Goal: Transaction & Acquisition: Purchase product/service

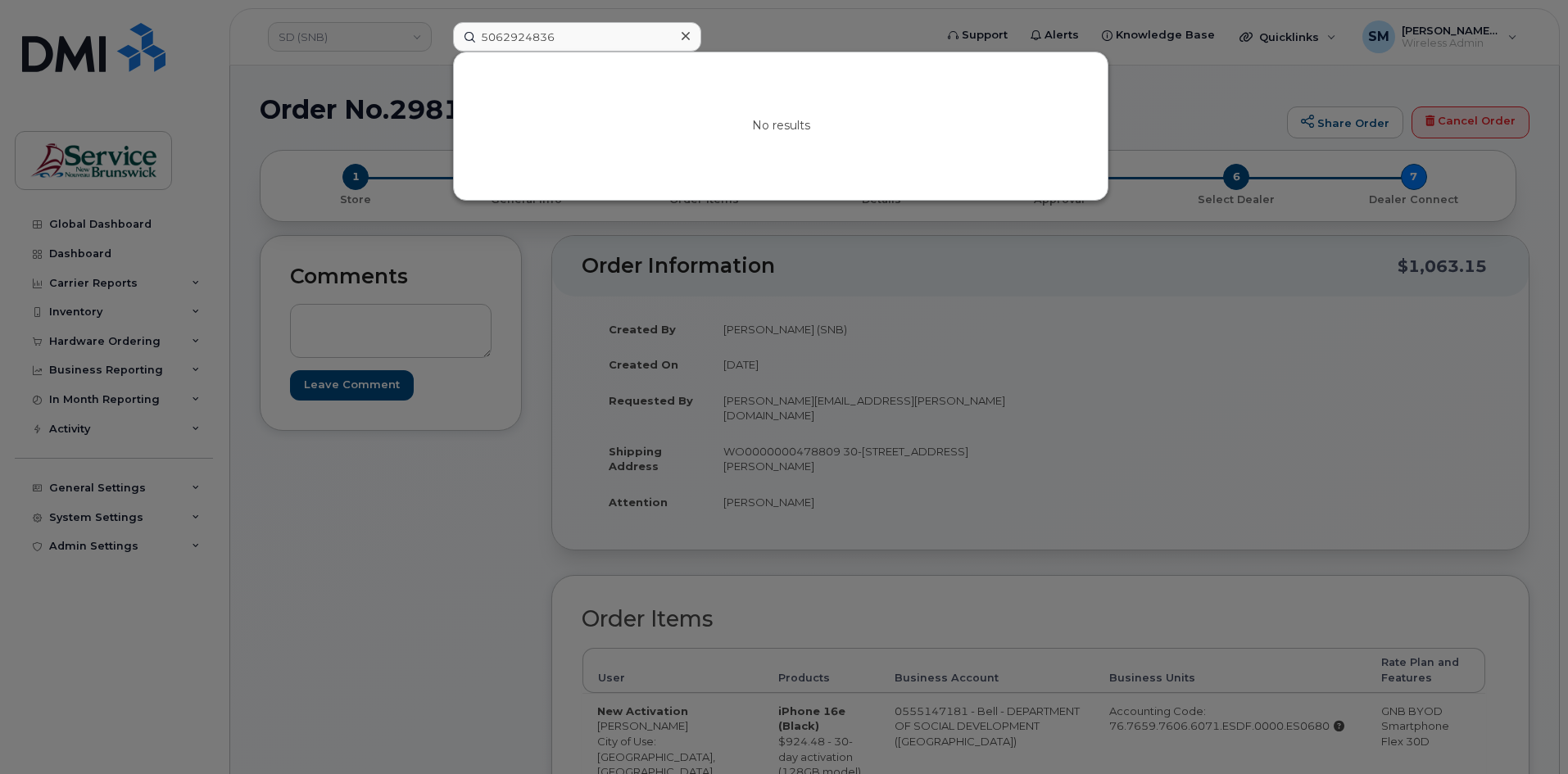
click at [1174, 104] on div at bounding box center [784, 387] width 1568 height 774
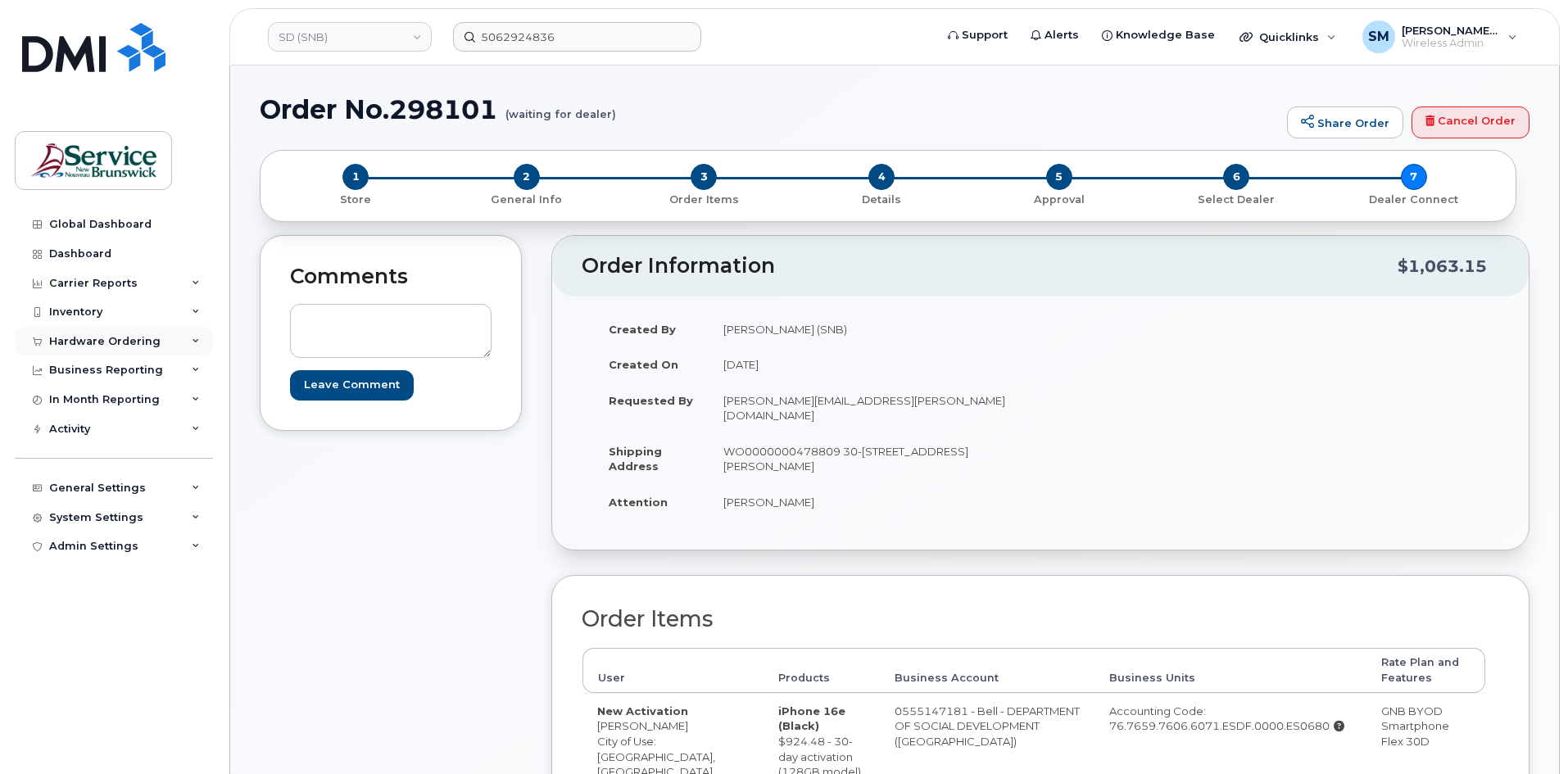
click at [120, 349] on div "Hardware Ordering" at bounding box center [113, 342] width 198 height 30
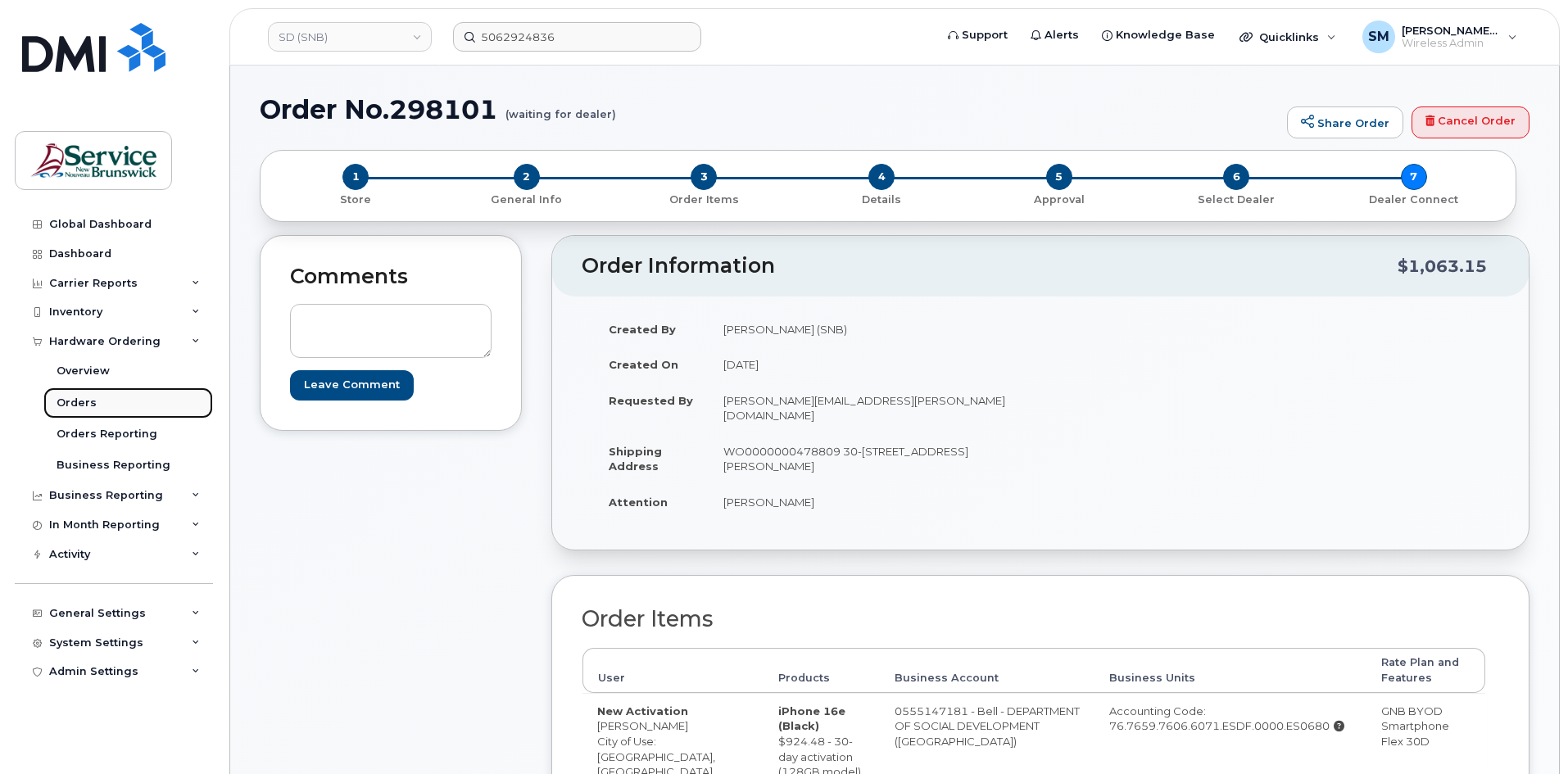
click at [84, 404] on div "Orders" at bounding box center [77, 403] width 40 height 15
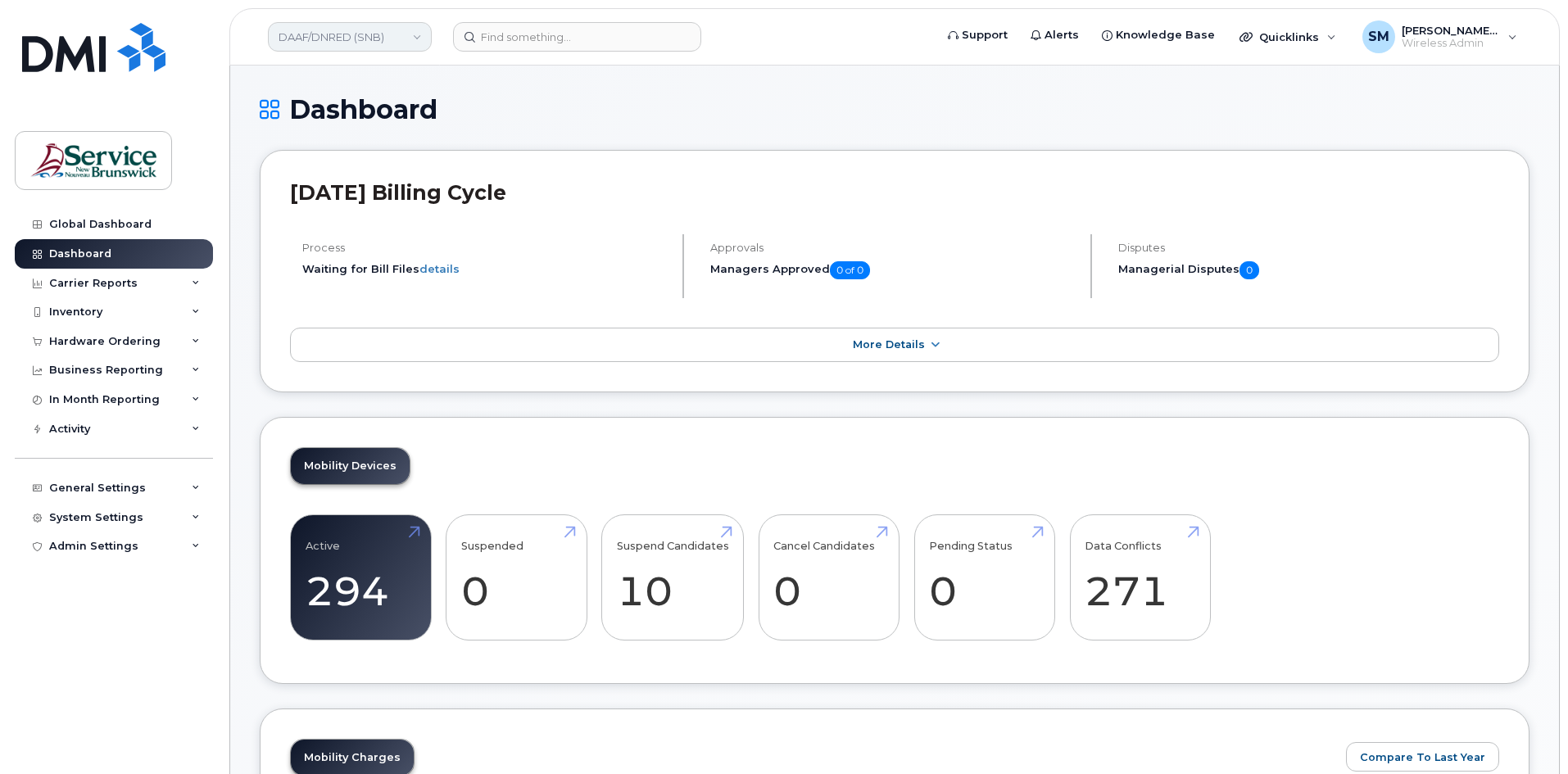
click at [325, 37] on link "DAAF/DNRED (SNB)" at bounding box center [349, 37] width 164 height 30
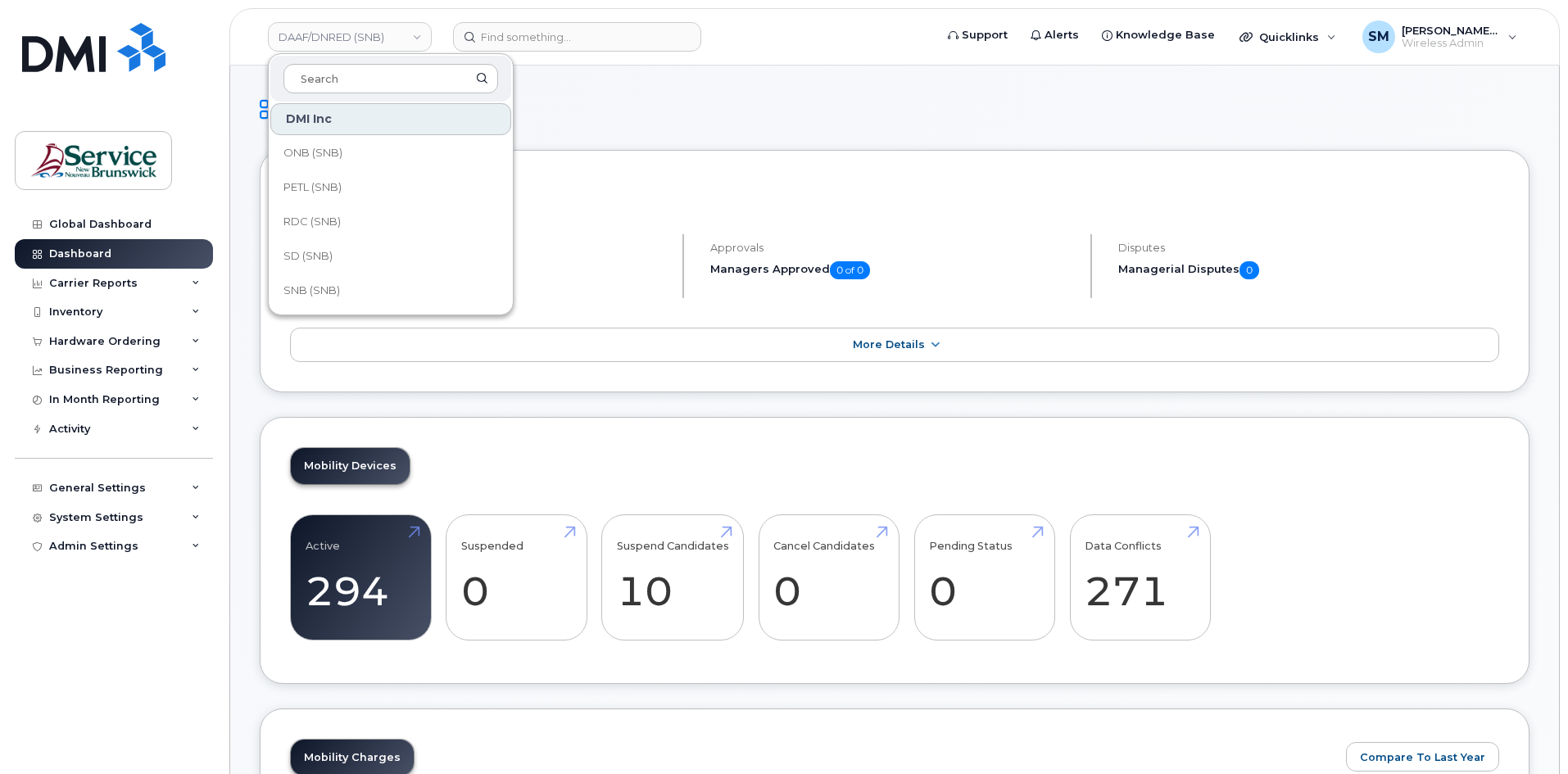
scroll to position [410, 0]
click at [345, 234] on link "SD (SNB)" at bounding box center [391, 227] width 241 height 33
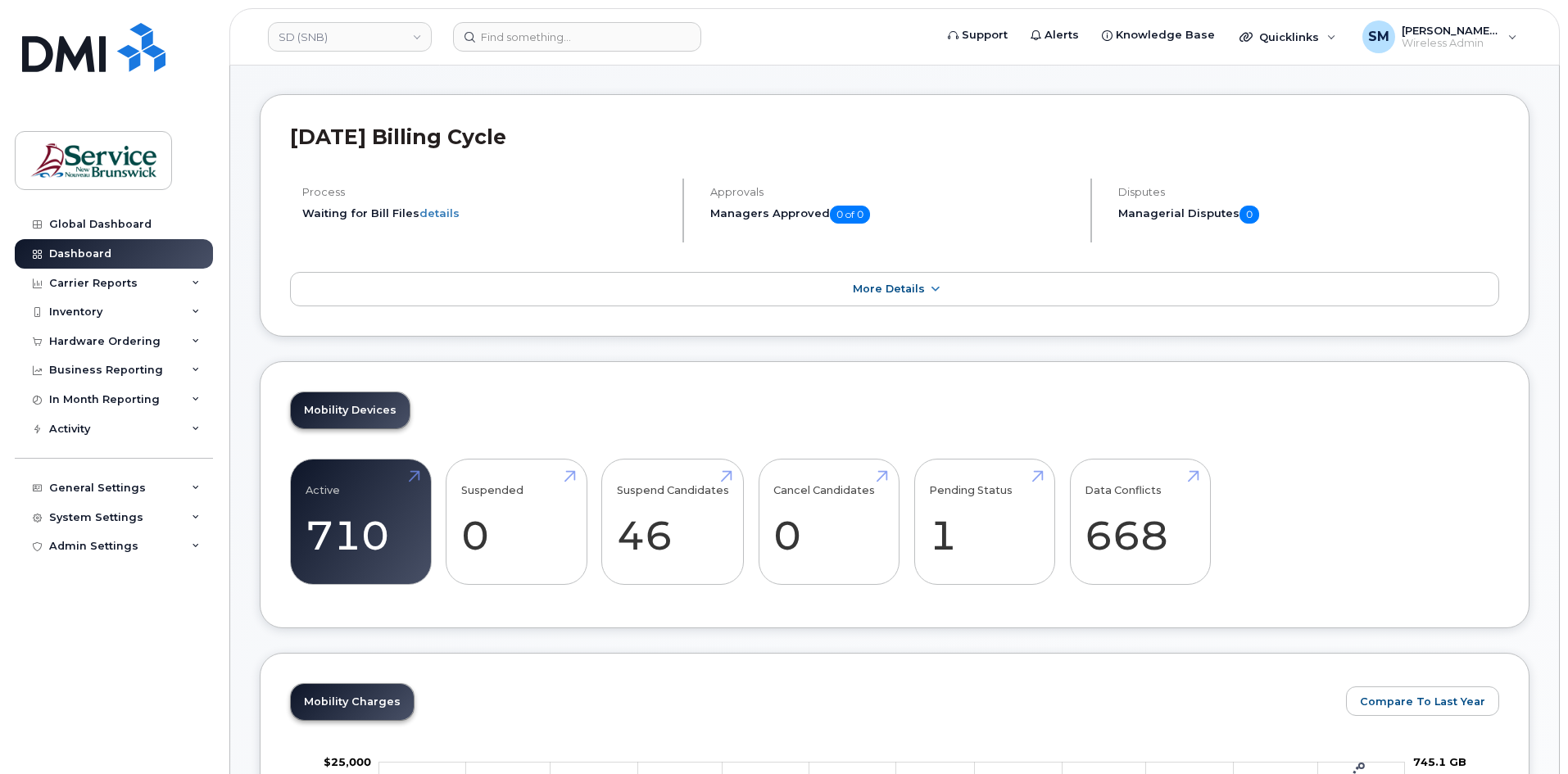
scroll to position [82, 0]
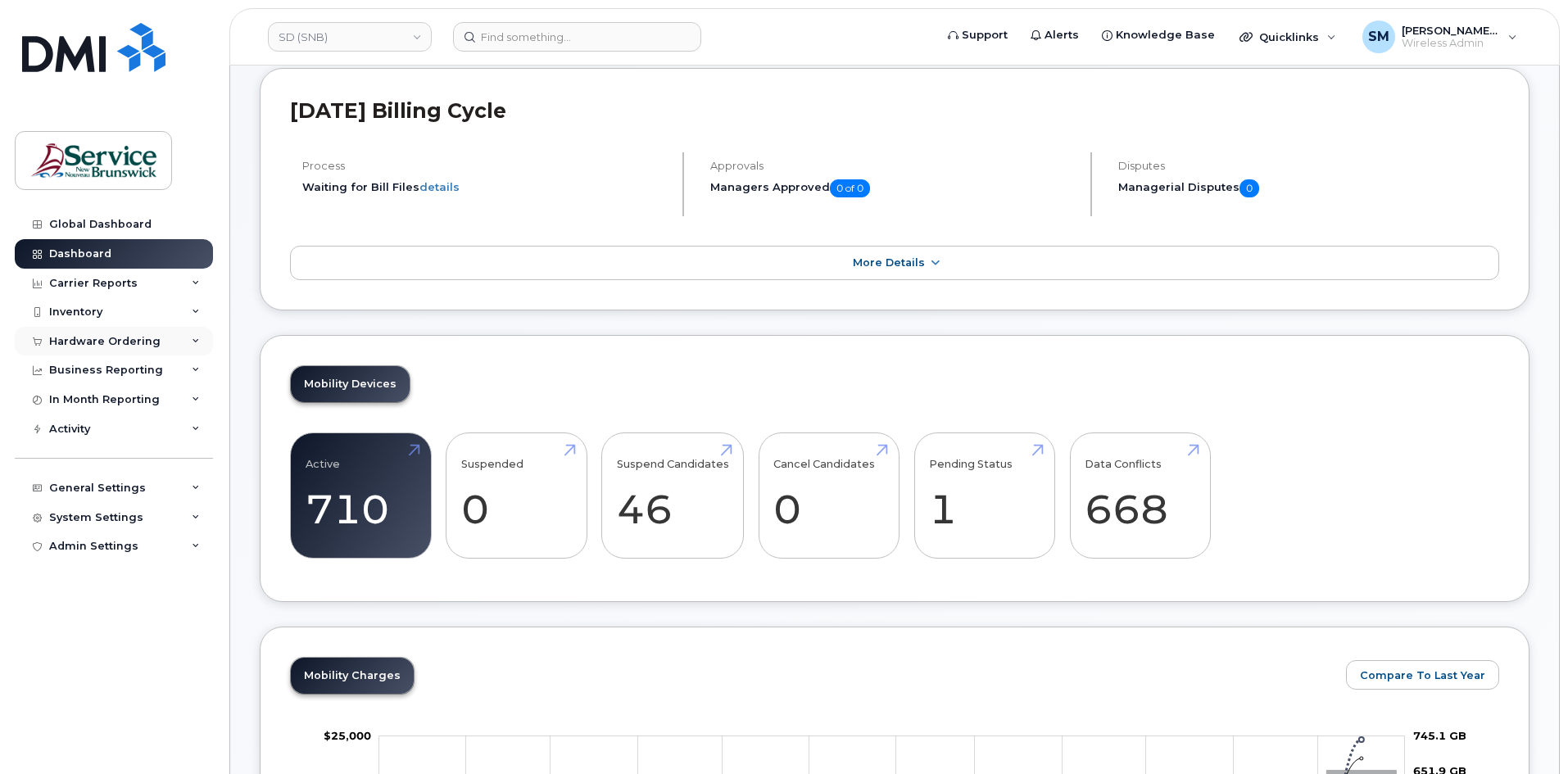
click at [115, 345] on div "Hardware Ordering" at bounding box center [104, 341] width 111 height 13
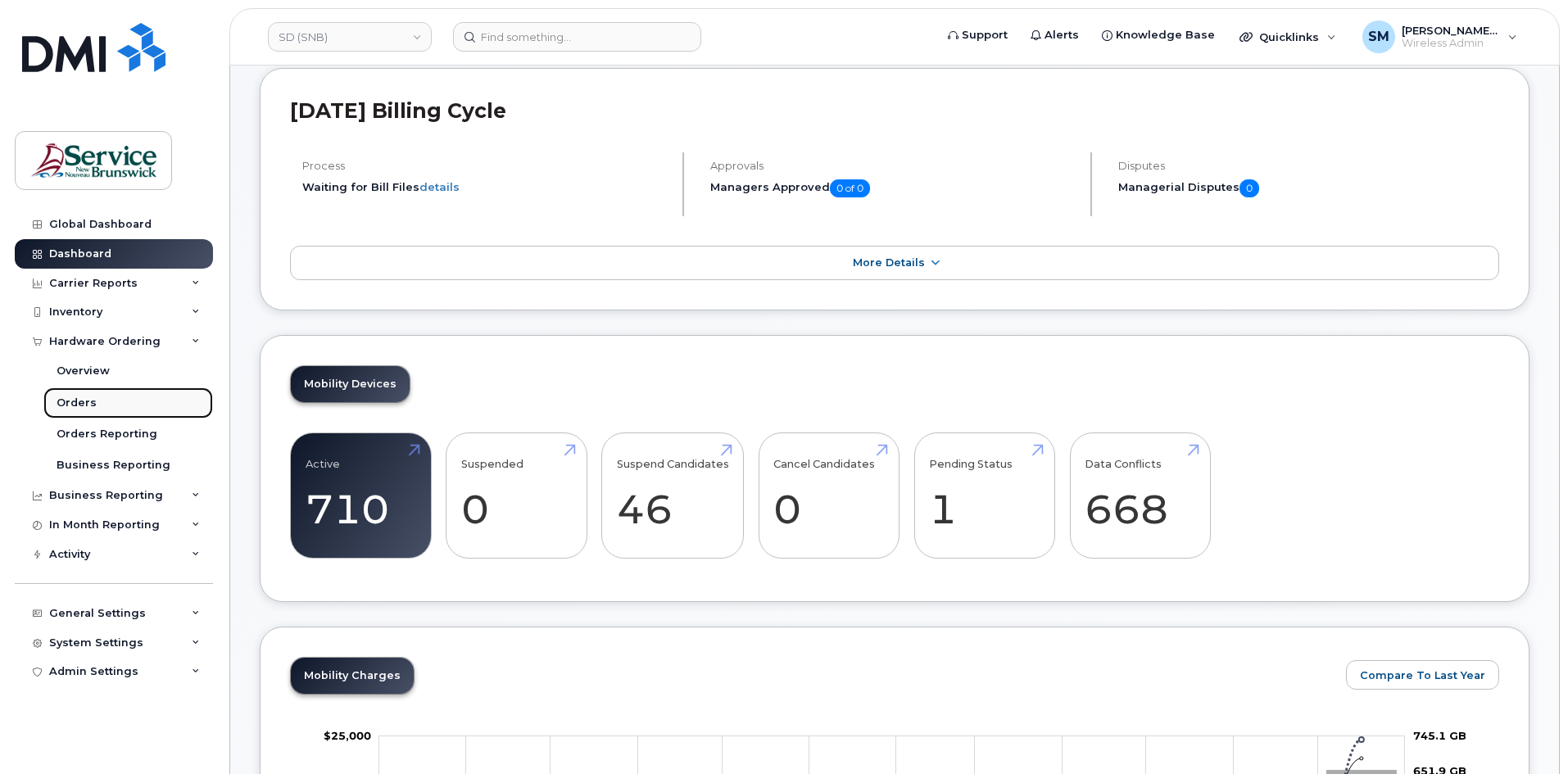
click at [114, 405] on link "Orders" at bounding box center [128, 402] width 169 height 31
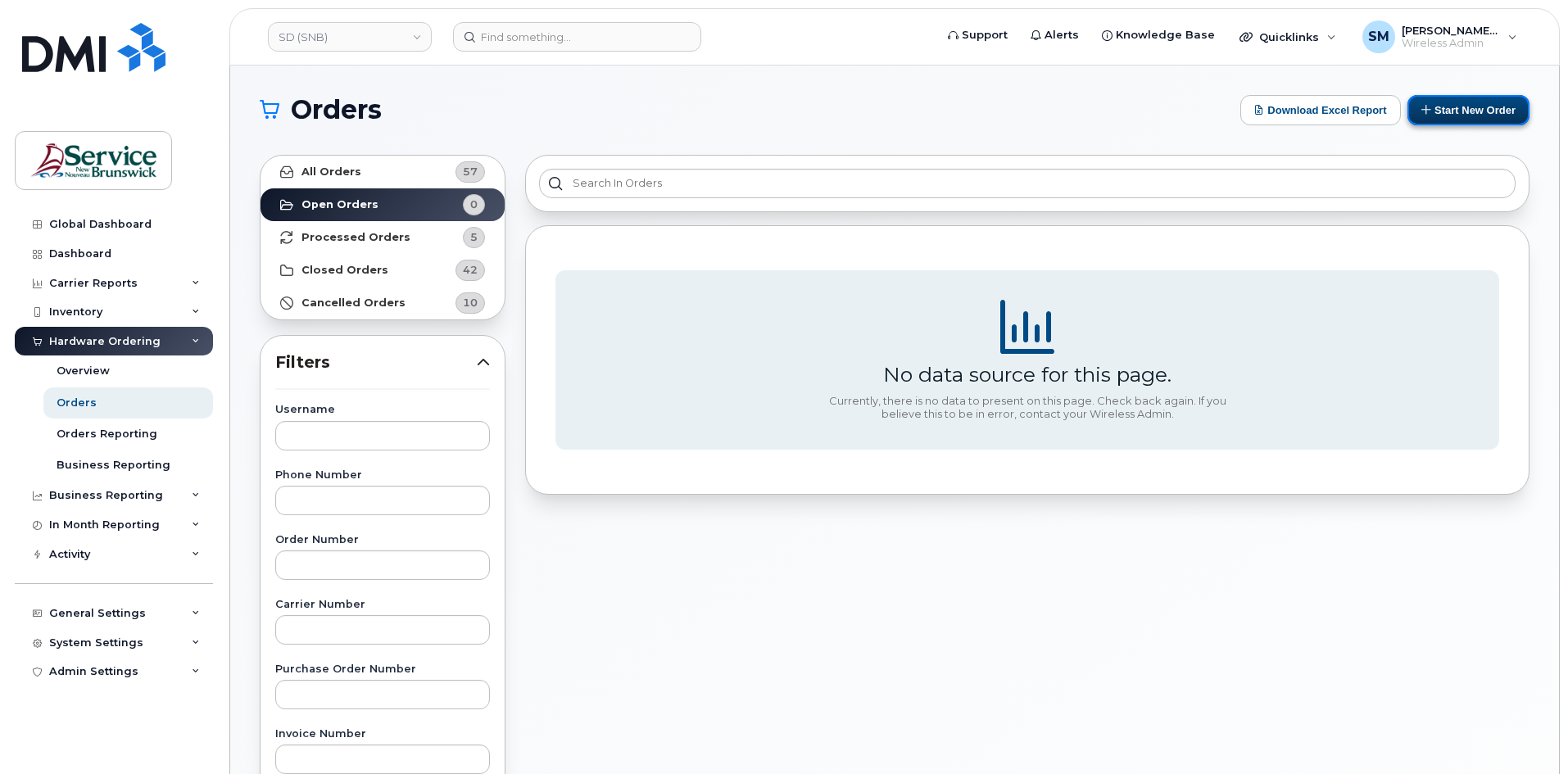
click at [1486, 109] on button "Start New Order" at bounding box center [1468, 110] width 122 height 30
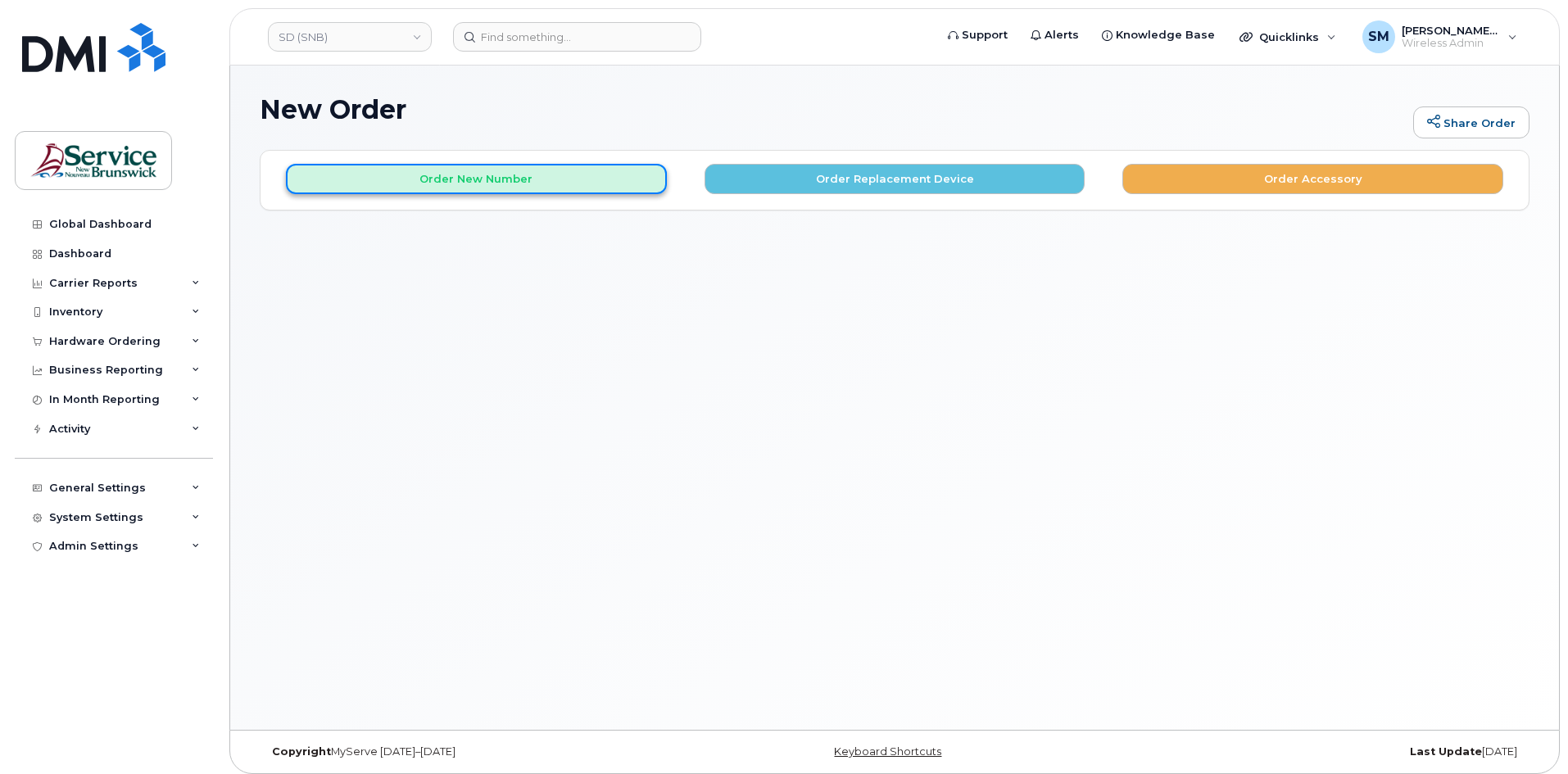
click at [609, 179] on button "Order New Number" at bounding box center [476, 179] width 381 height 30
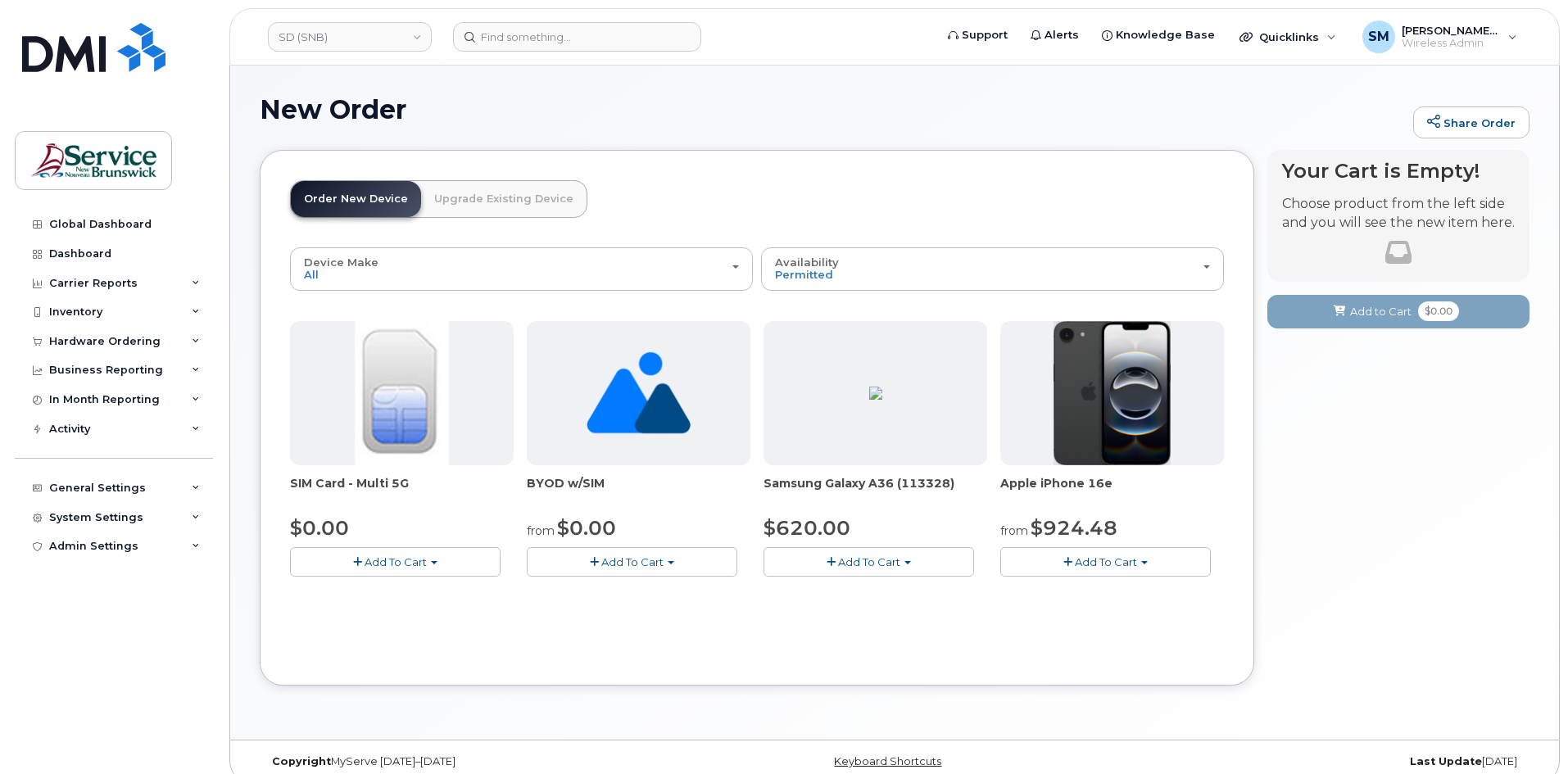
click at [1073, 552] on button "Add To Cart" at bounding box center [1105, 561] width 211 height 29
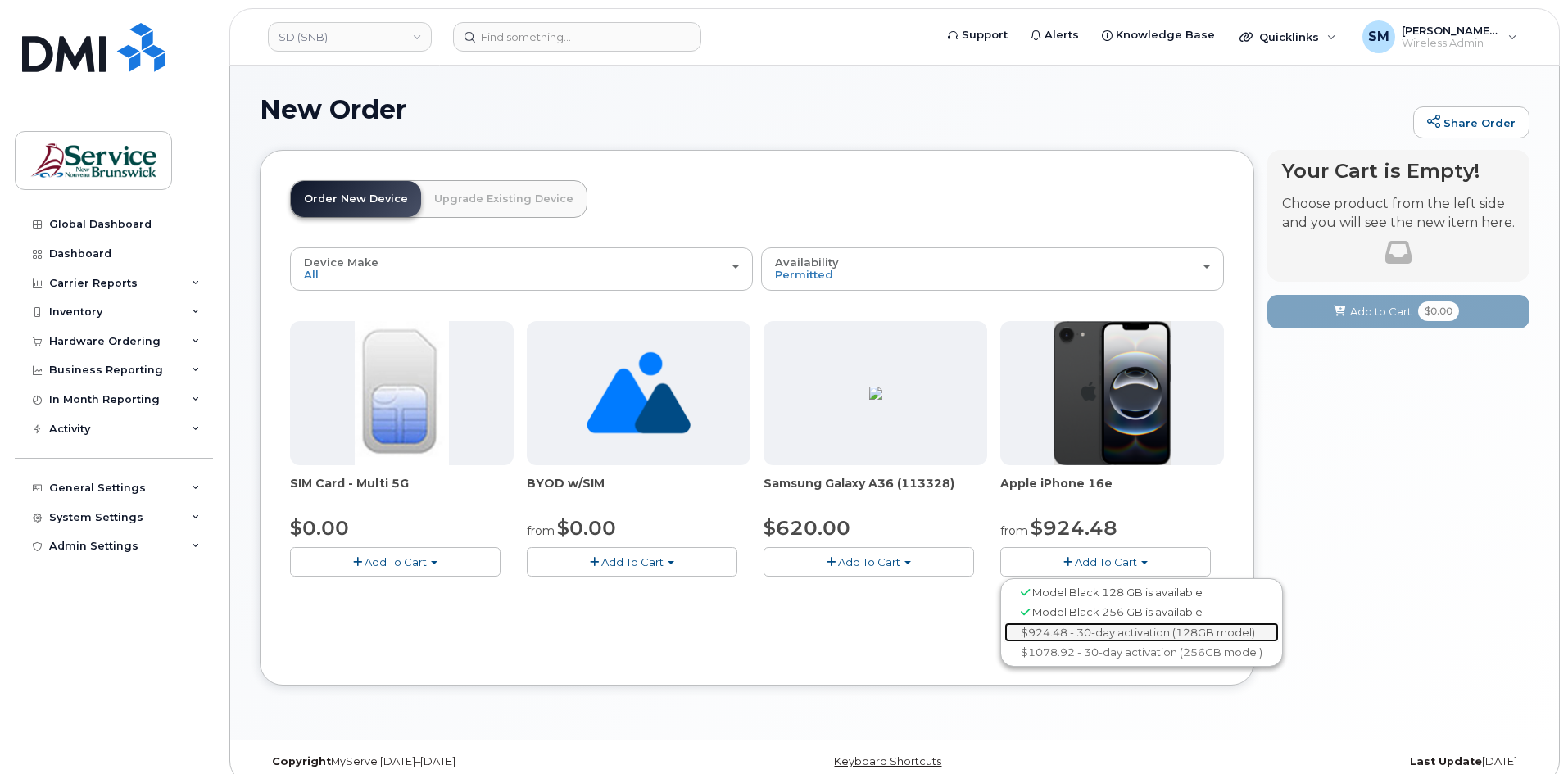
click at [1099, 628] on link "$924.48 - 30-day activation (128GB model)" at bounding box center [1141, 633] width 275 height 21
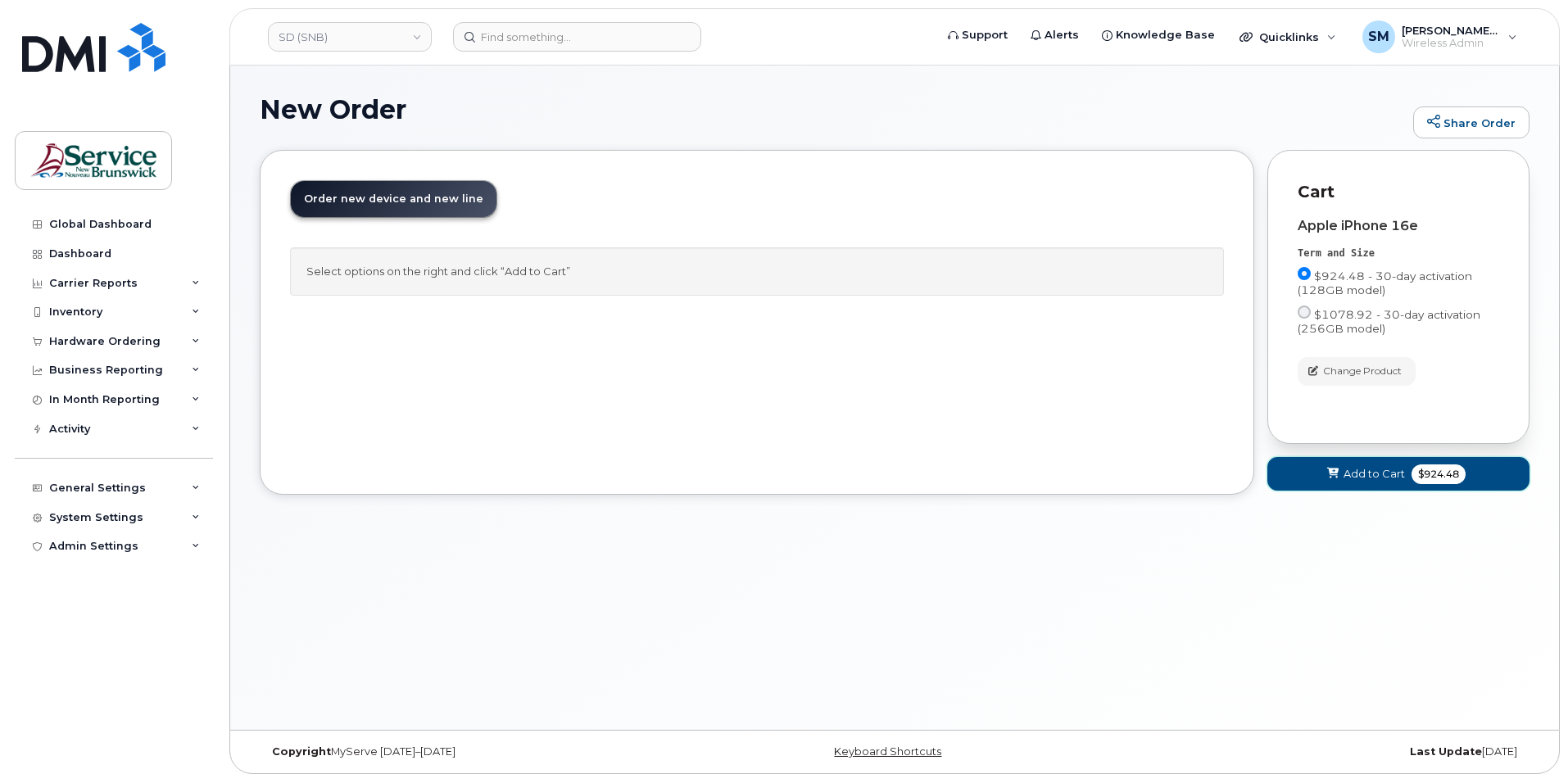
click at [1372, 475] on span "Add to Cart" at bounding box center [1374, 474] width 62 height 16
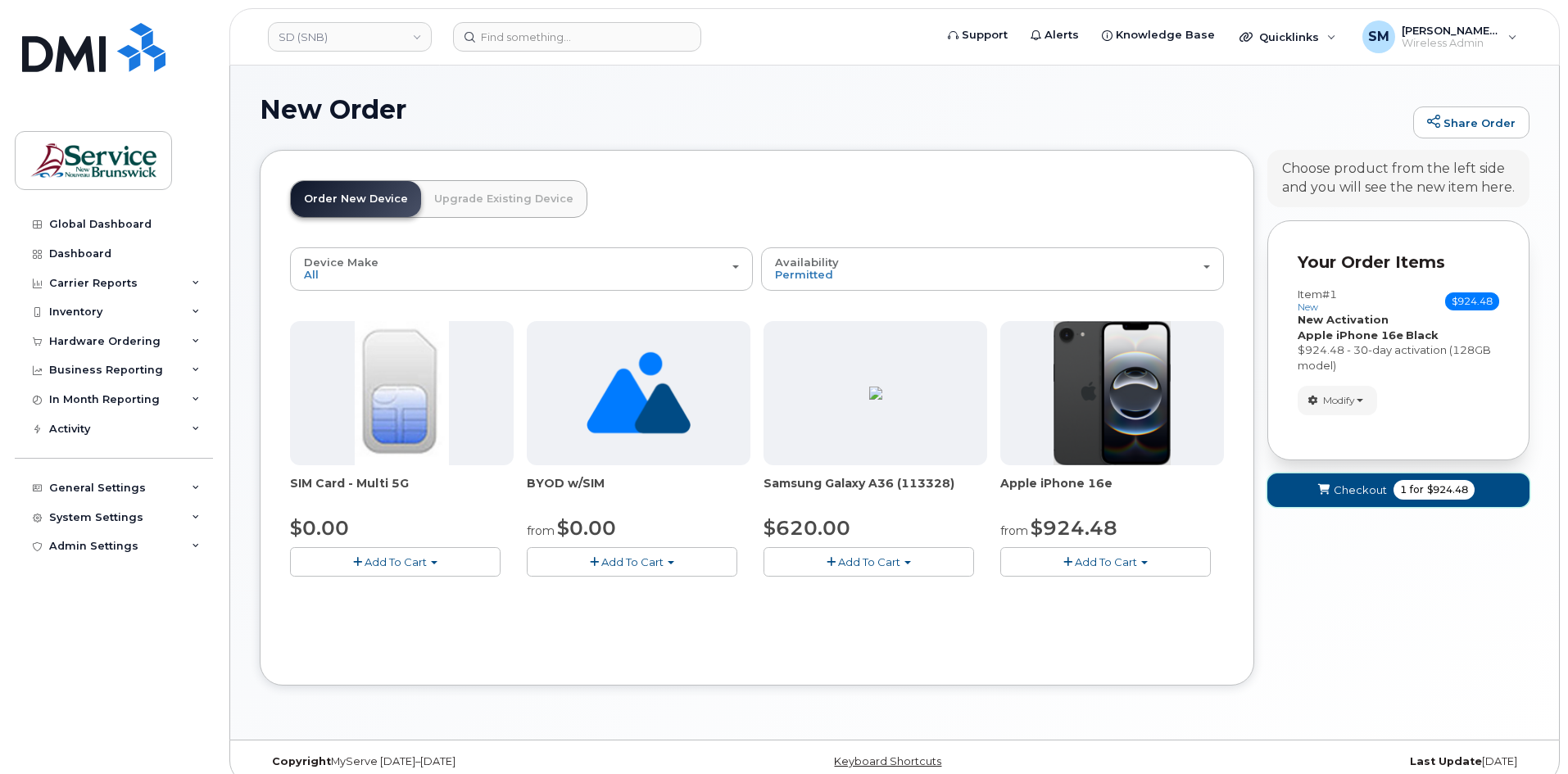
click at [1363, 484] on span "Checkout" at bounding box center [1360, 490] width 54 height 16
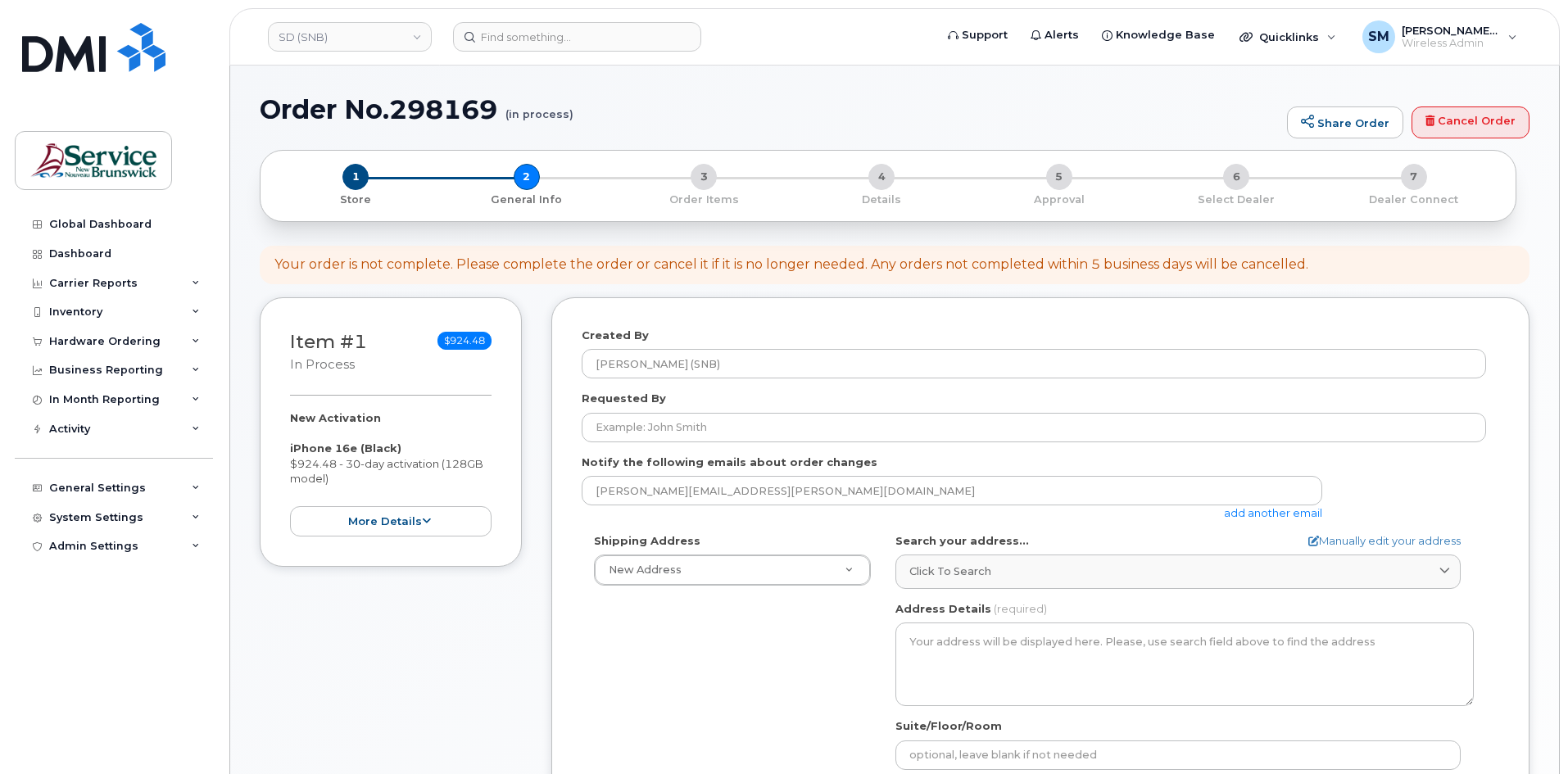
select select
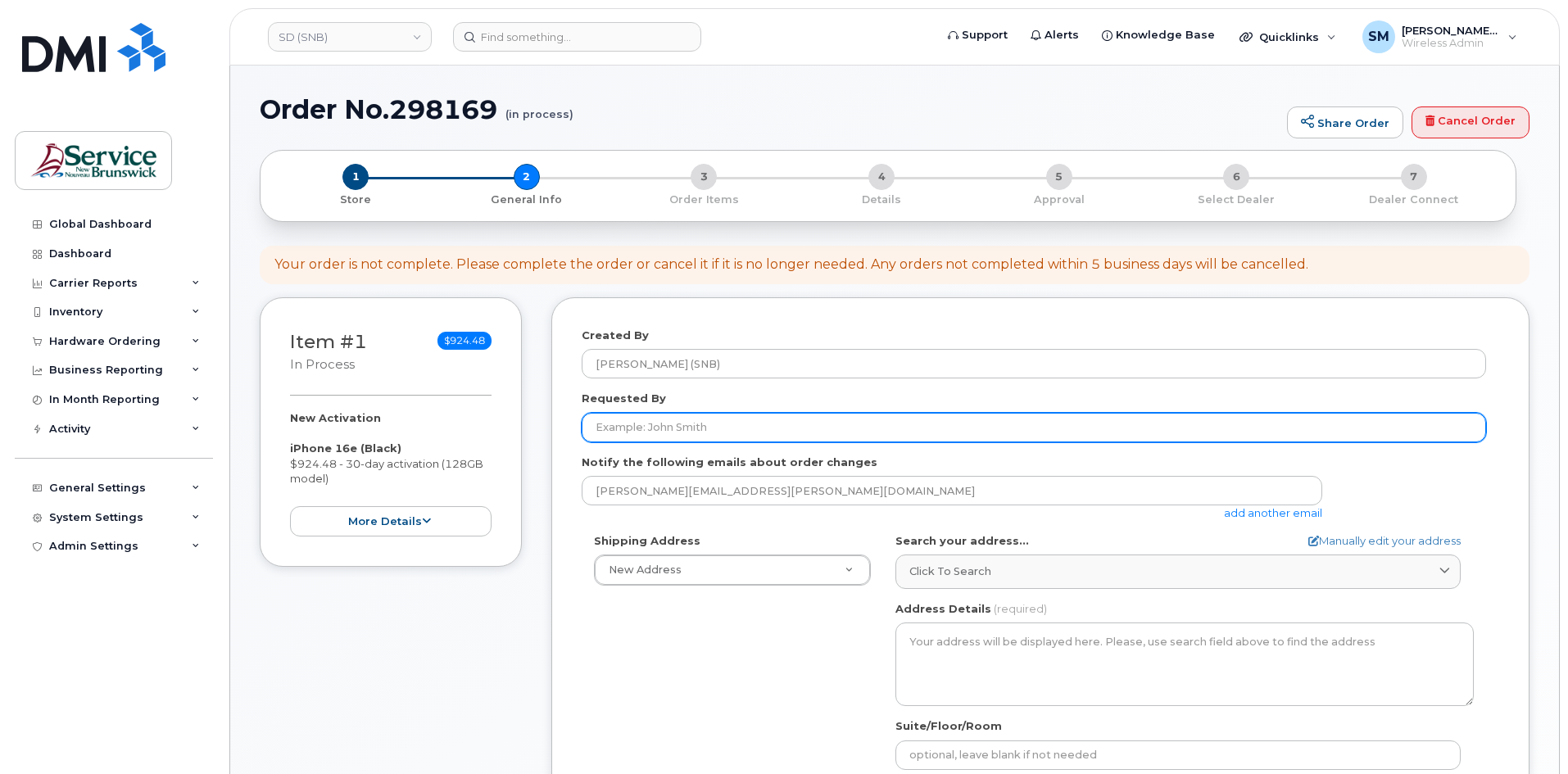
click at [753, 433] on input "Requested By" at bounding box center [1034, 428] width 904 height 30
paste input "[PERSON_NAME][EMAIL_ADDRESS][PERSON_NAME][DOMAIN_NAME]"
type input "[PERSON_NAME][EMAIL_ADDRESS][PERSON_NAME][DOMAIN_NAME]"
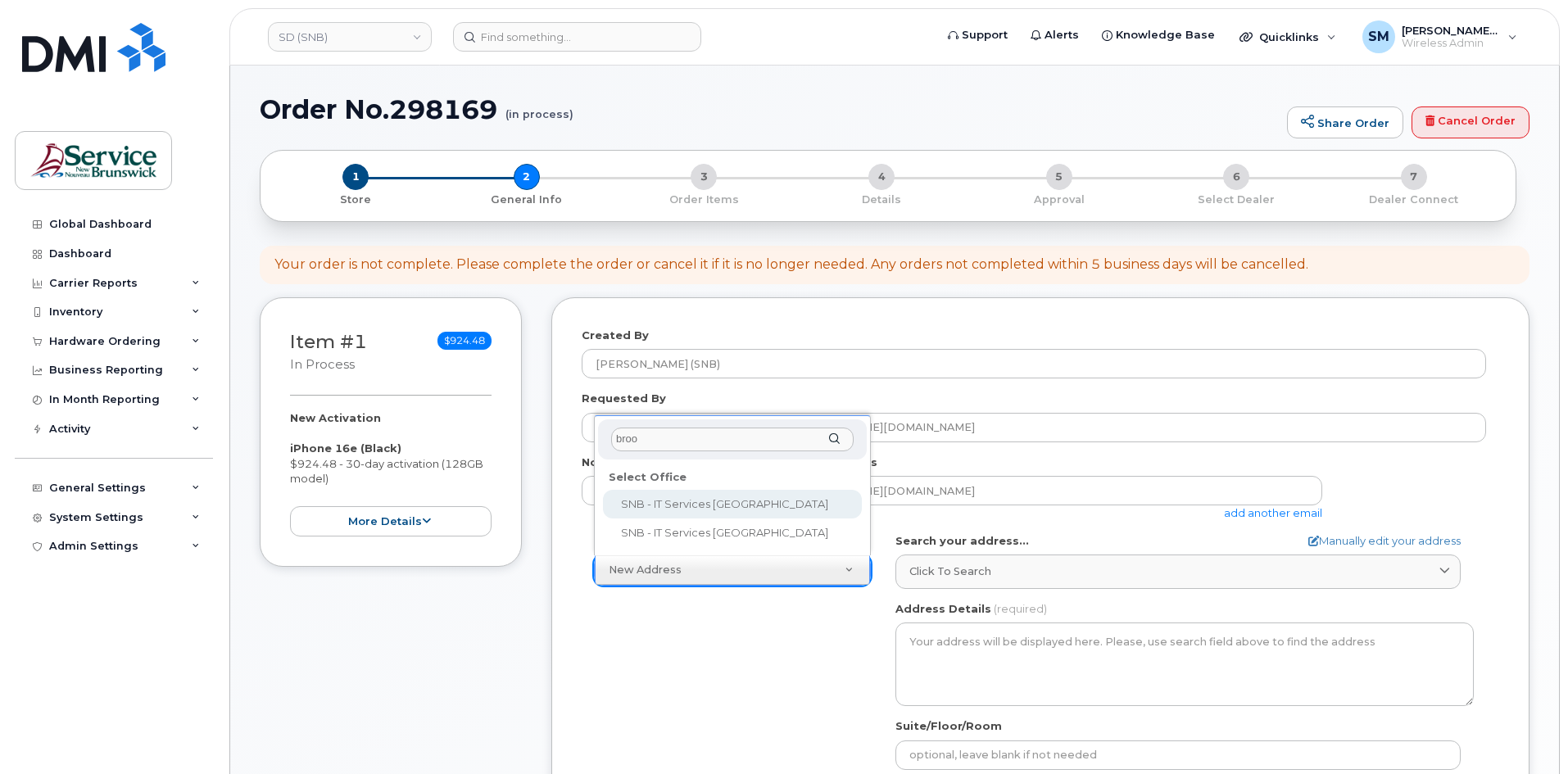
type input "brook"
select select
type textarea "[STREET_ADDRESS][PERSON_NAME]"
type input "[PERSON_NAME]"
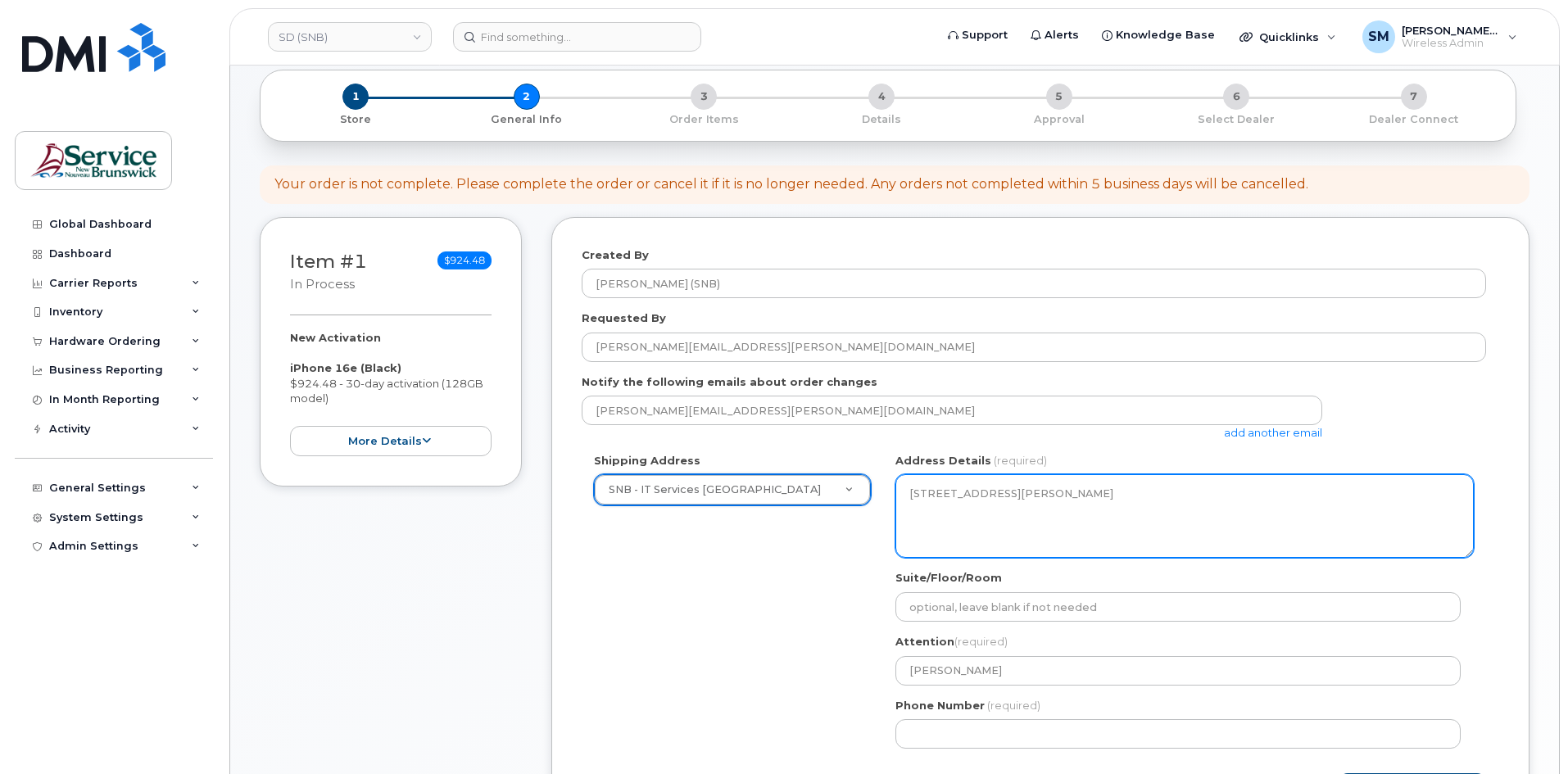
scroll to position [164, 0]
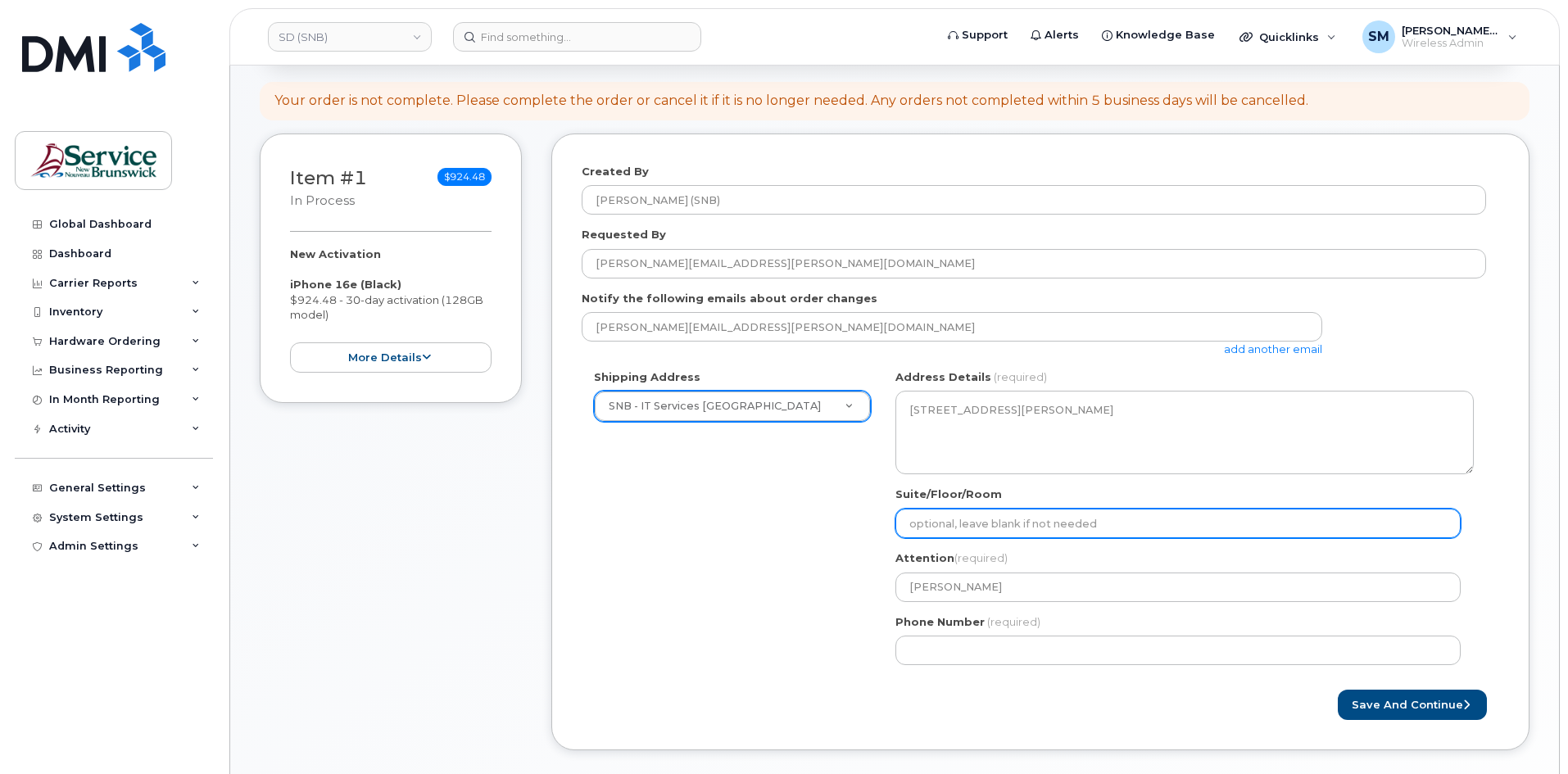
click at [937, 515] on input "Suite/Floor/Room" at bounding box center [1178, 523] width 565 height 30
paste input "WO0000000478810"
select select
type input "WO0000000478810"
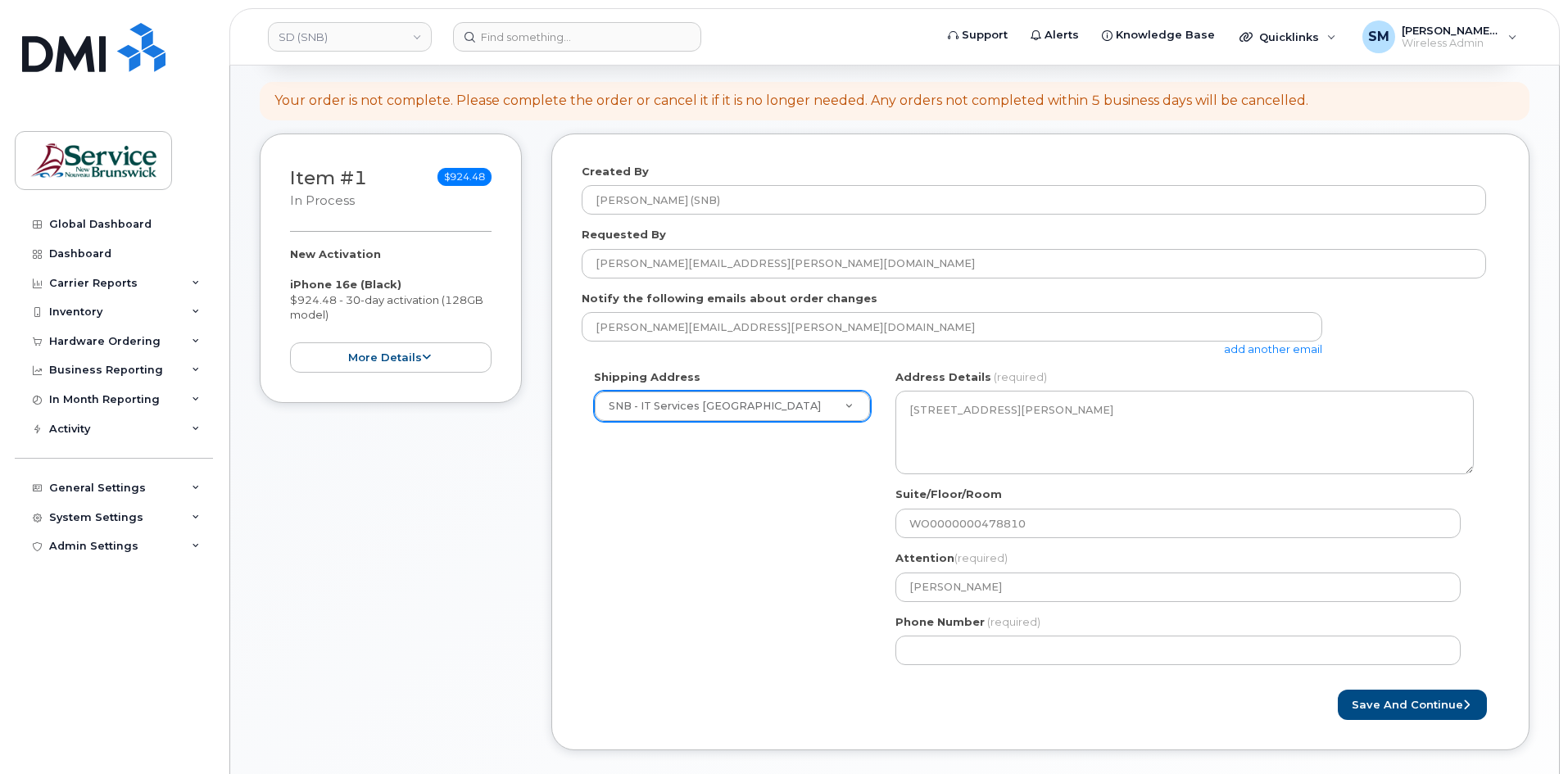
click at [939, 667] on div "NB [GEOGRAPHIC_DATA] Search your address... Manually edit your address Click to…" at bounding box center [1185, 523] width 603 height 308
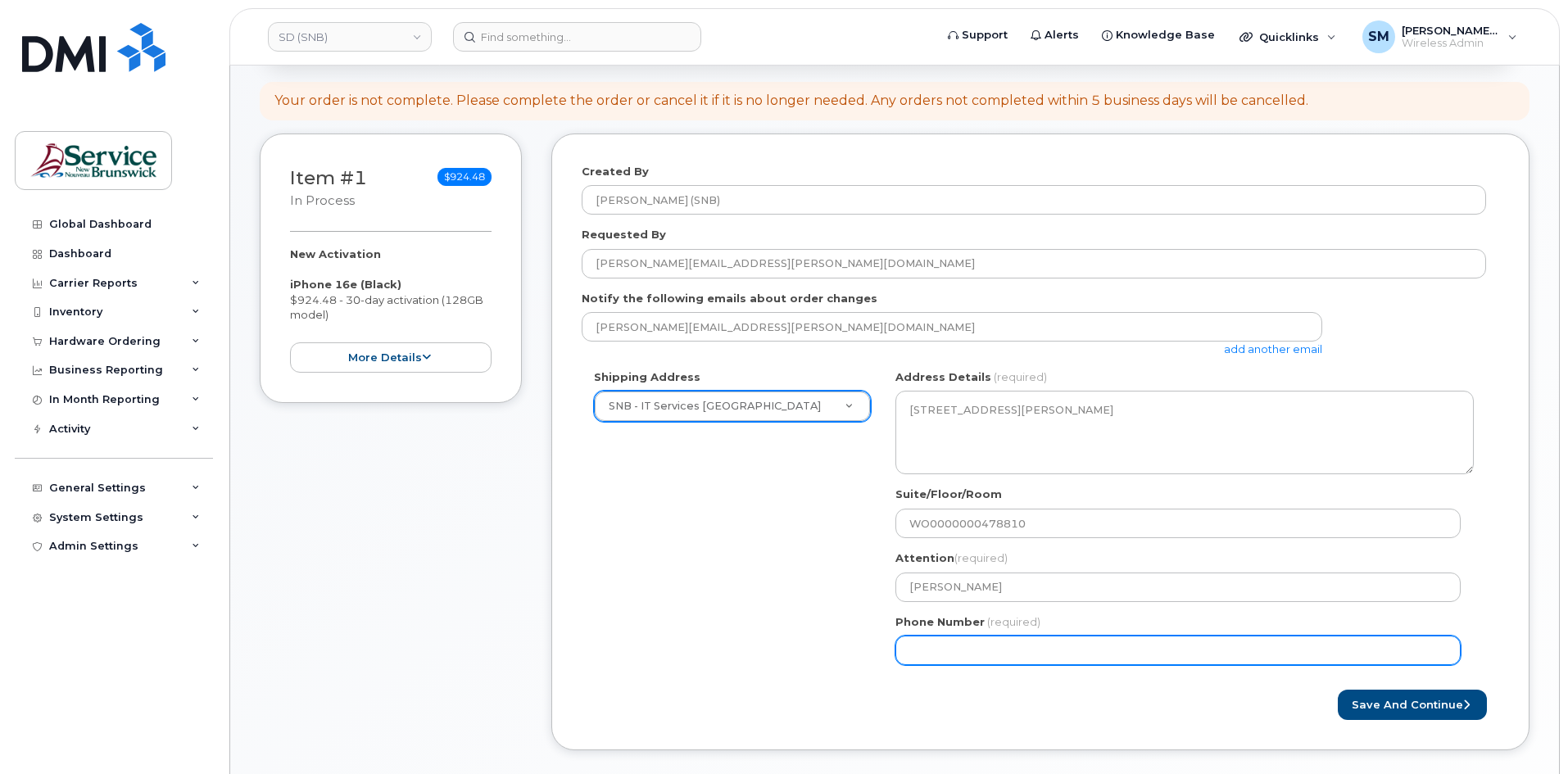
click at [936, 650] on input "Phone Number" at bounding box center [1178, 651] width 565 height 30
select select
type input "506639633"
select select
type input "5066396338"
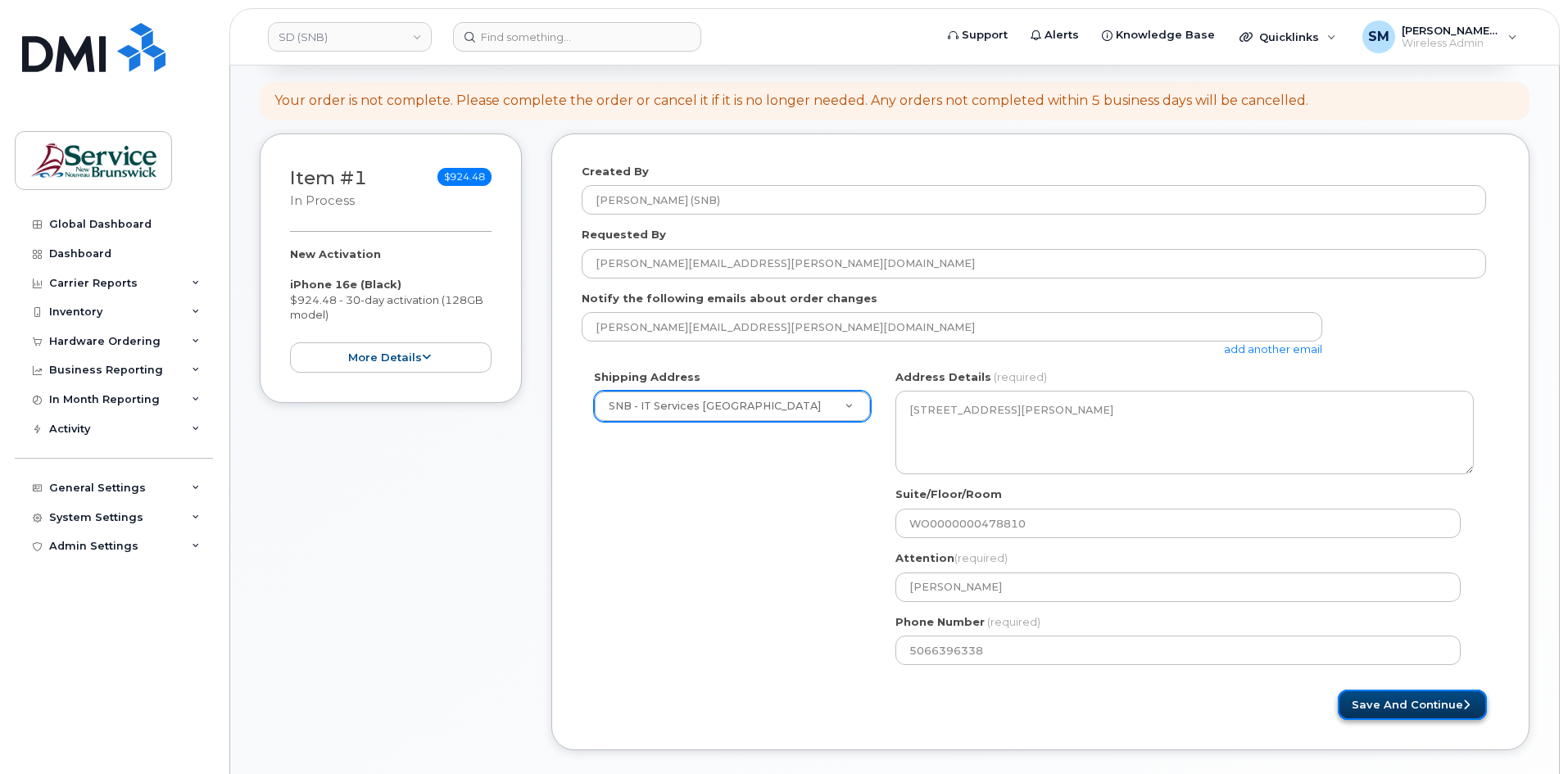
click at [1408, 706] on button "Save and Continue" at bounding box center [1412, 704] width 149 height 30
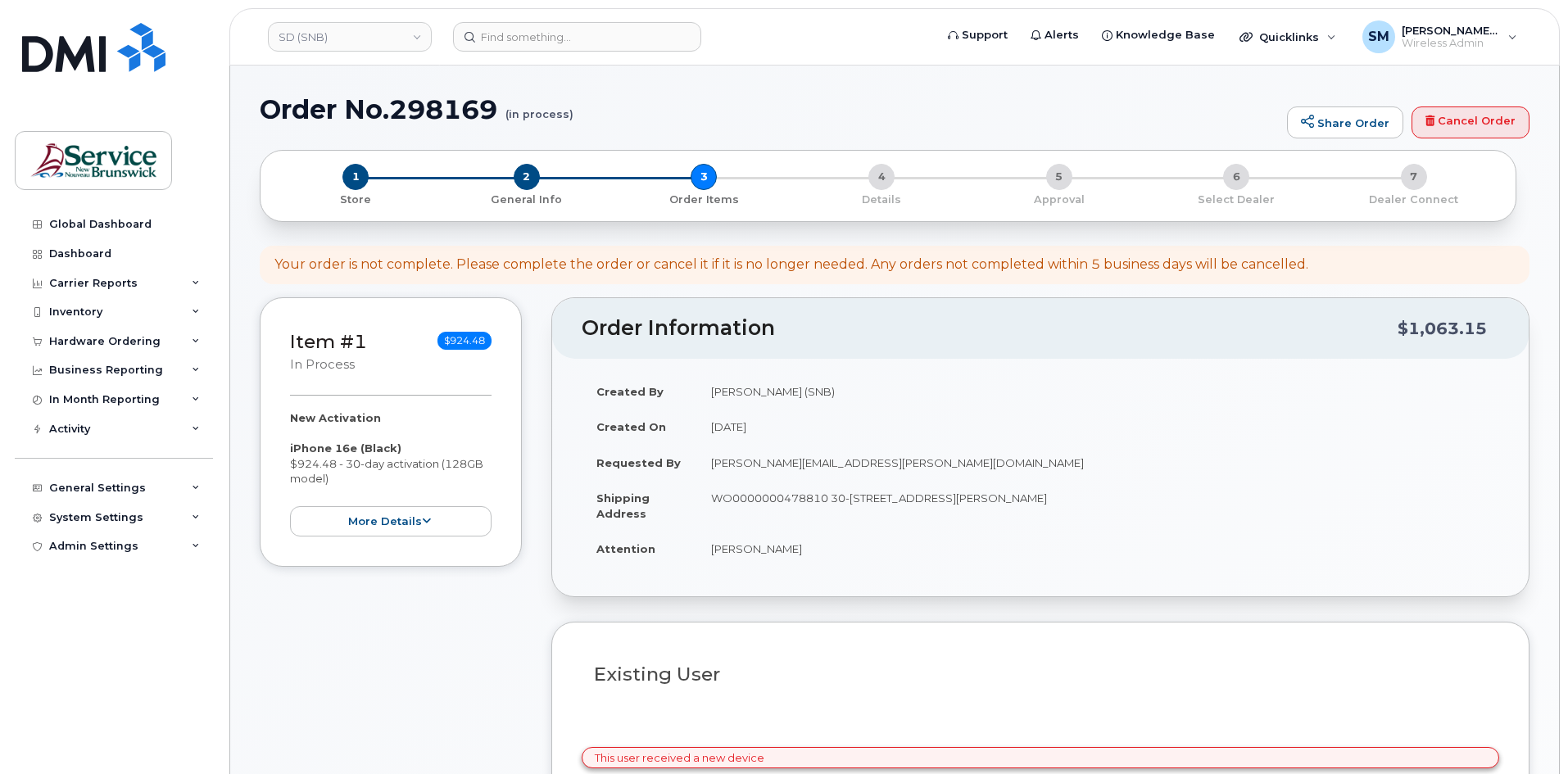
select select
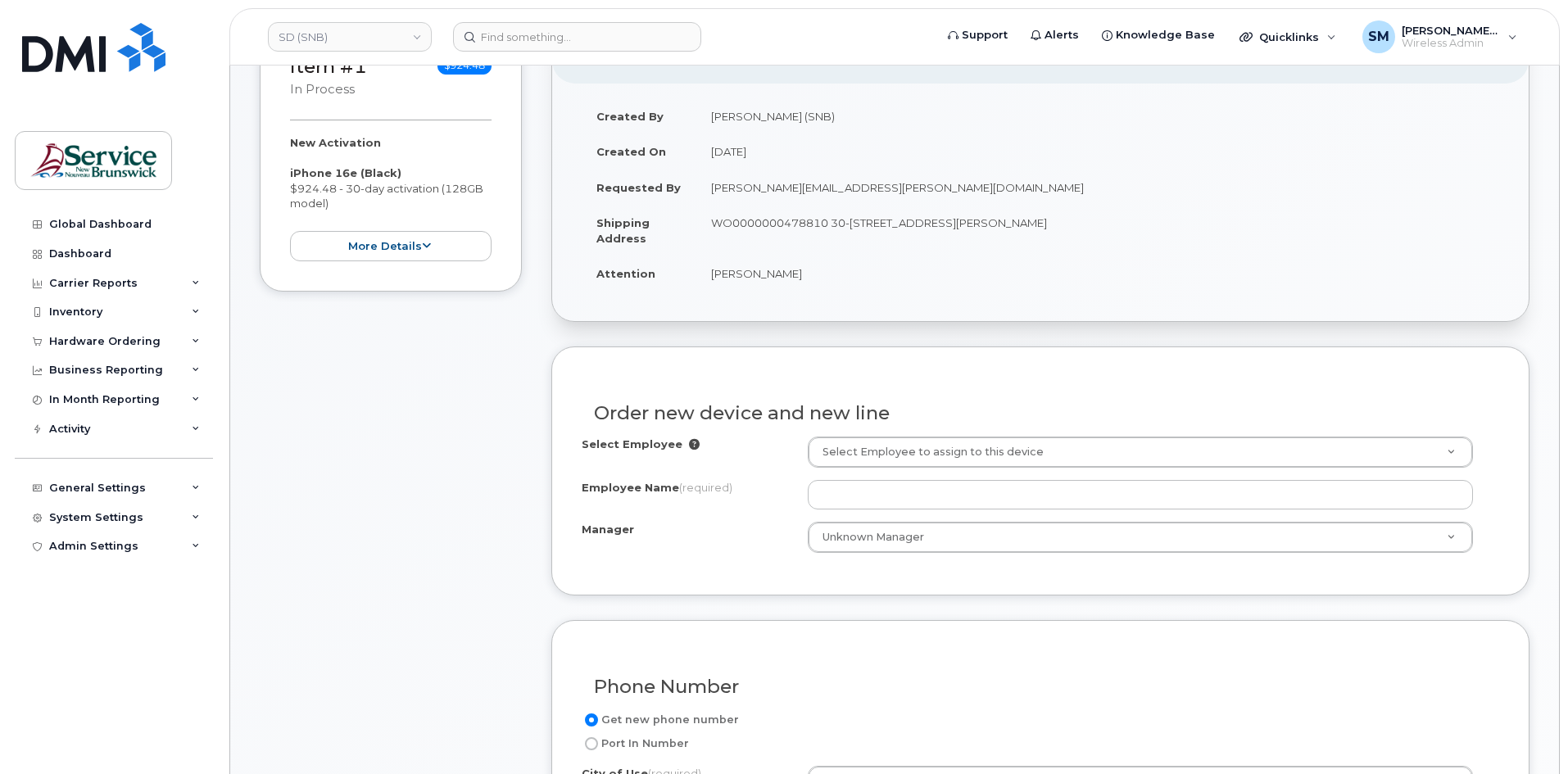
scroll to position [327, 0]
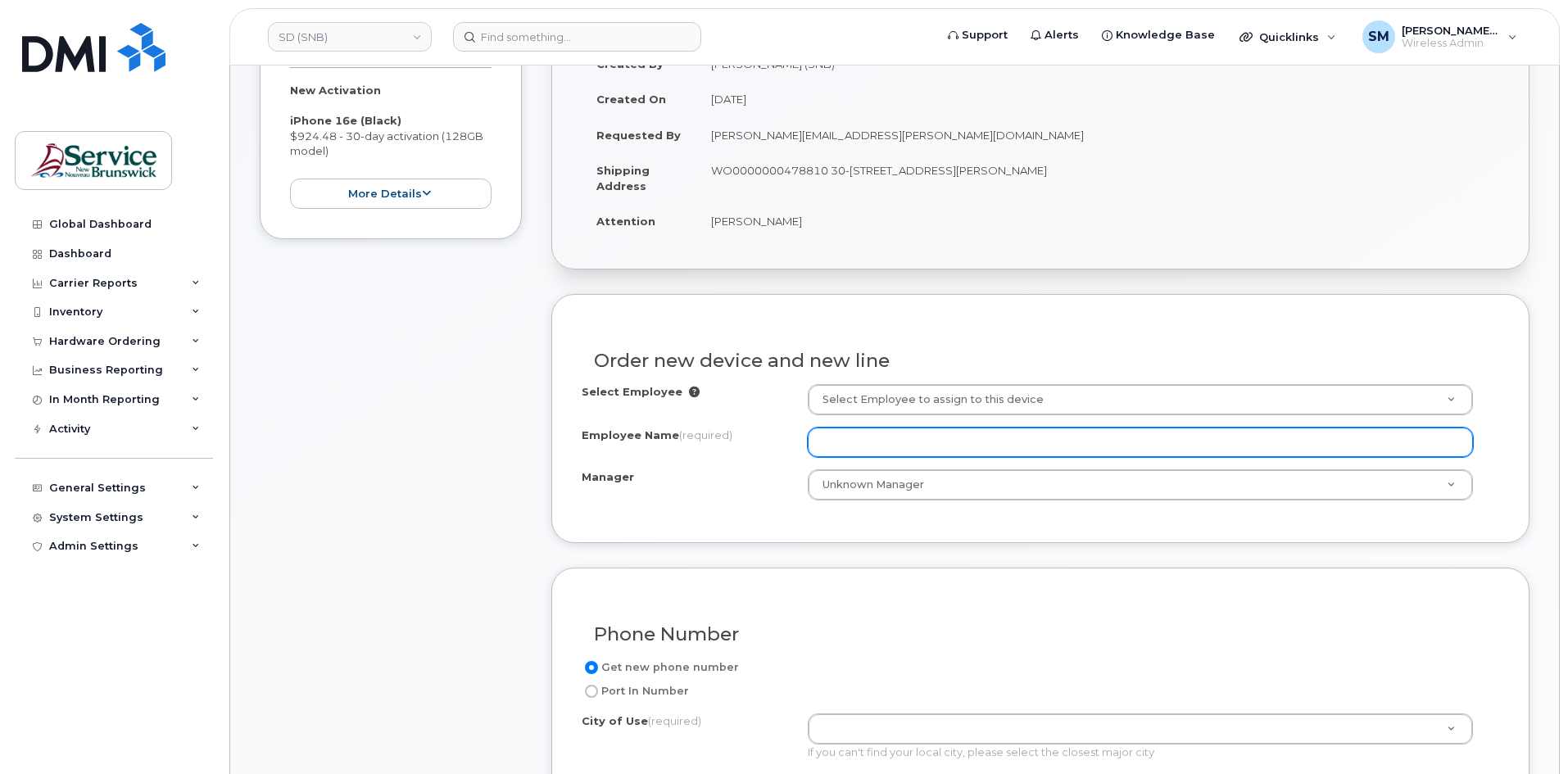
click at [928, 453] on input "Employee Name (required)" at bounding box center [1140, 443] width 666 height 30
paste input "[PERSON_NAME]"
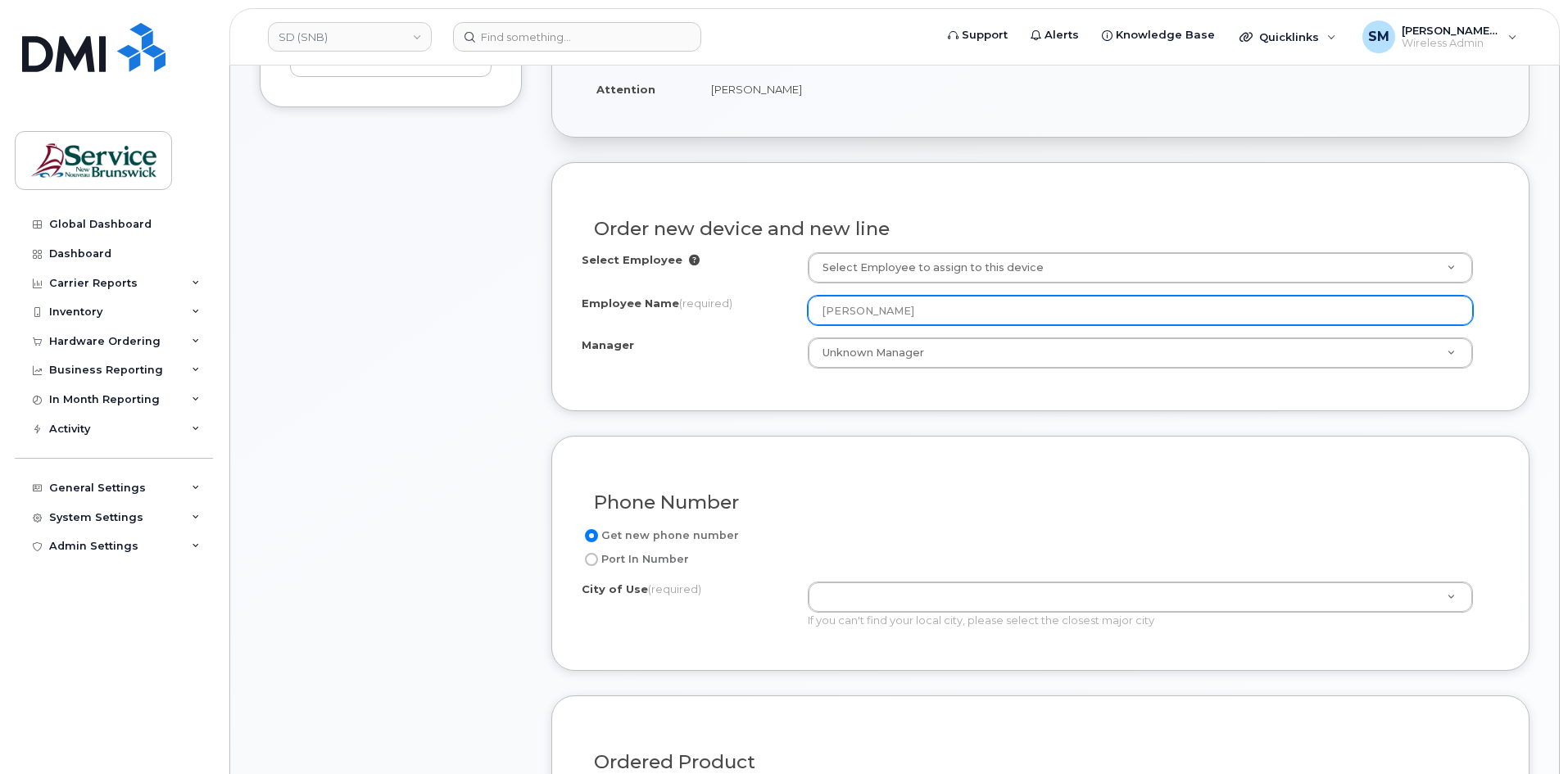
scroll to position [491, 0]
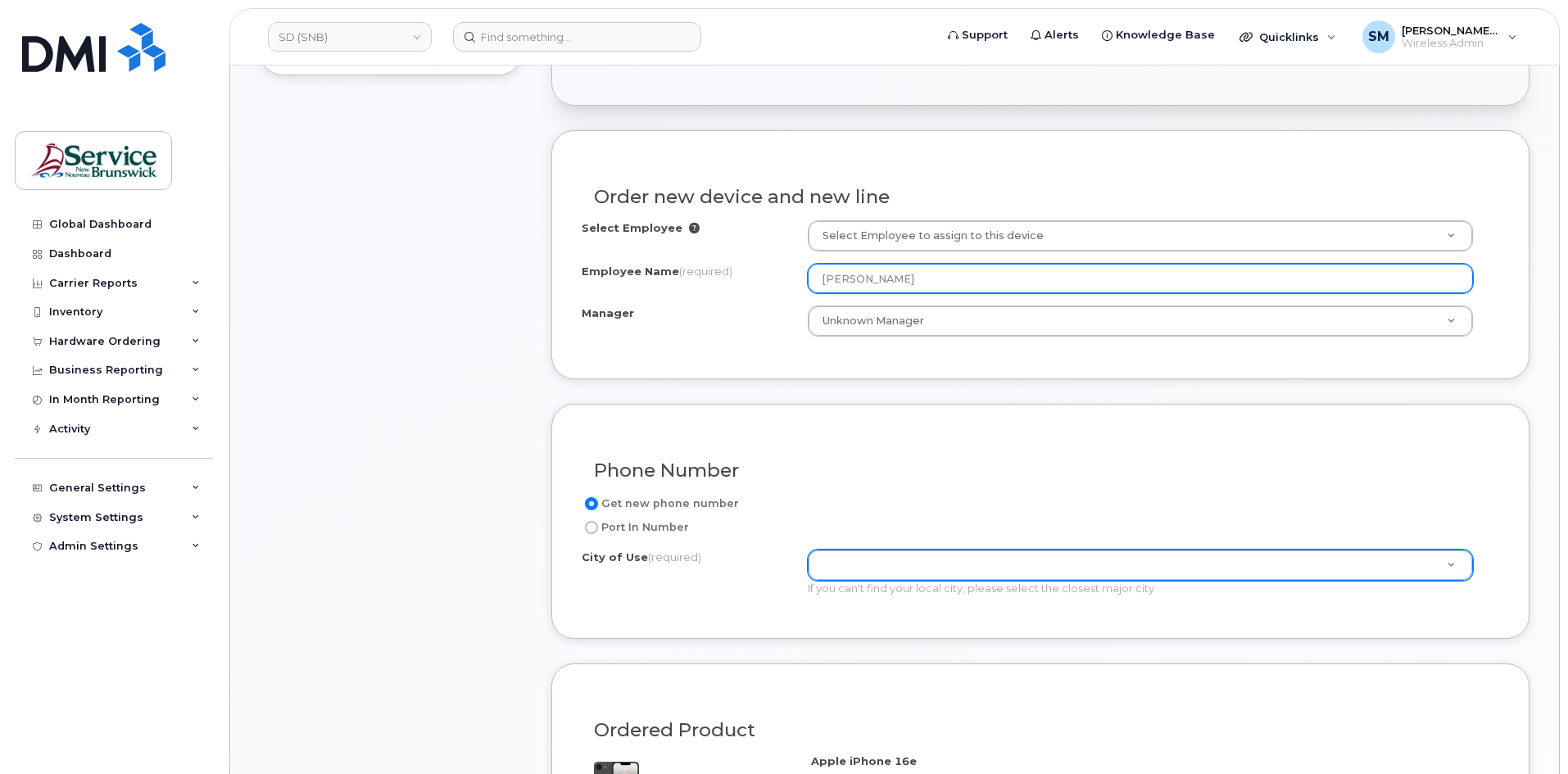
type input "[PERSON_NAME]"
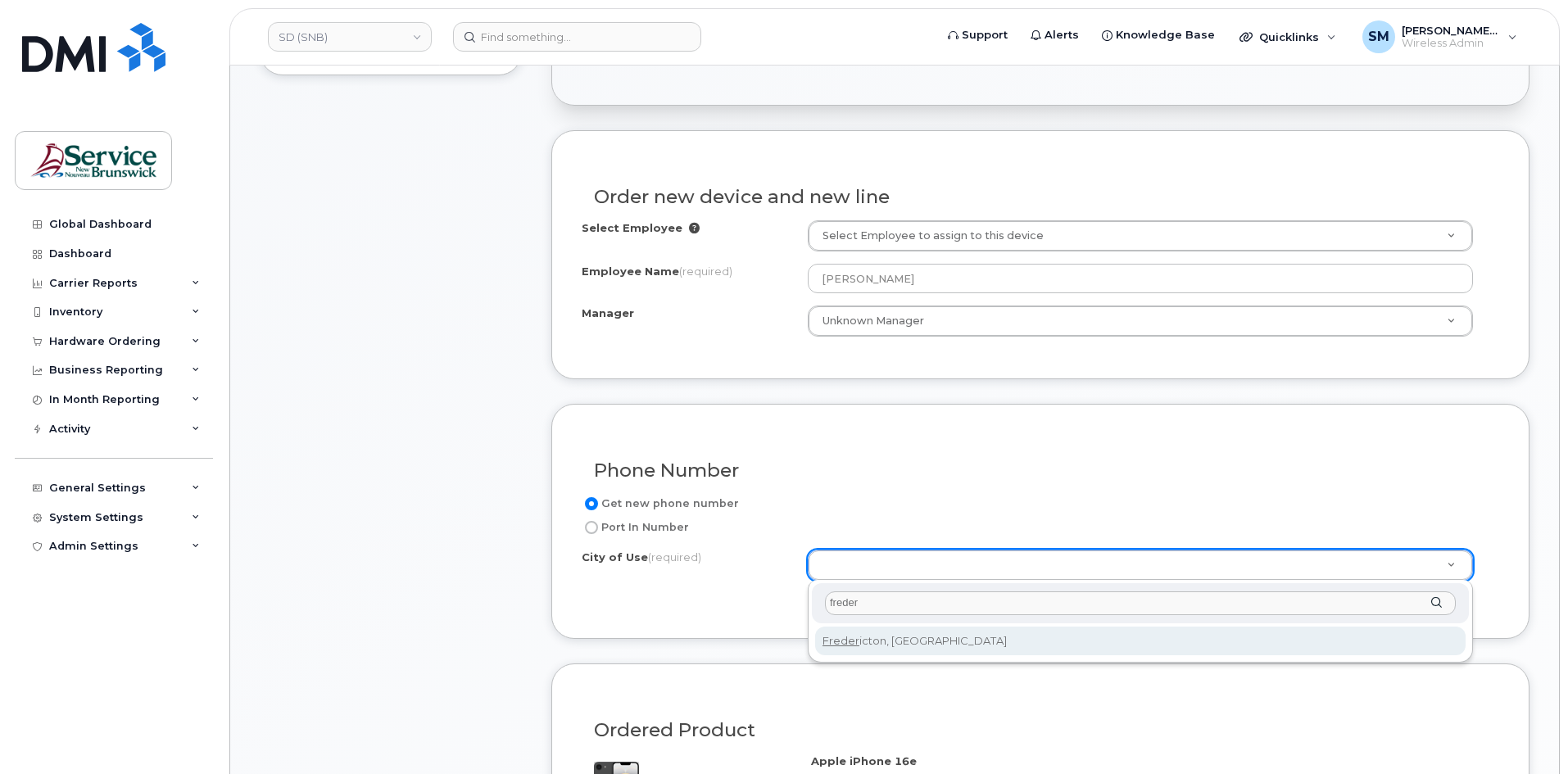
type input "freder"
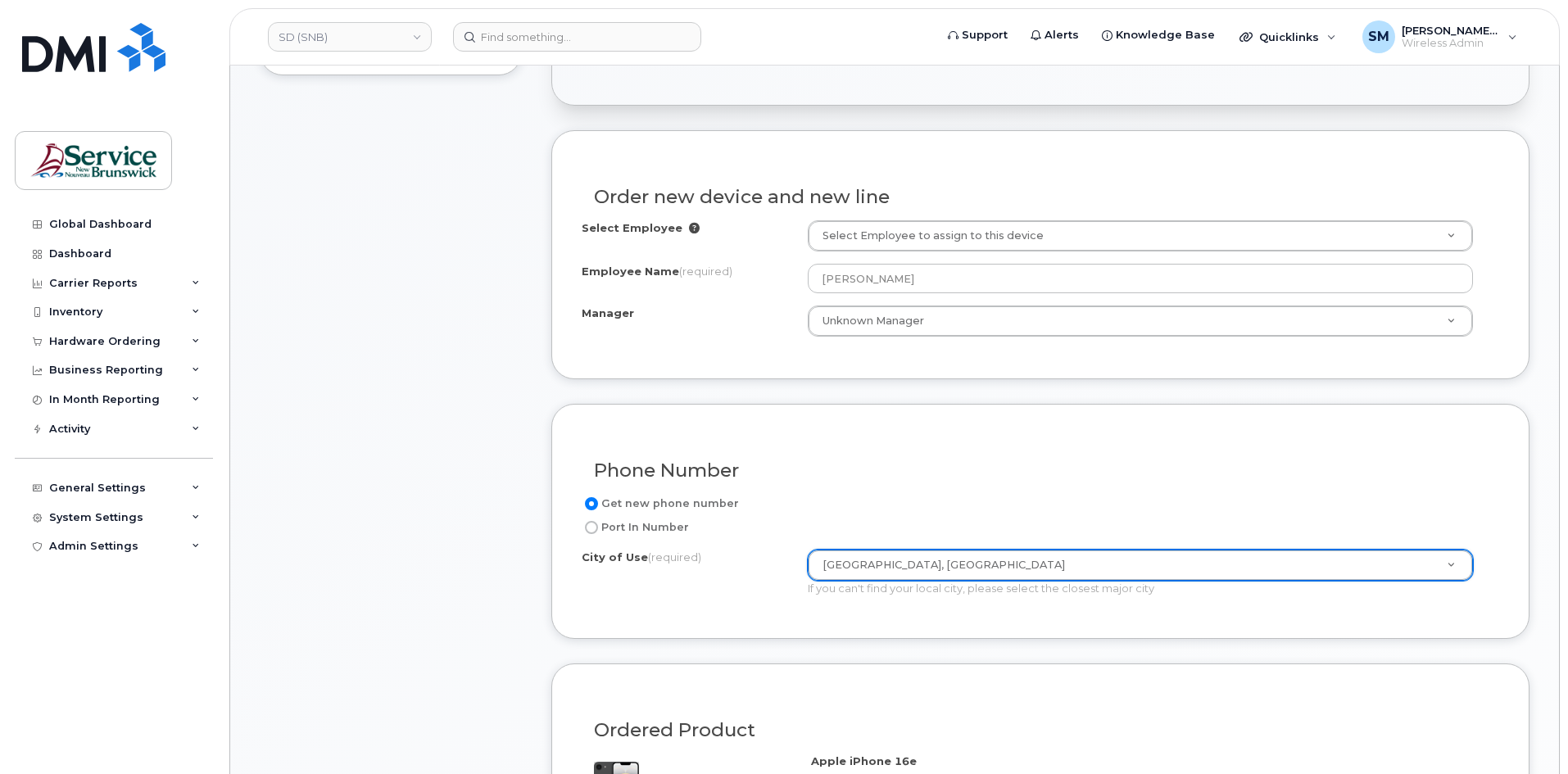
type input "1578"
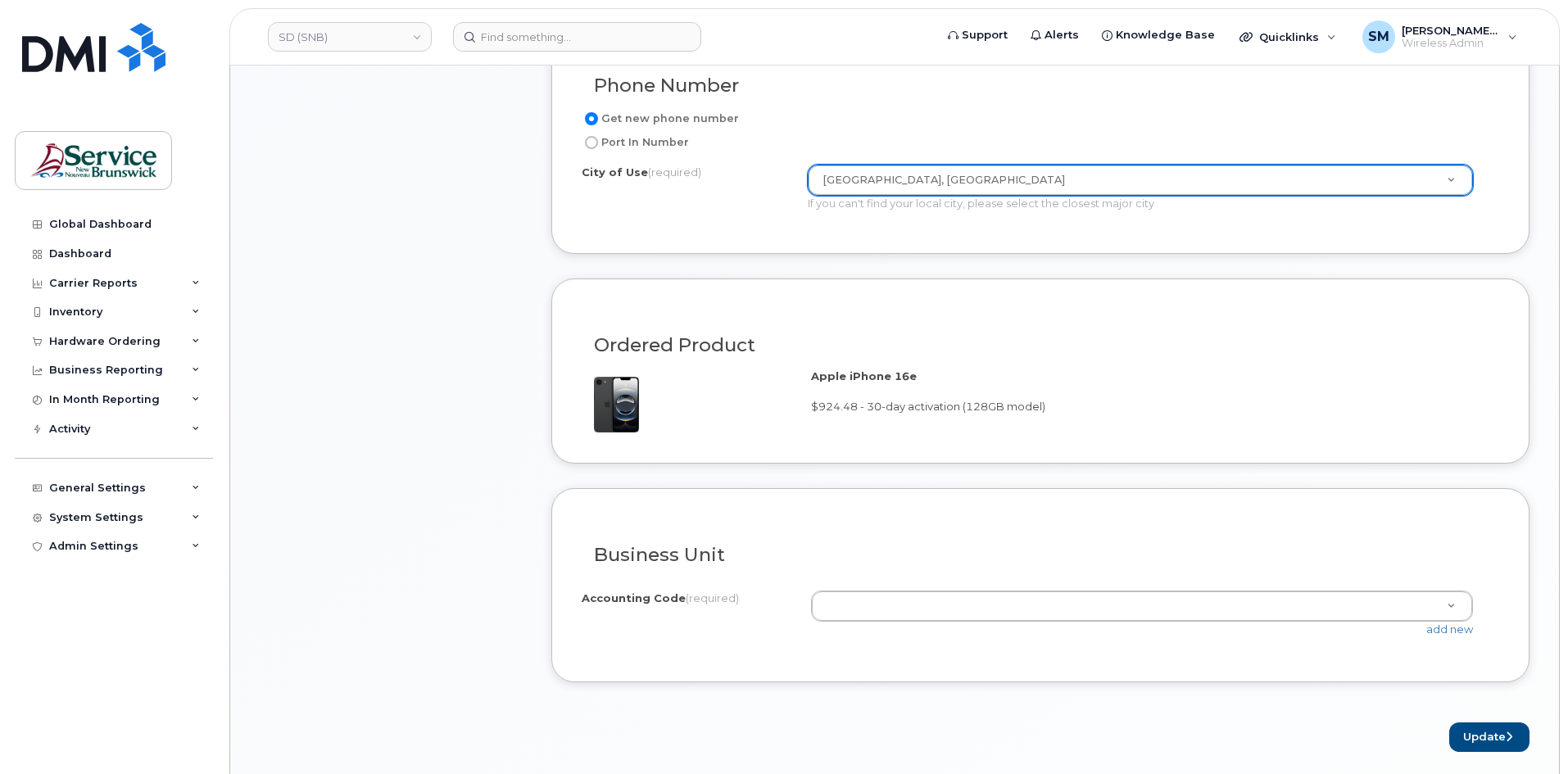
scroll to position [901, 0]
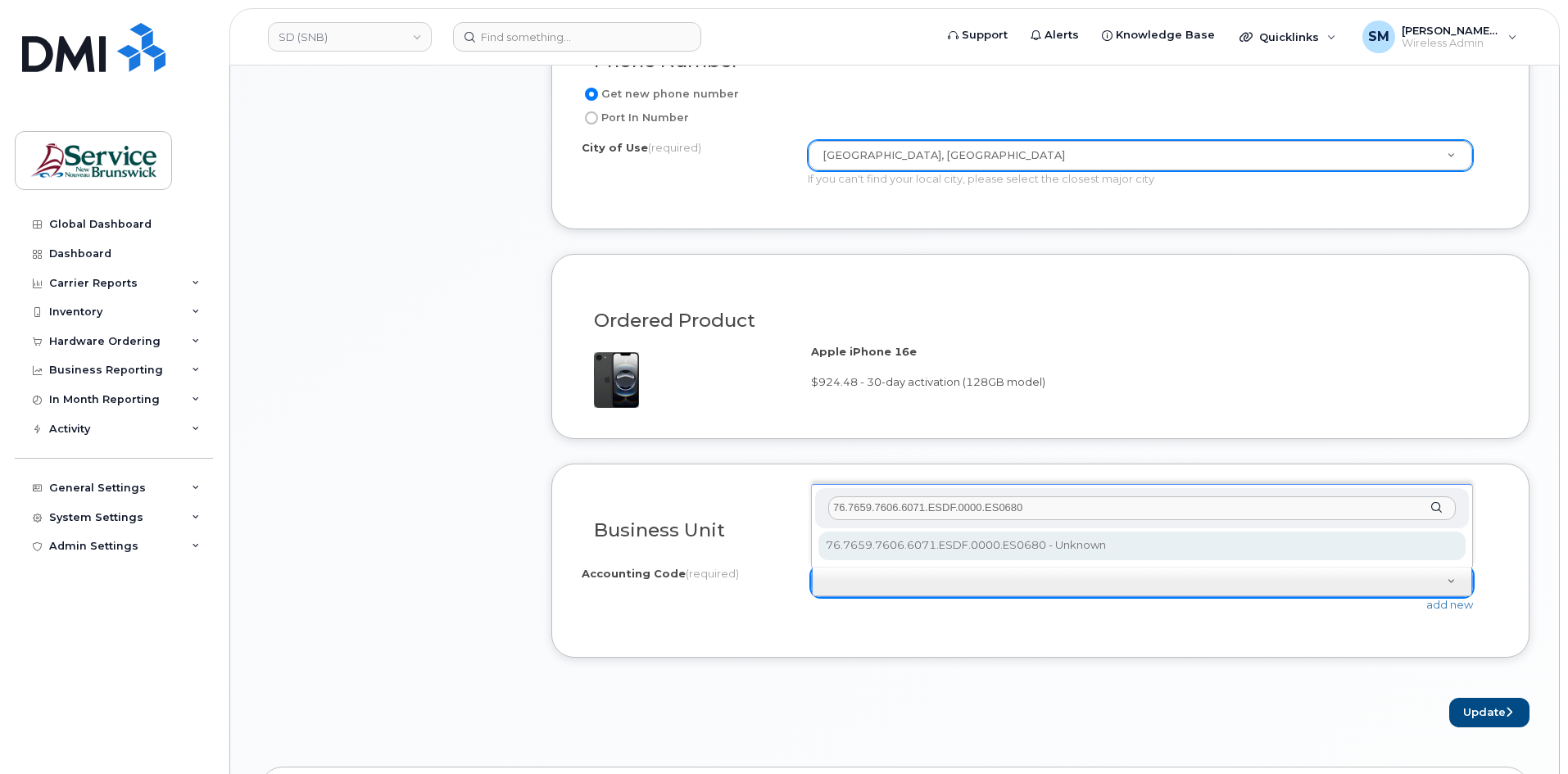
type input "76.7659.7606.6071.ESDF.0000.ES0680"
select select "76.7659.7606.6071.ESDF.0000.ES0680"
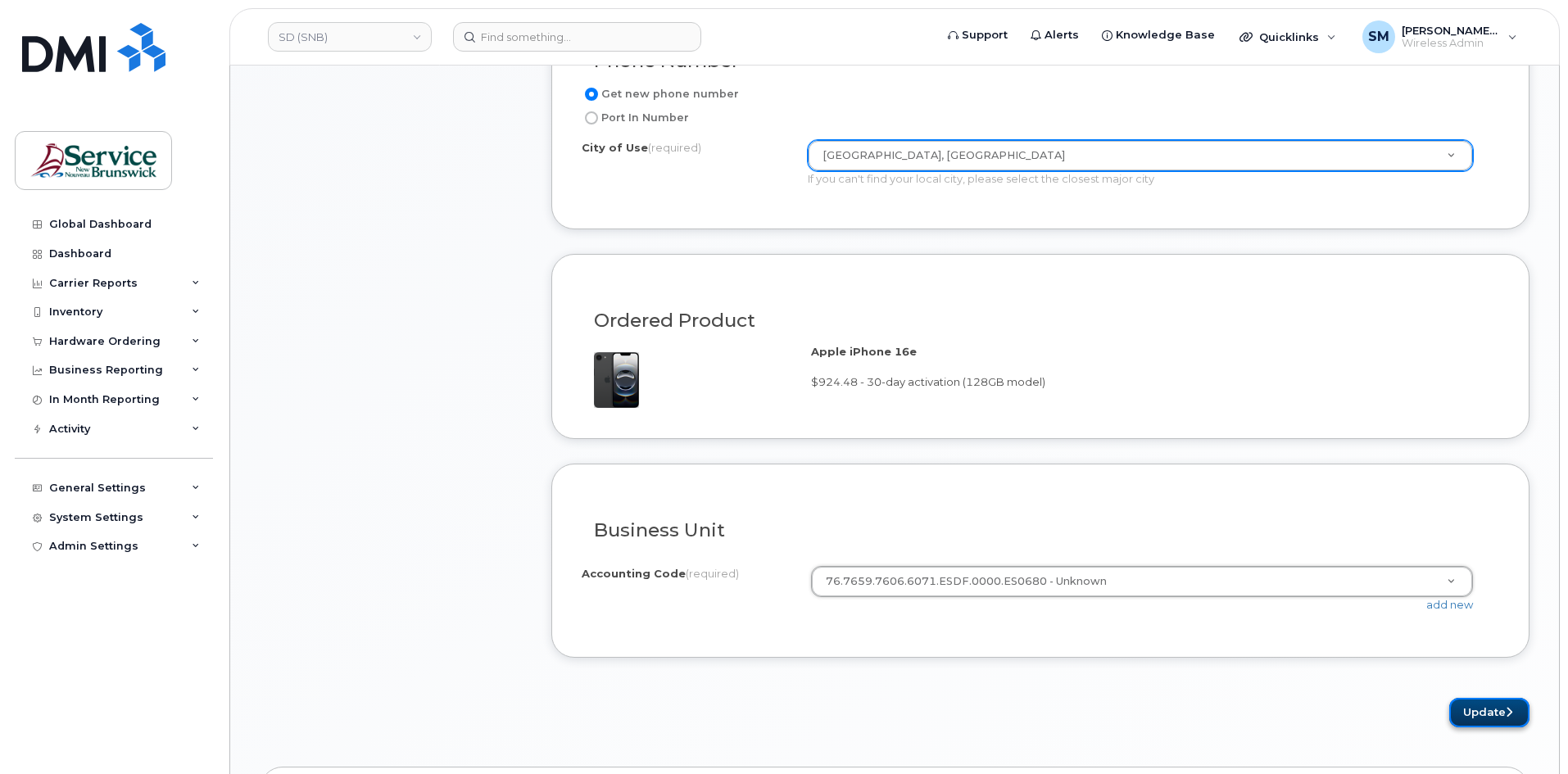
click at [1465, 718] on button "Update" at bounding box center [1488, 712] width 81 height 30
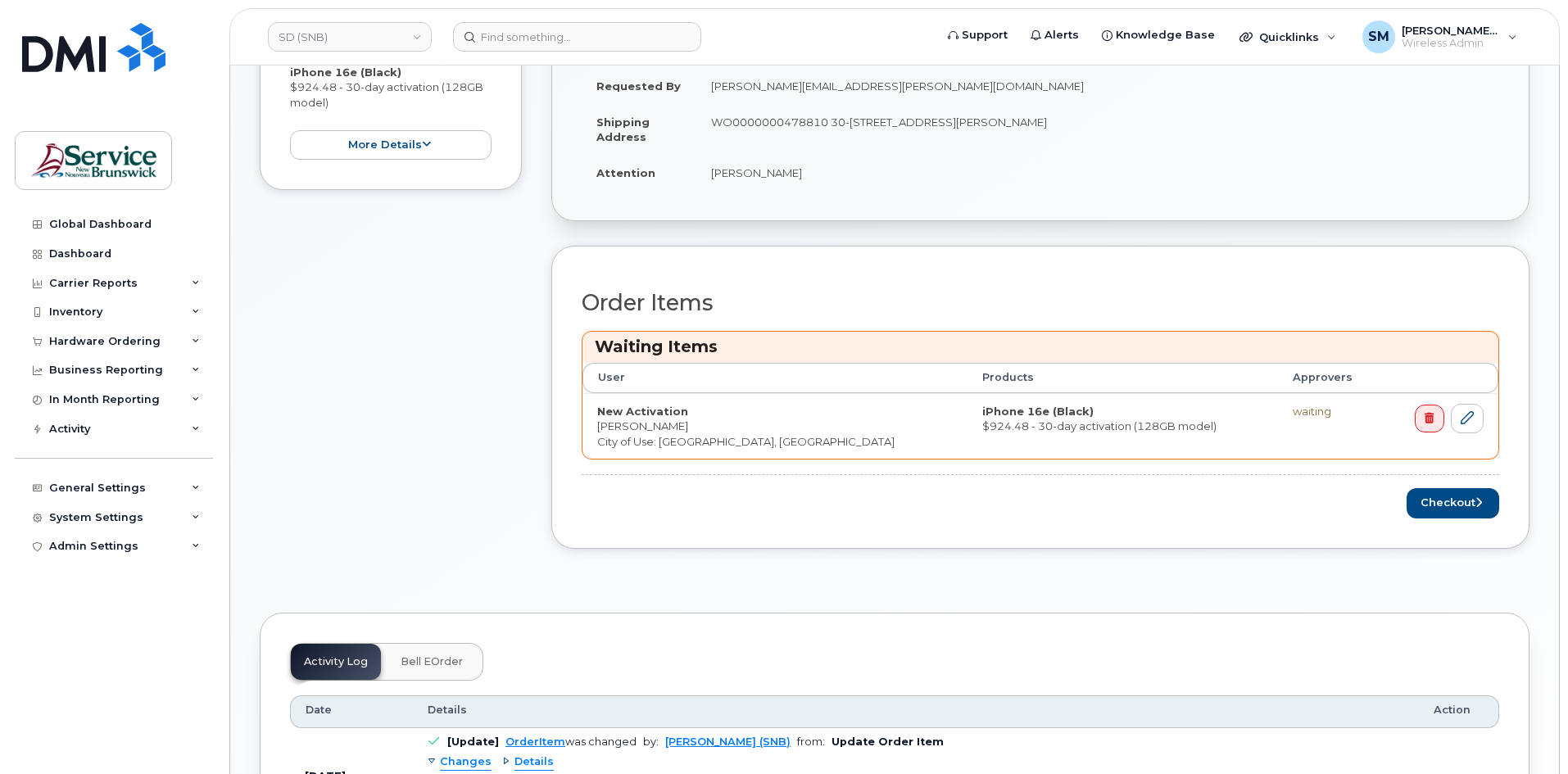
scroll to position [410, 0]
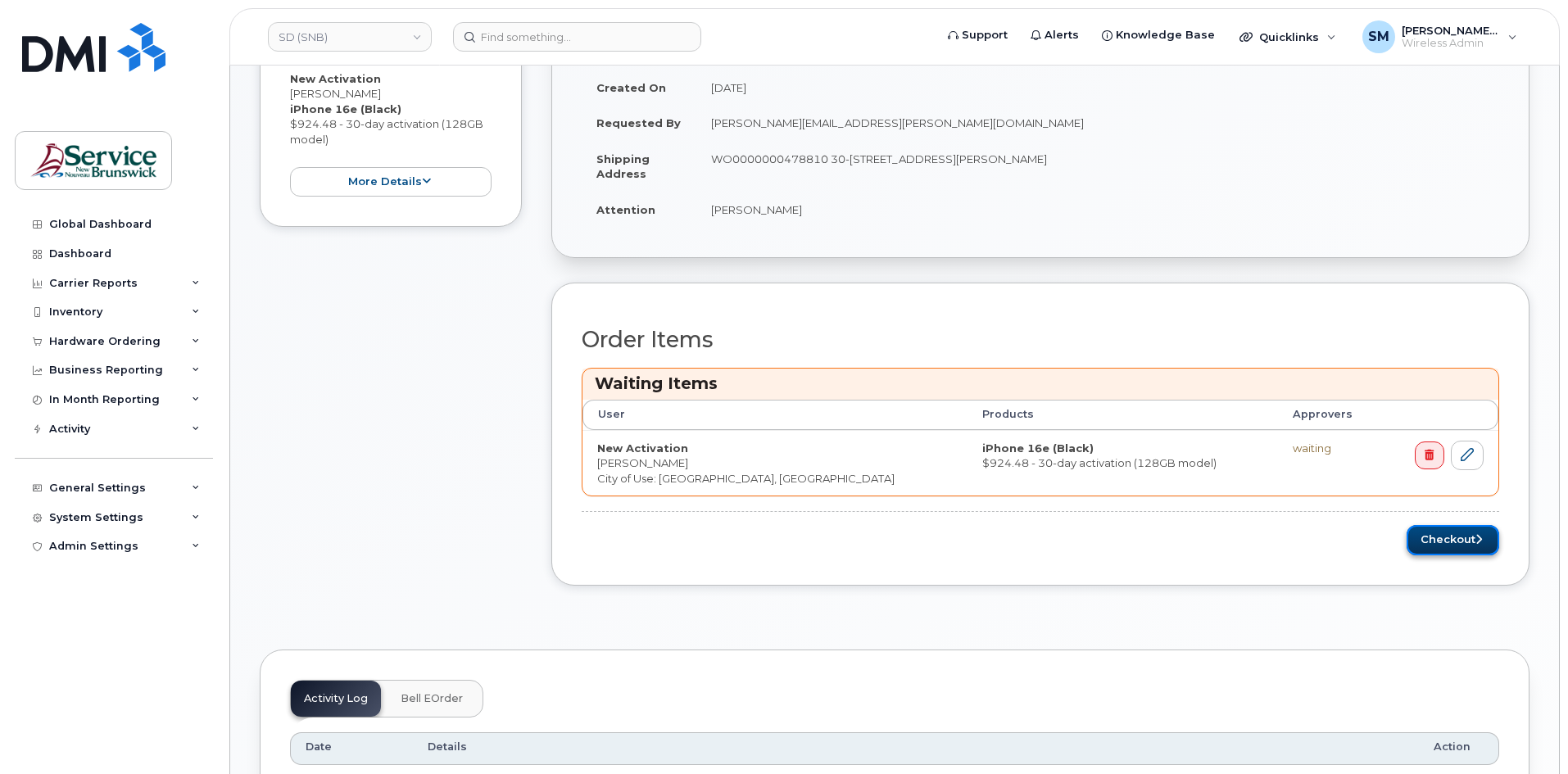
click at [1440, 535] on button "Checkout" at bounding box center [1453, 540] width 93 height 30
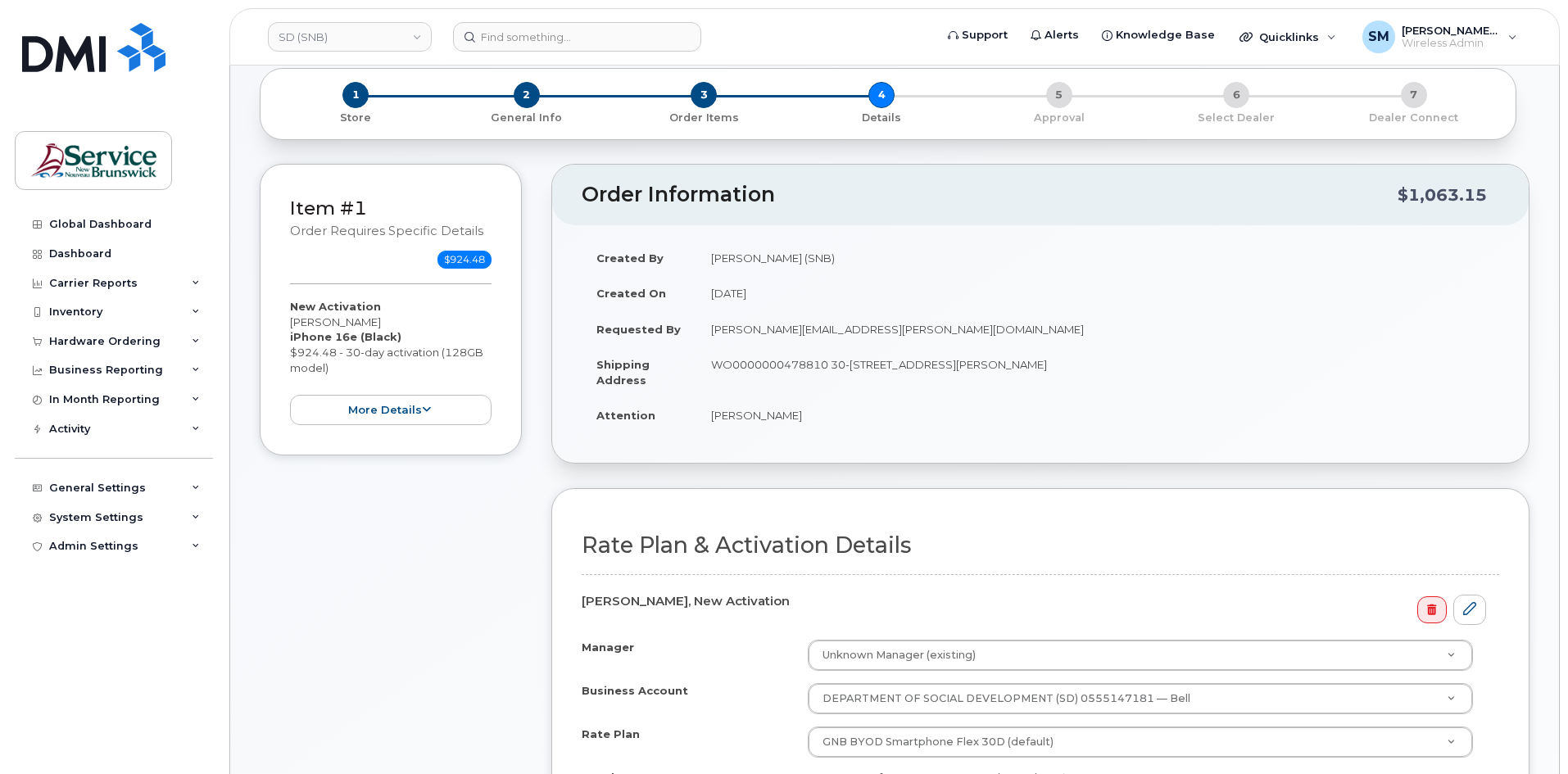
scroll to position [327, 0]
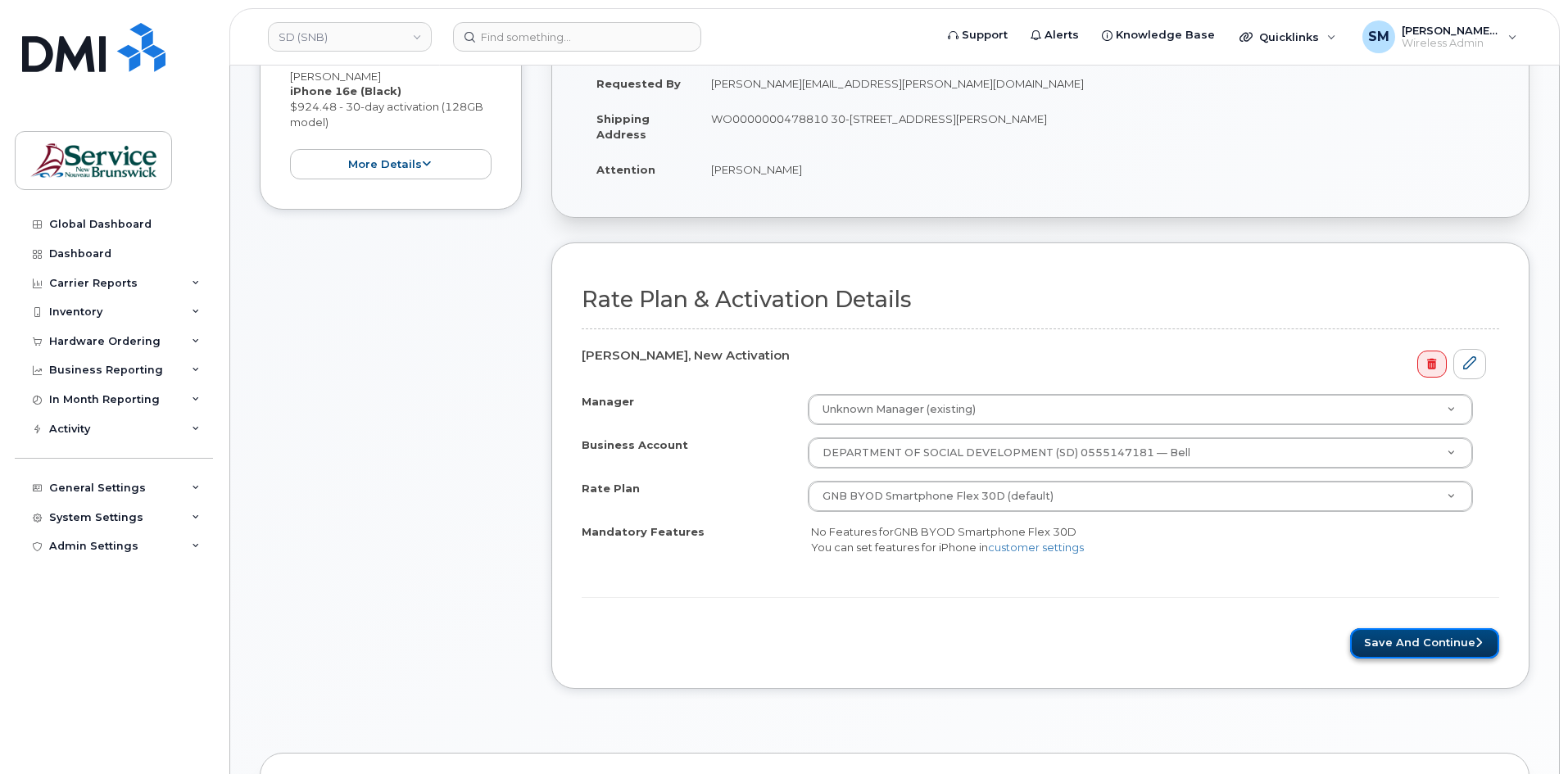
click at [1423, 648] on button "Save and Continue" at bounding box center [1425, 643] width 149 height 30
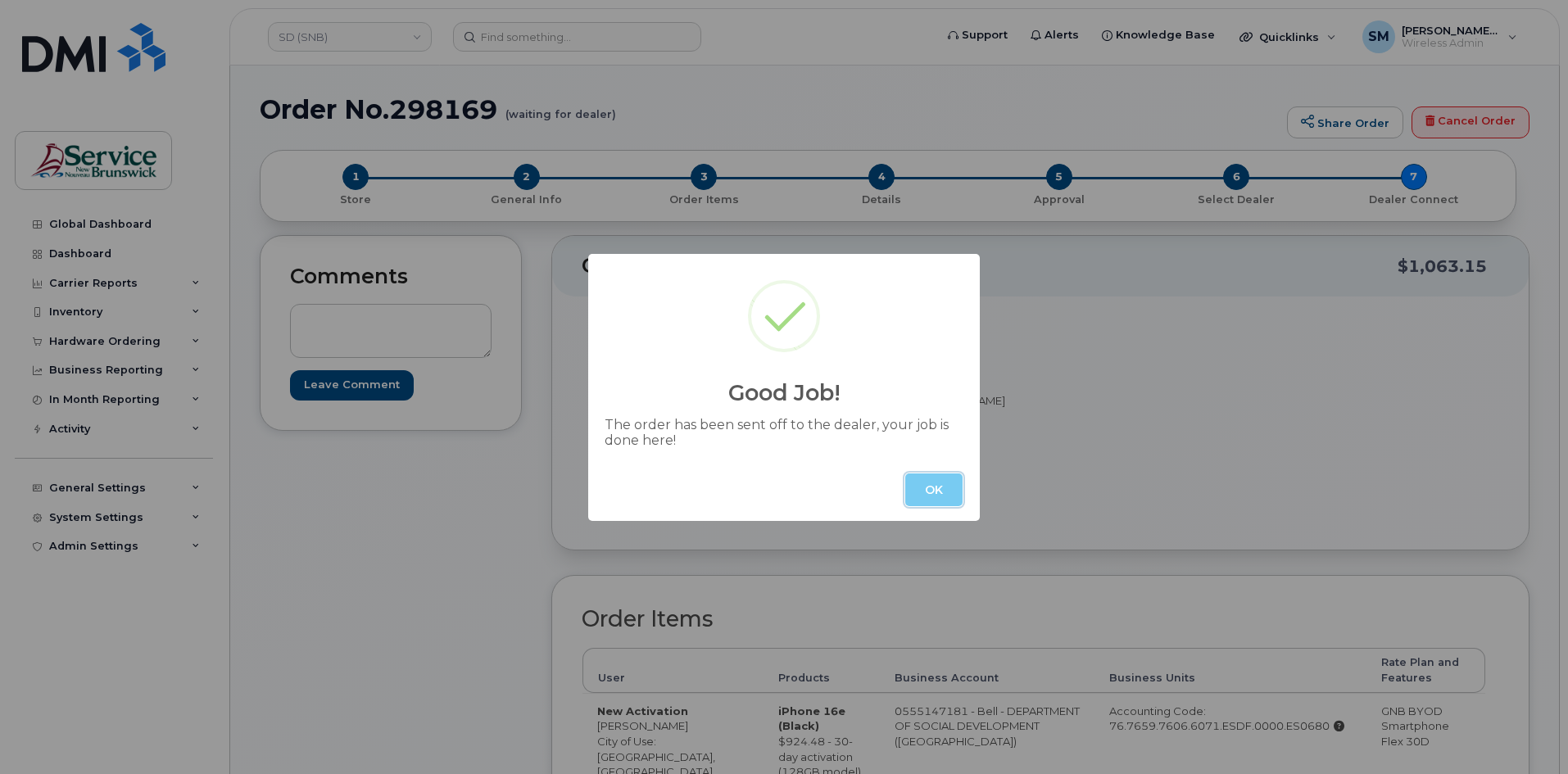
click at [925, 484] on button "OK" at bounding box center [934, 489] width 58 height 33
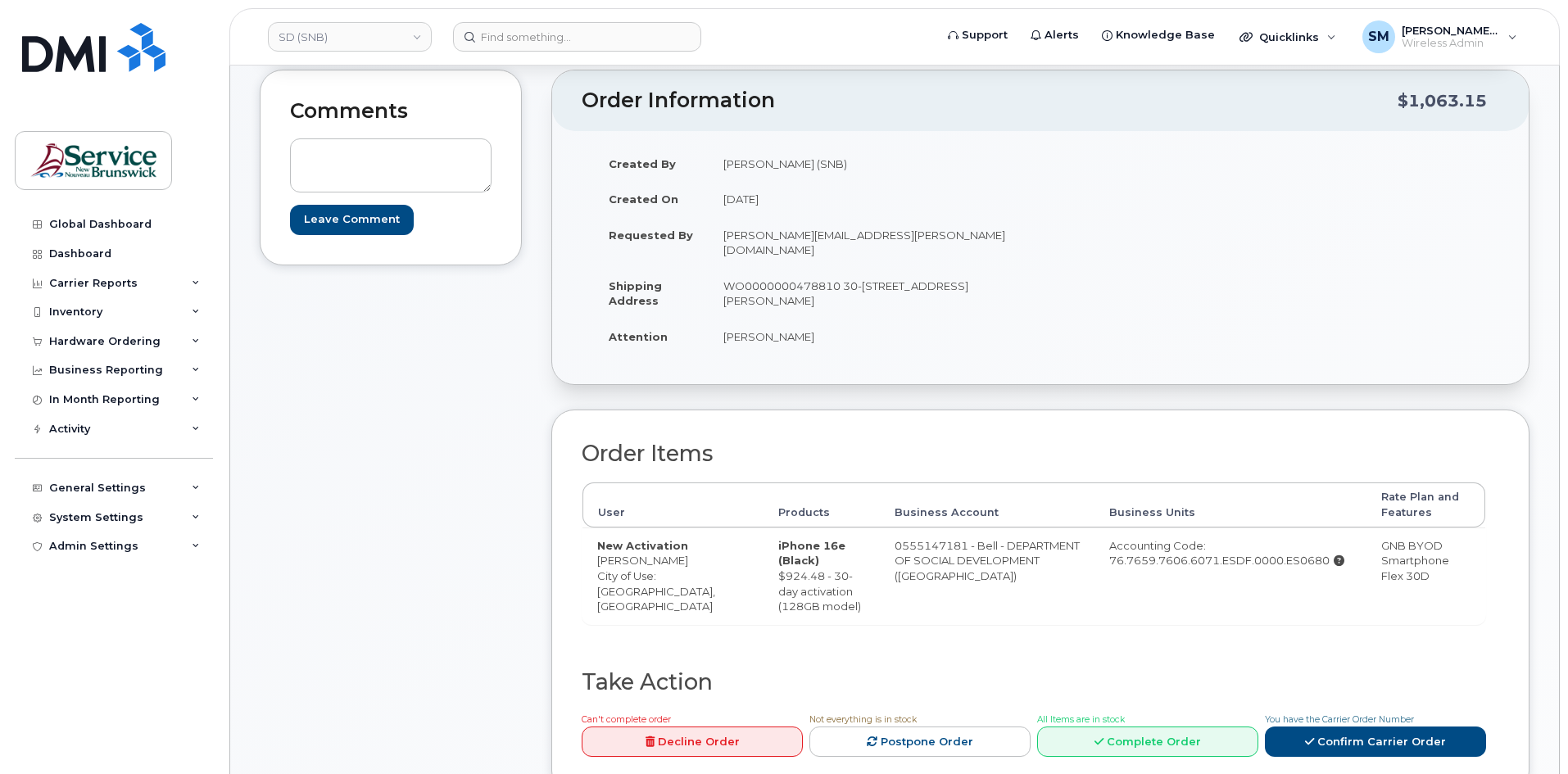
scroll to position [164, 0]
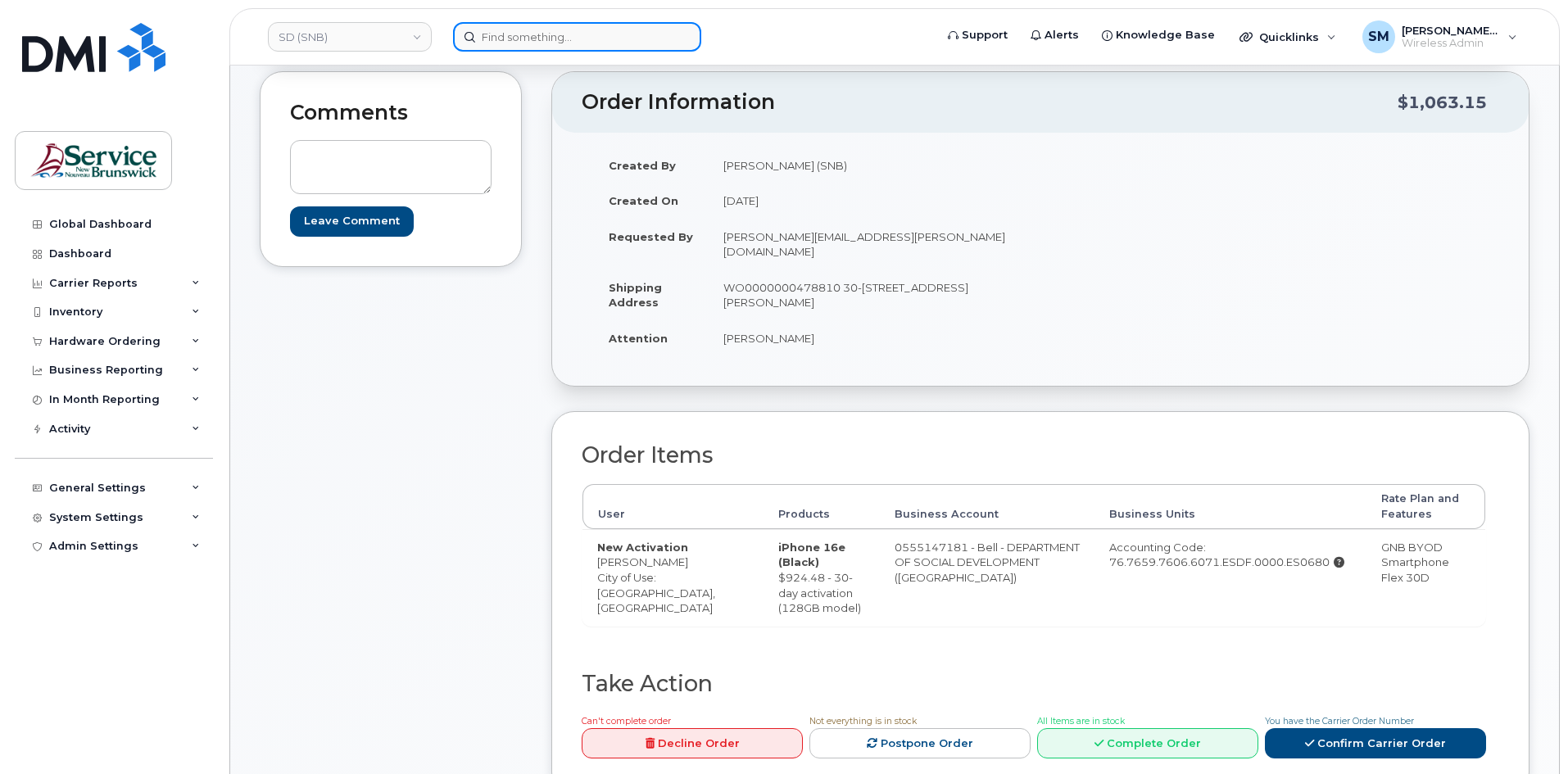
click at [504, 24] on input at bounding box center [576, 37] width 248 height 30
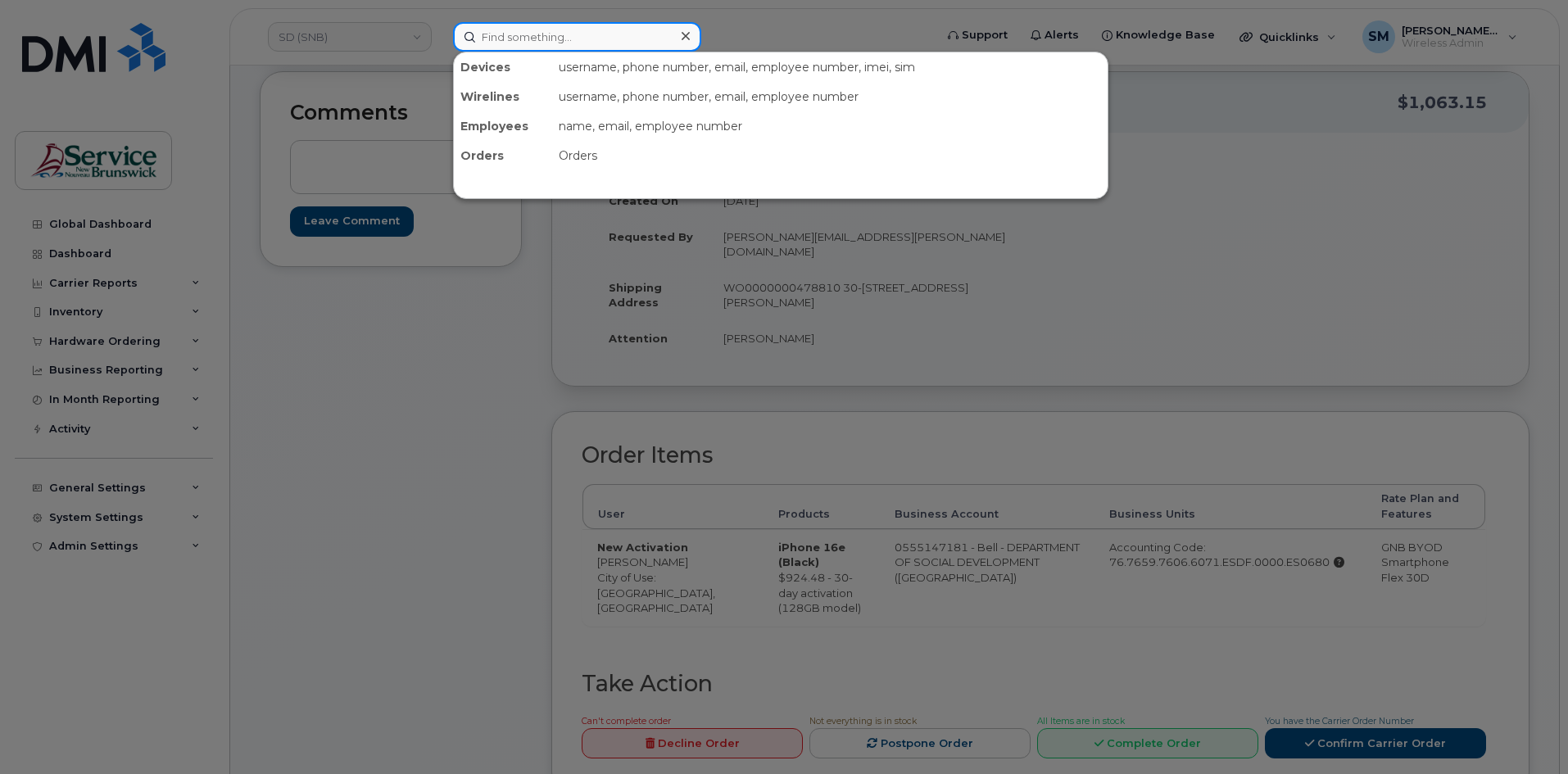
paste input "297925"
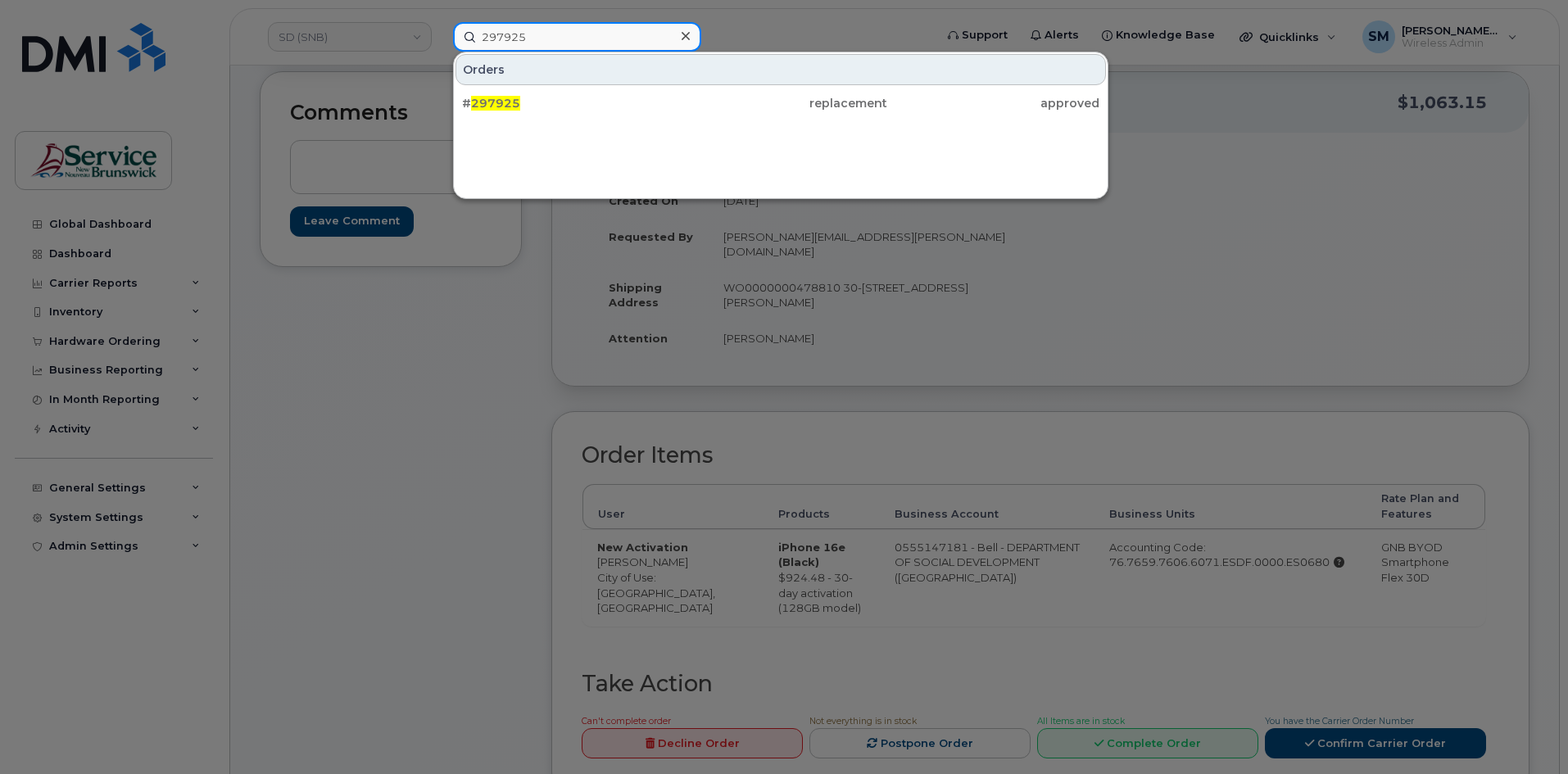
type input "297925"
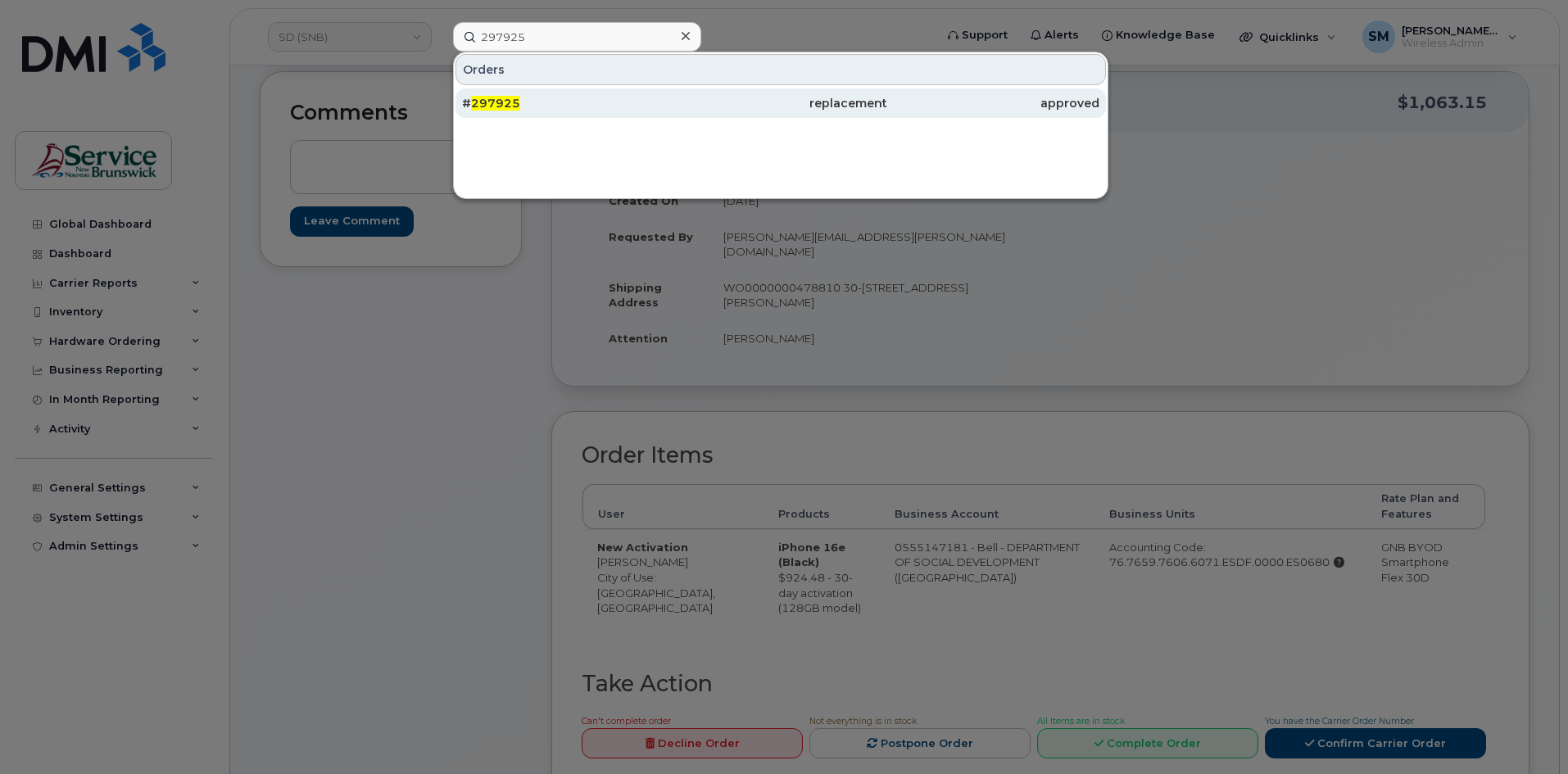
click at [567, 103] on div "# 297925" at bounding box center [567, 103] width 212 height 16
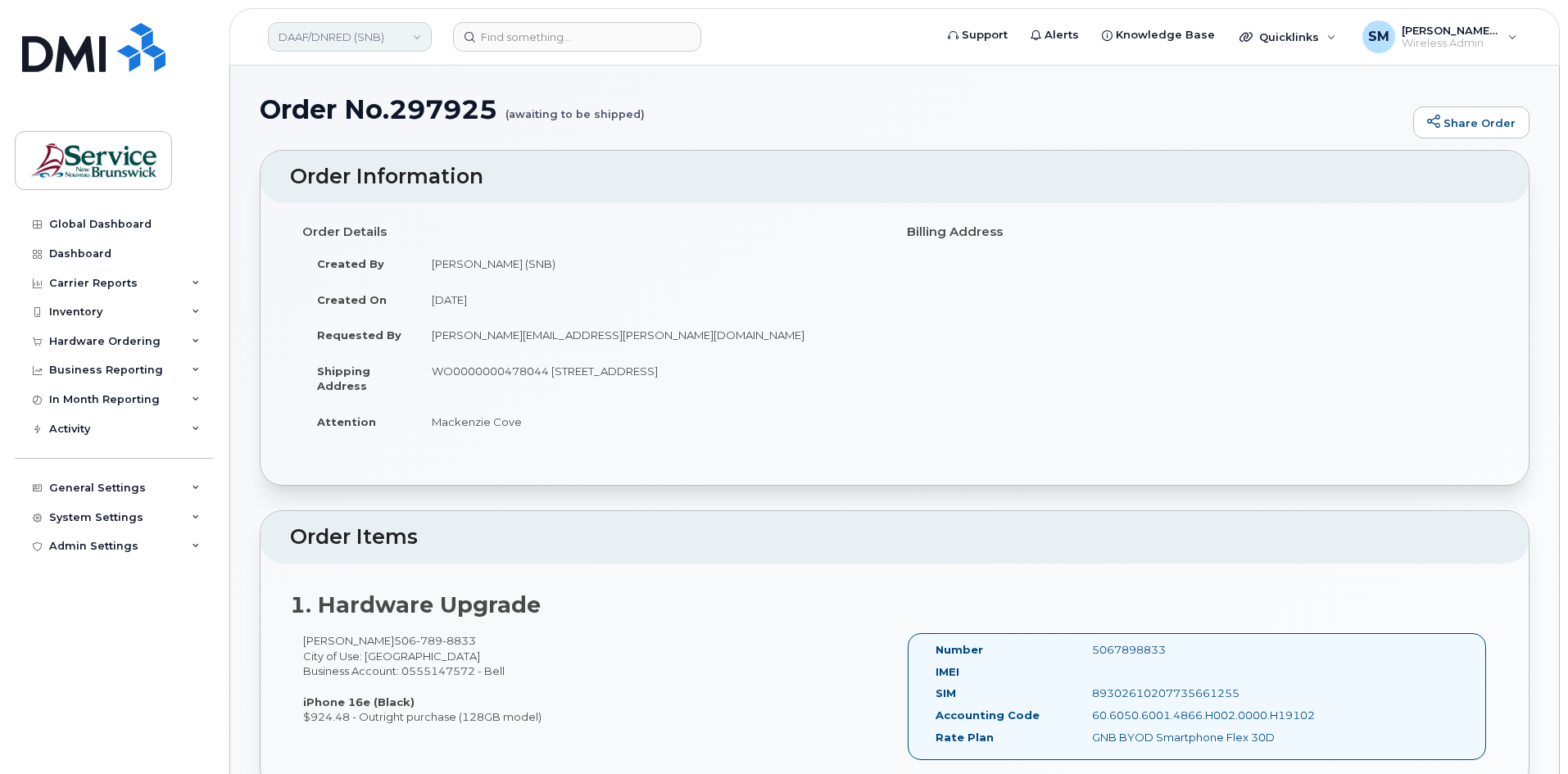
click at [363, 35] on link "DAAF/DNRED (SNB)" at bounding box center [349, 37] width 164 height 30
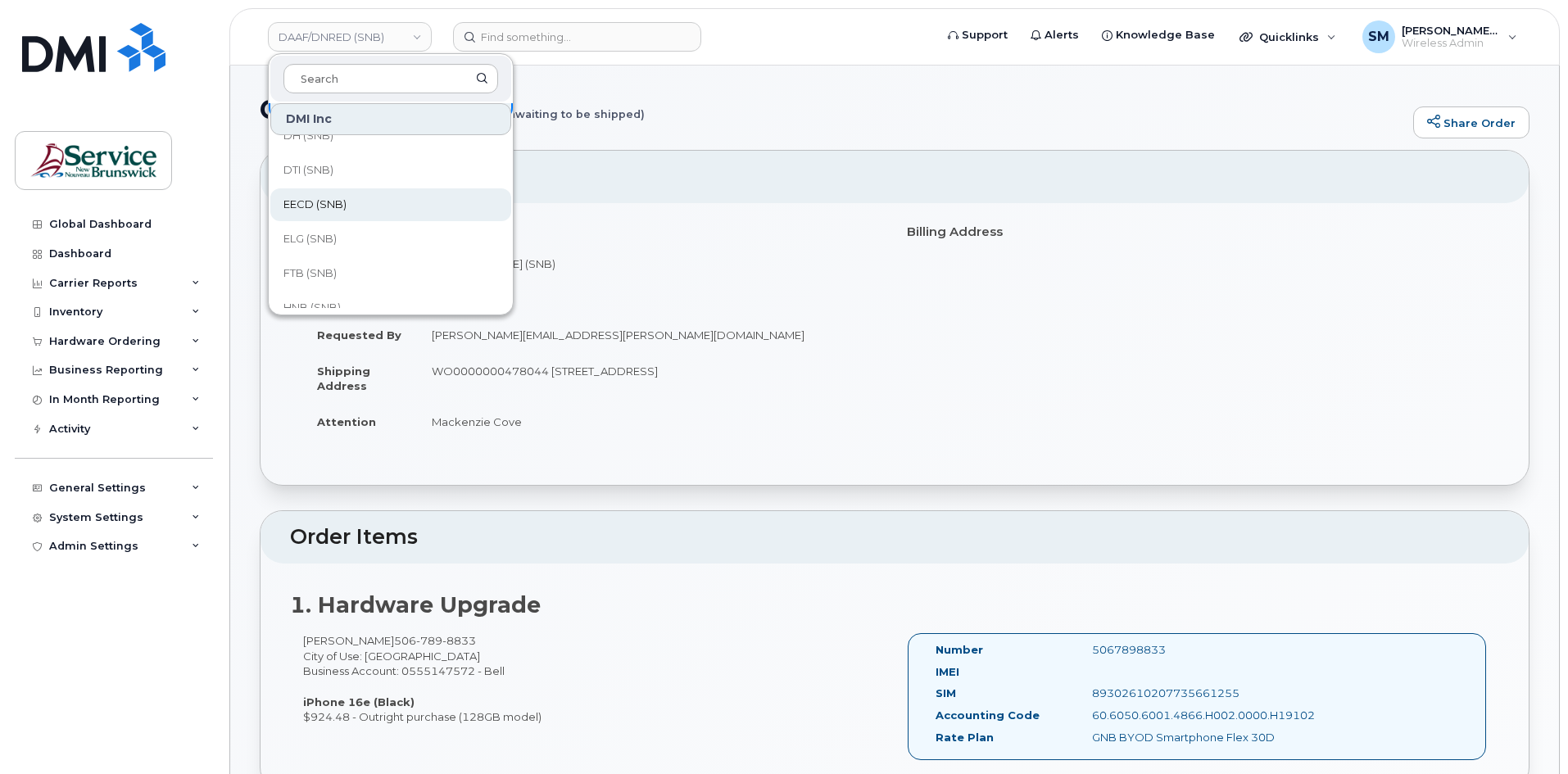
scroll to position [82, 0]
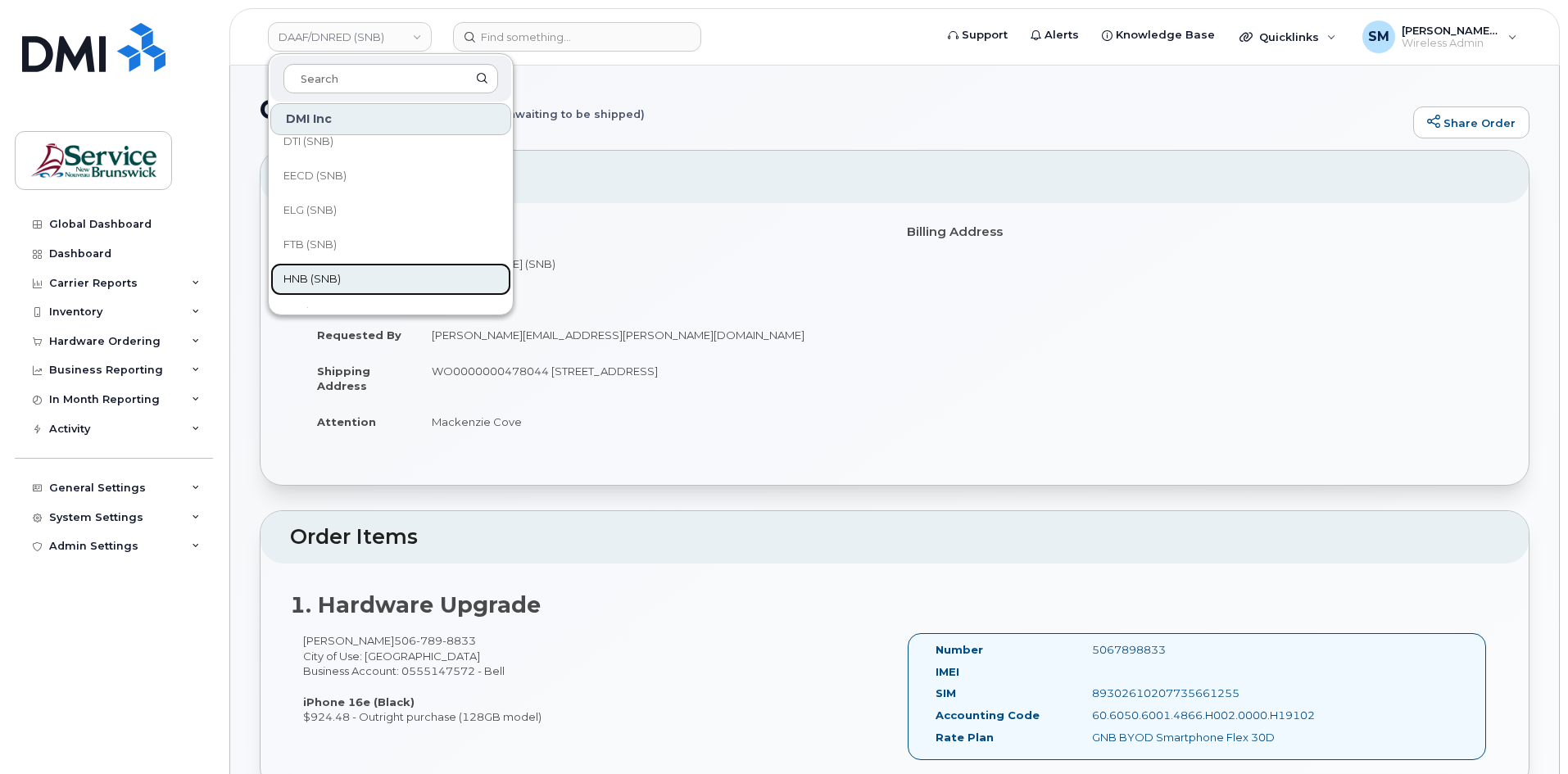
click at [350, 282] on link "HNB (SNB)" at bounding box center [391, 279] width 241 height 33
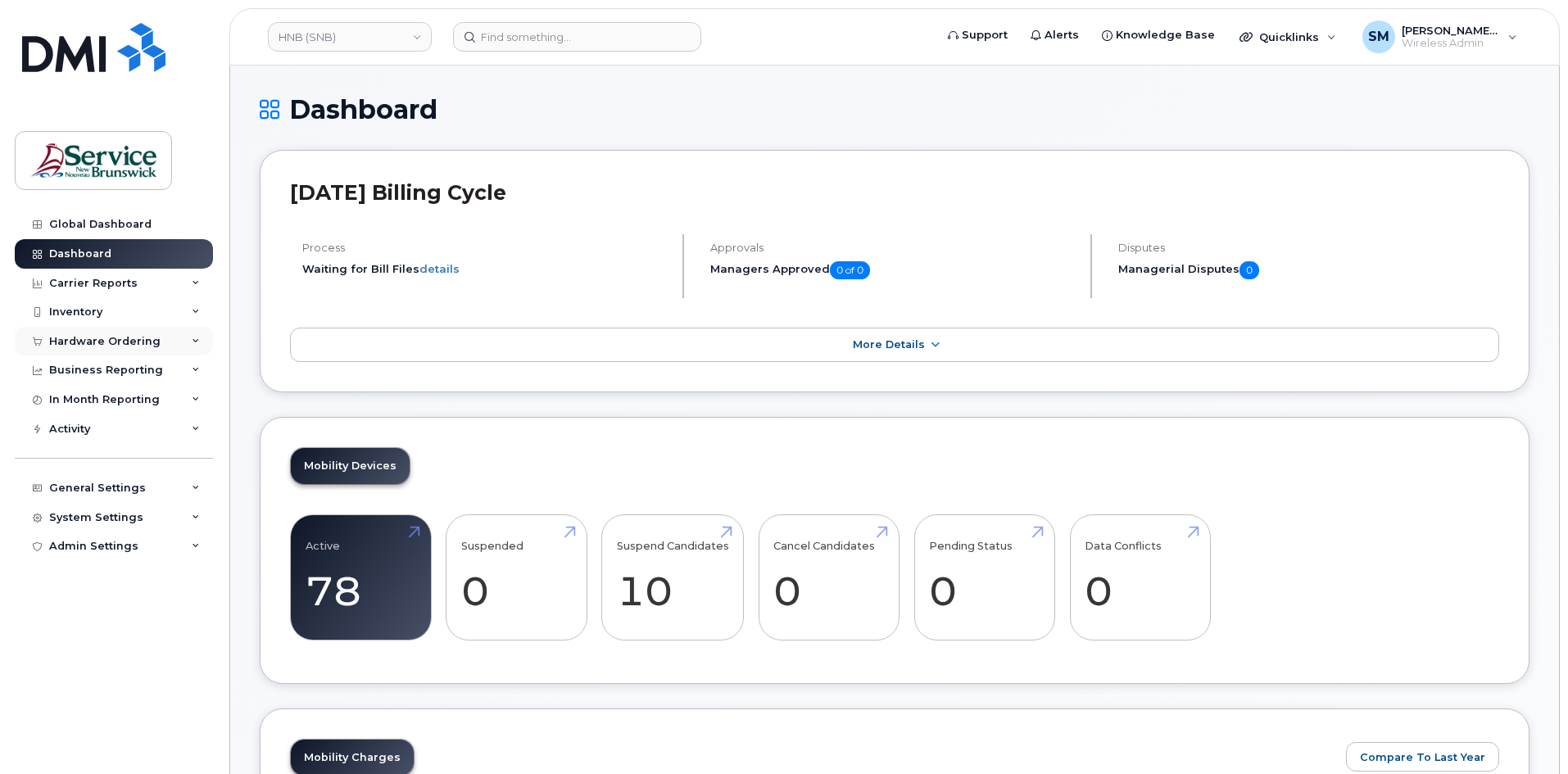
click at [99, 348] on div "Hardware Ordering" at bounding box center [113, 342] width 198 height 30
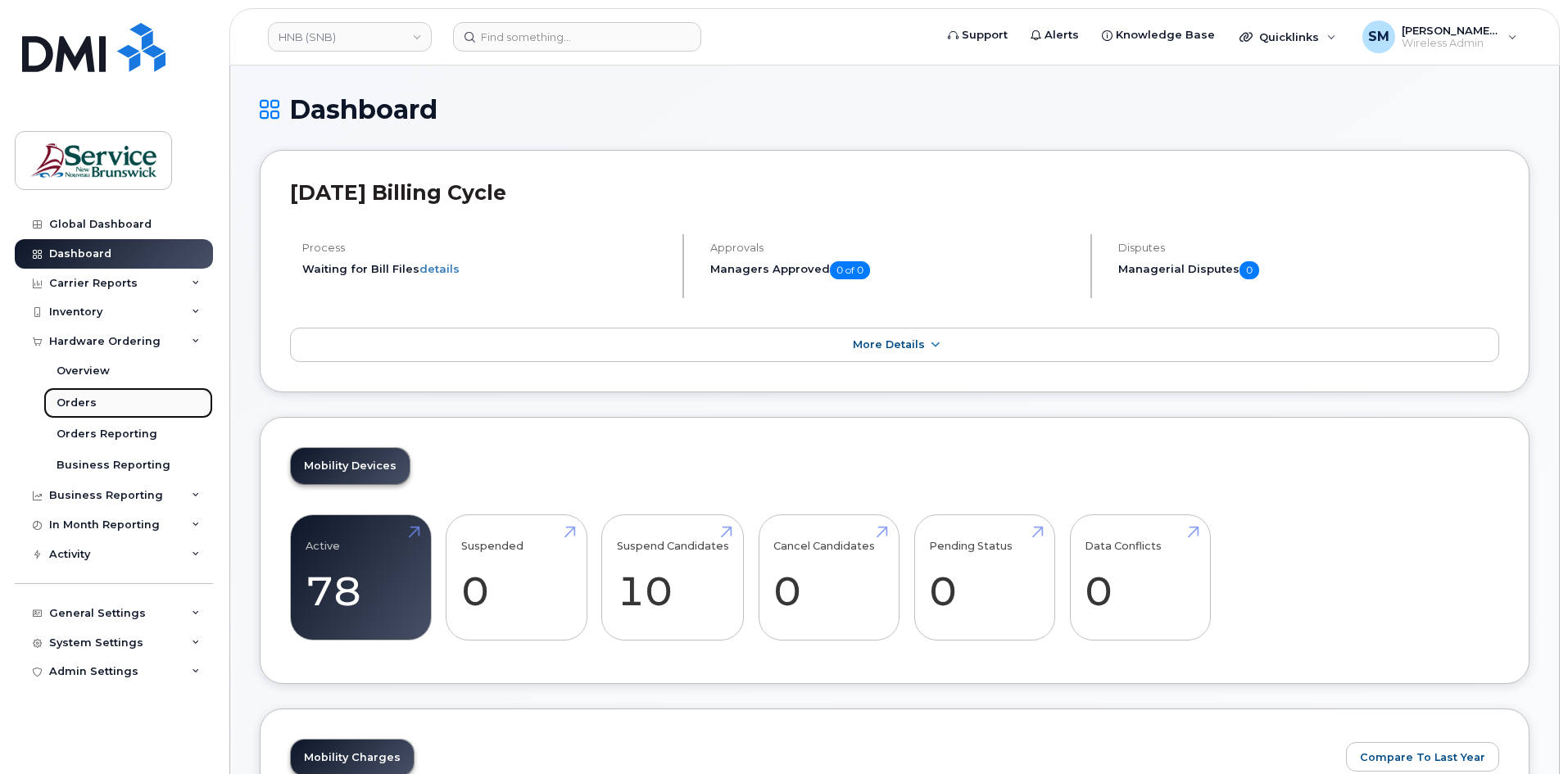
click at [100, 410] on link "Orders" at bounding box center [128, 402] width 169 height 31
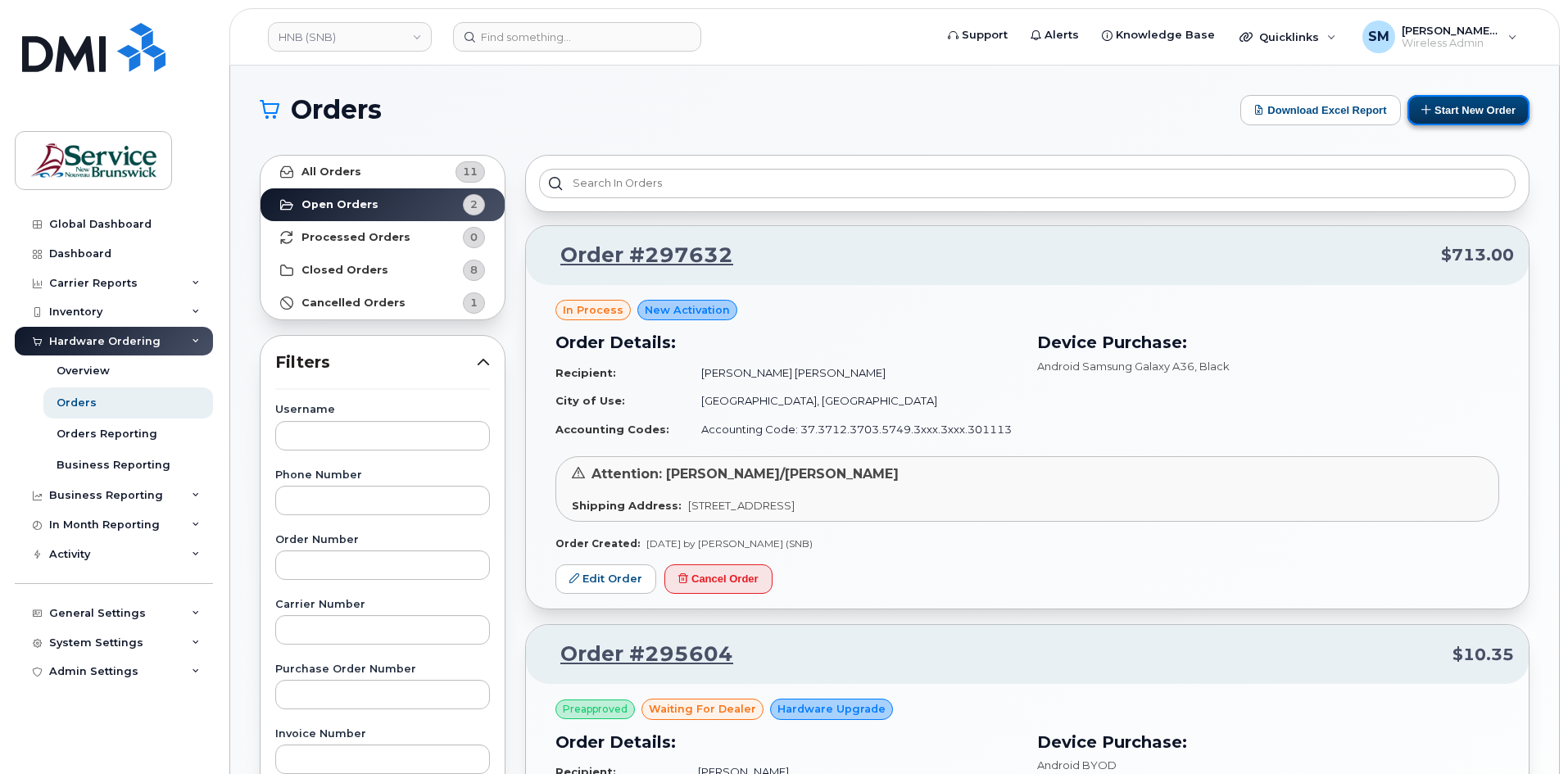
click at [1472, 124] on button "Start New Order" at bounding box center [1468, 110] width 122 height 30
click at [1448, 105] on button "Start New Order" at bounding box center [1468, 110] width 122 height 30
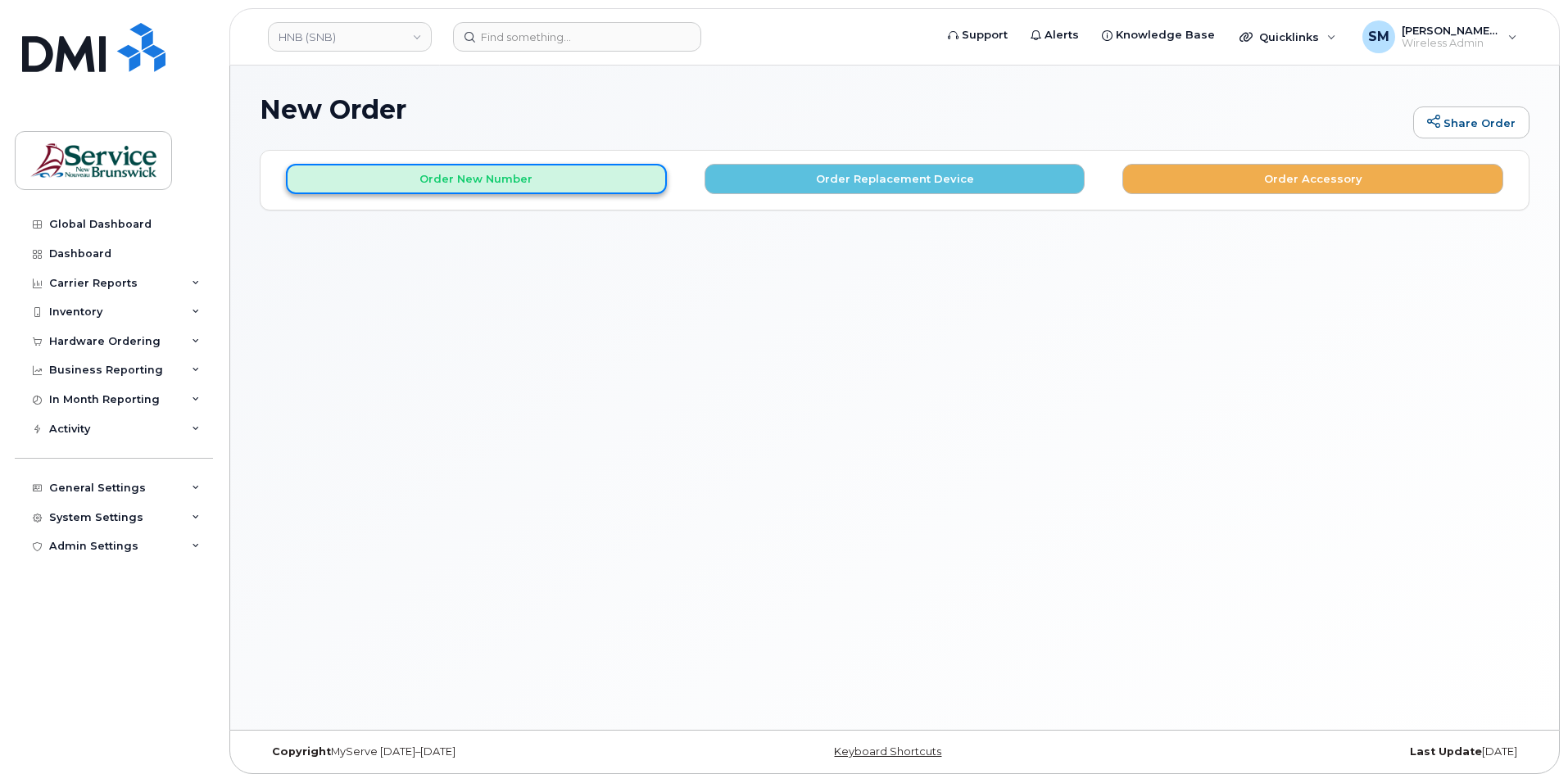
click at [493, 178] on button "Order New Number" at bounding box center [476, 179] width 381 height 30
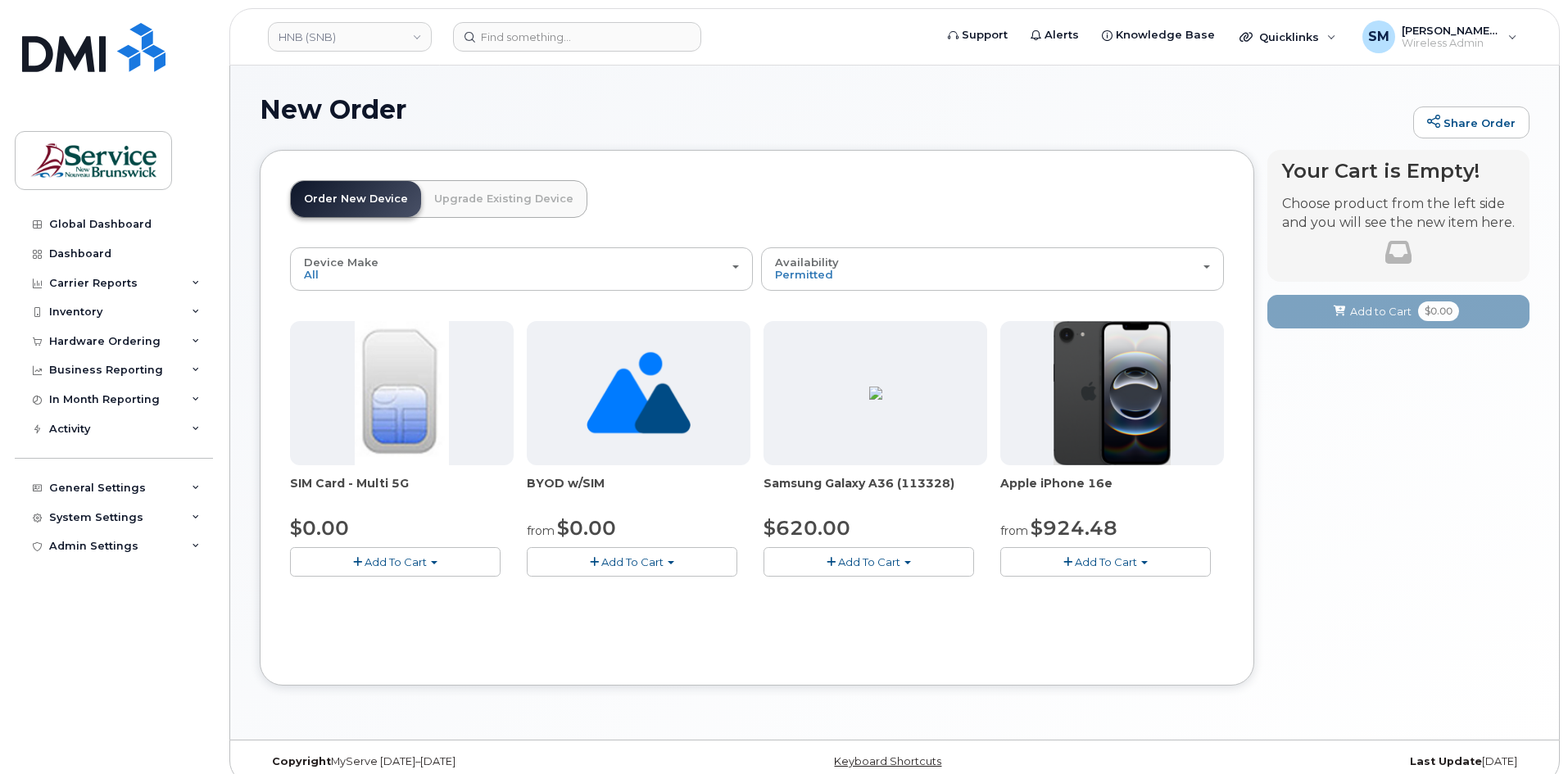
click at [906, 563] on span "button" at bounding box center [907, 562] width 7 height 3
click at [861, 612] on link "$620.00 - 30-day activation (128GB model)" at bounding box center [900, 612] width 267 height 21
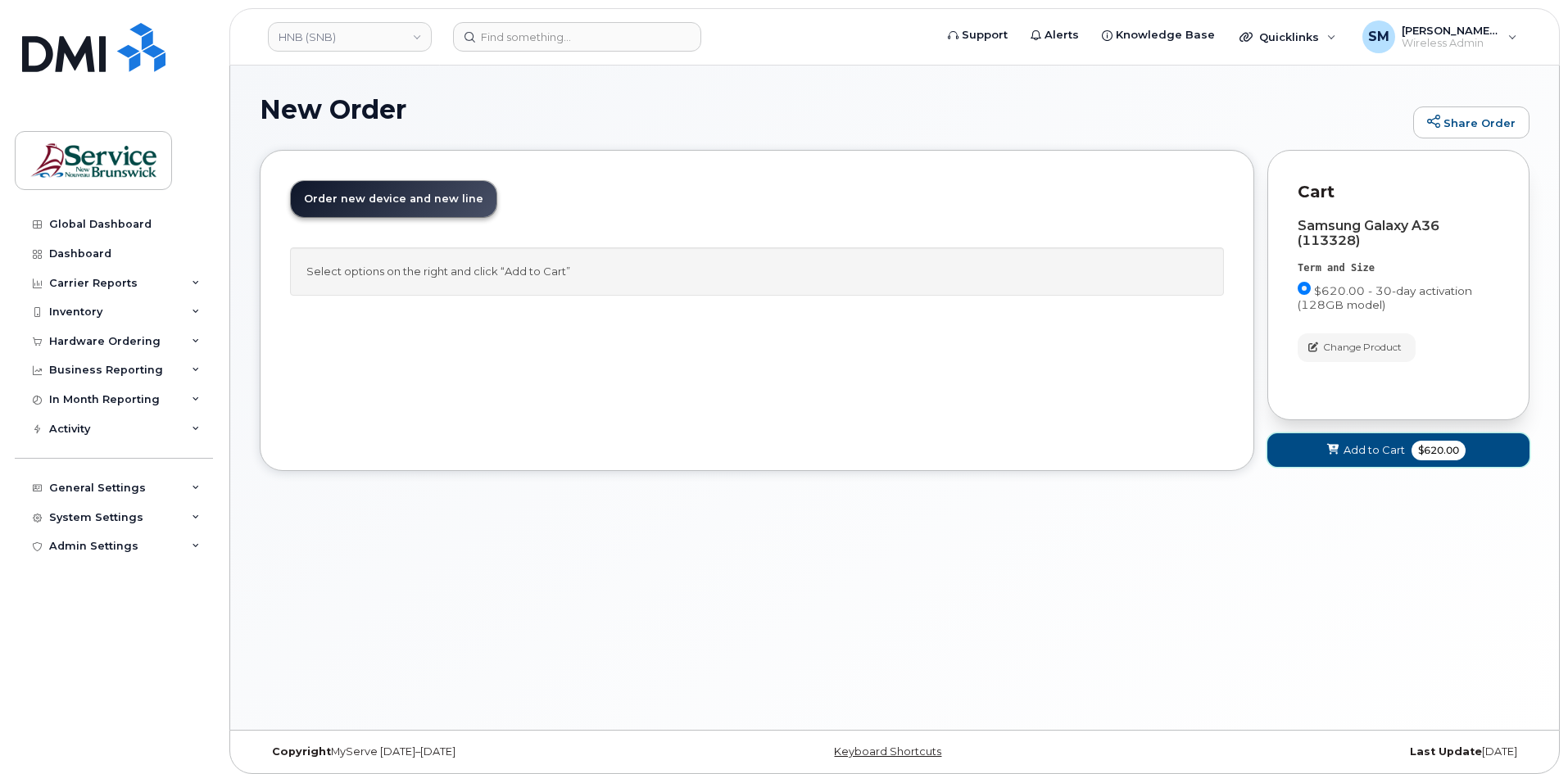
click at [1328, 447] on icon at bounding box center [1333, 450] width 12 height 11
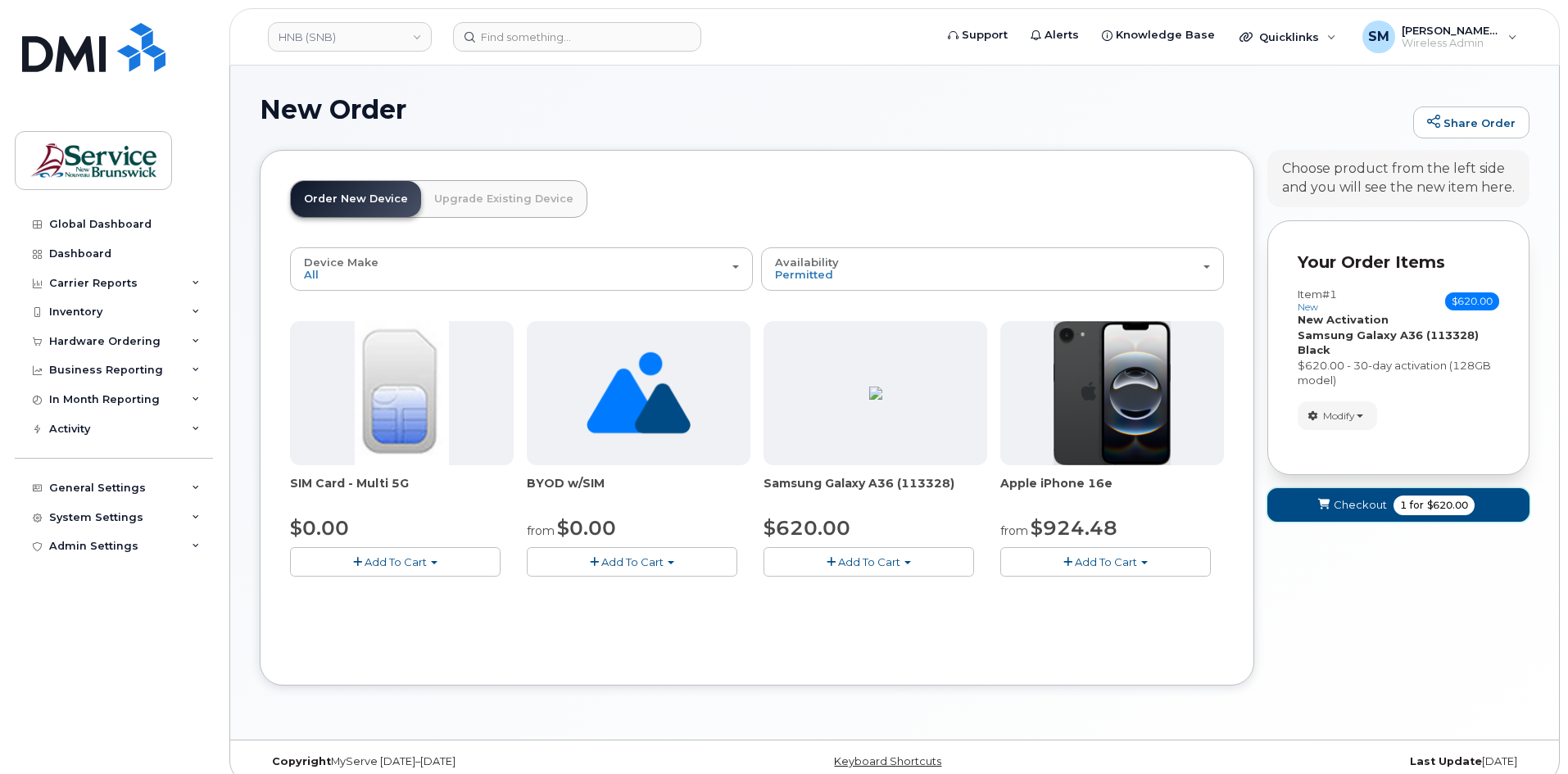
click at [1356, 507] on span "Checkout" at bounding box center [1360, 505] width 54 height 16
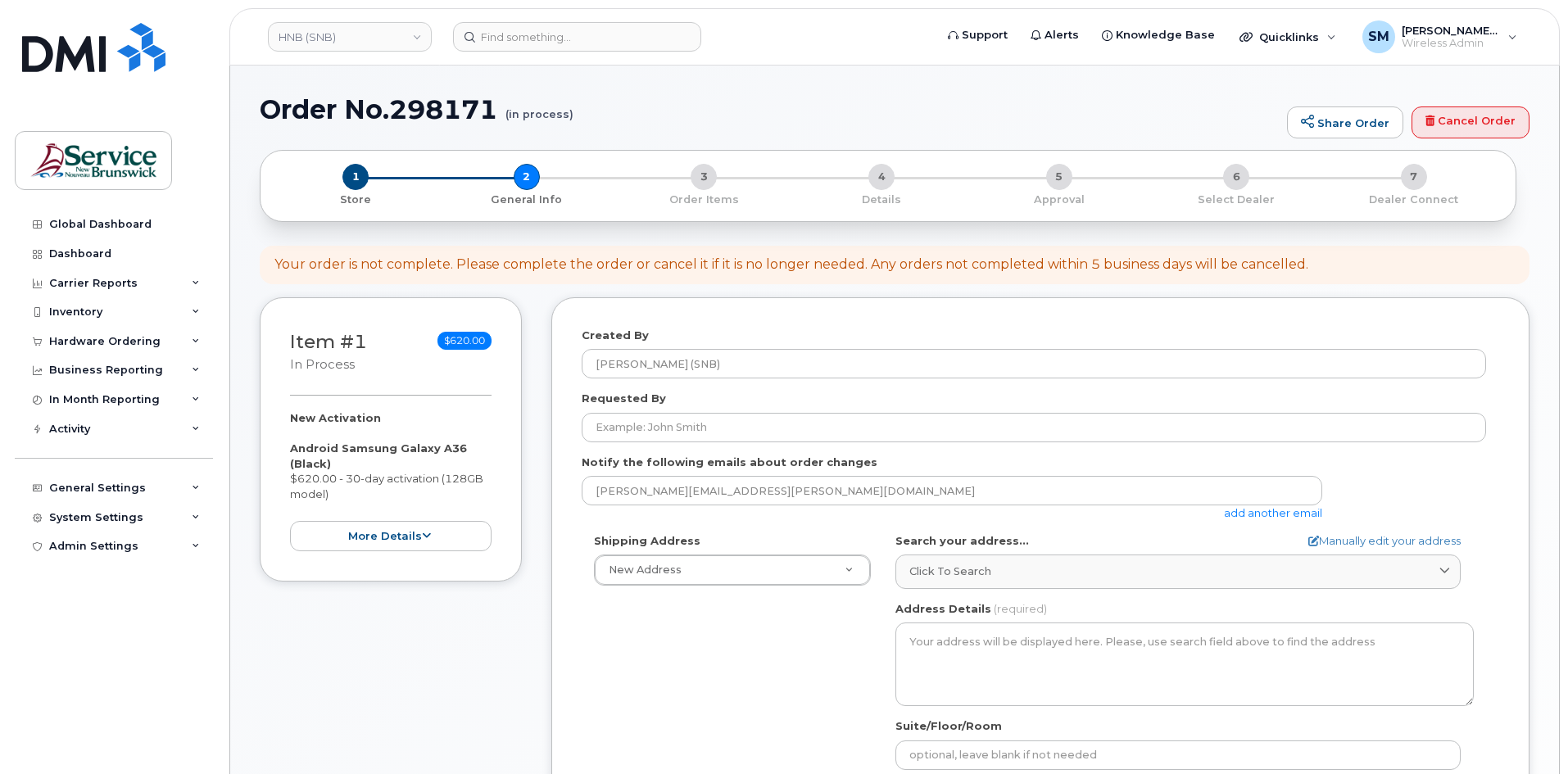
select select
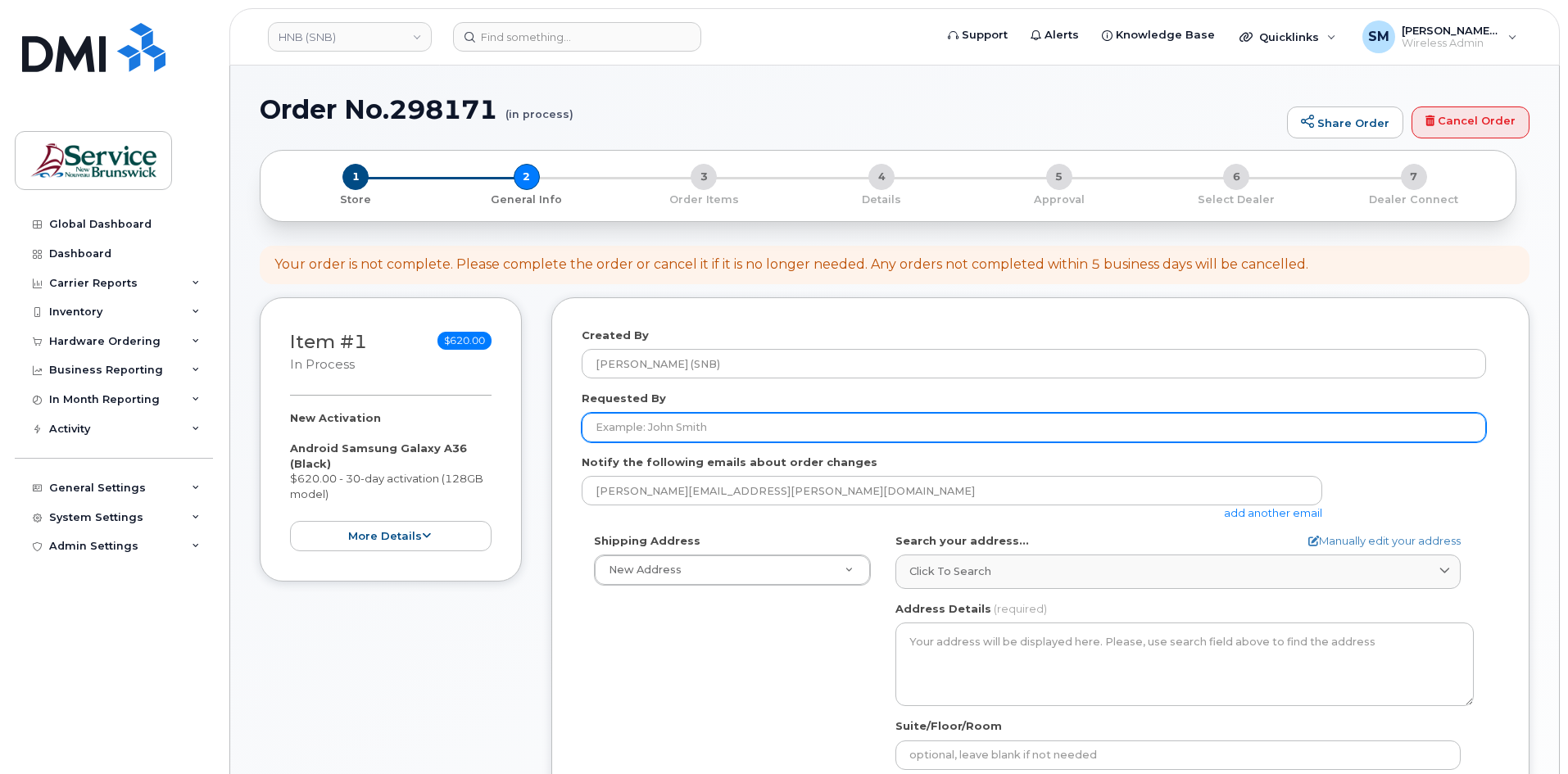
click at [768, 424] on input "Requested By" at bounding box center [1034, 428] width 904 height 30
paste input "[EMAIL_ADDRESS][DOMAIN_NAME]"
type input "[EMAIL_ADDRESS][DOMAIN_NAME]"
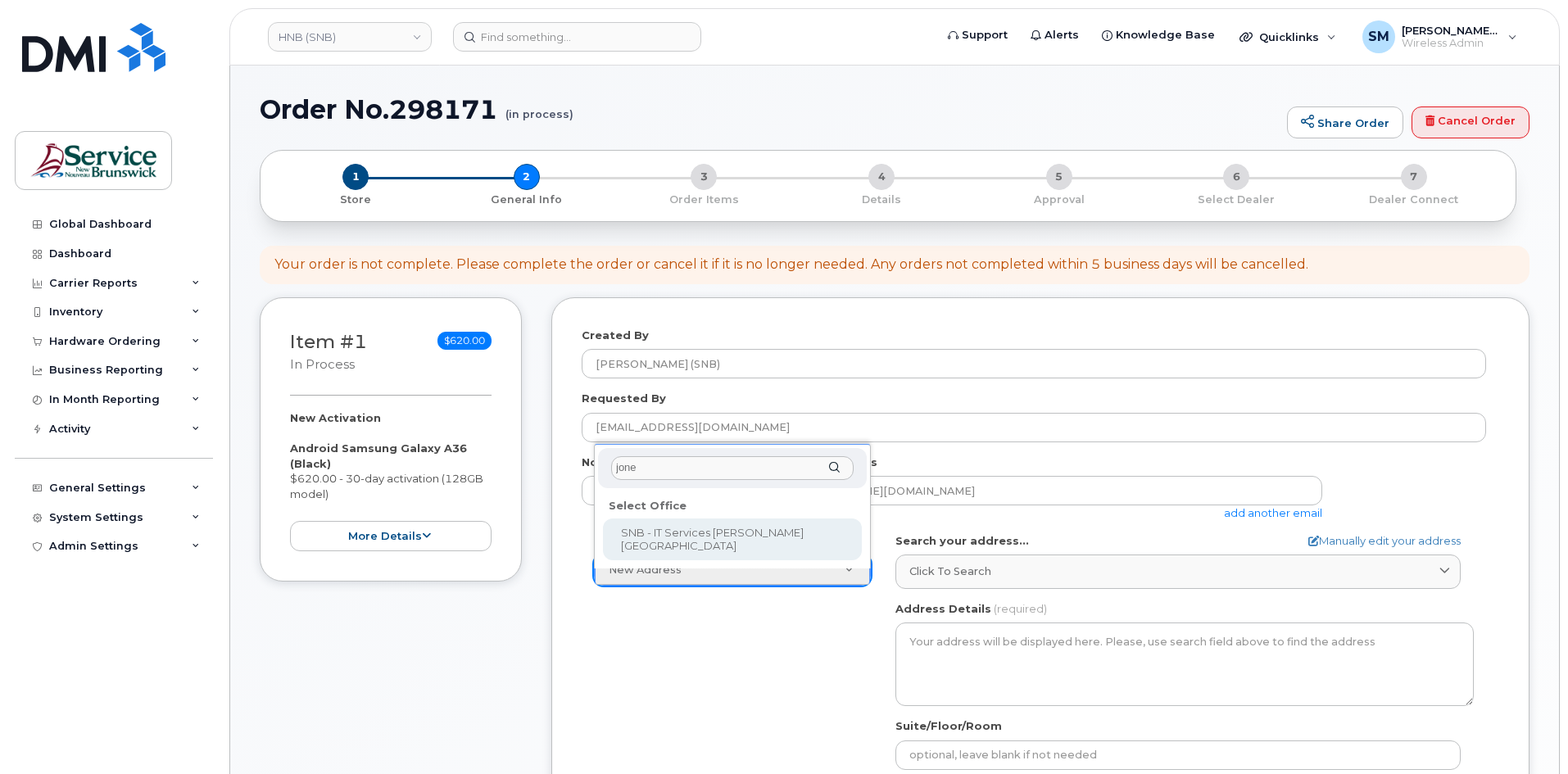
type input "[PERSON_NAME]"
select select
type textarea "[STREET_ADDRESS]"
type input "[PERSON_NAME]/[PERSON_NAME]/[PERSON_NAME]/[PERSON_NAME]"
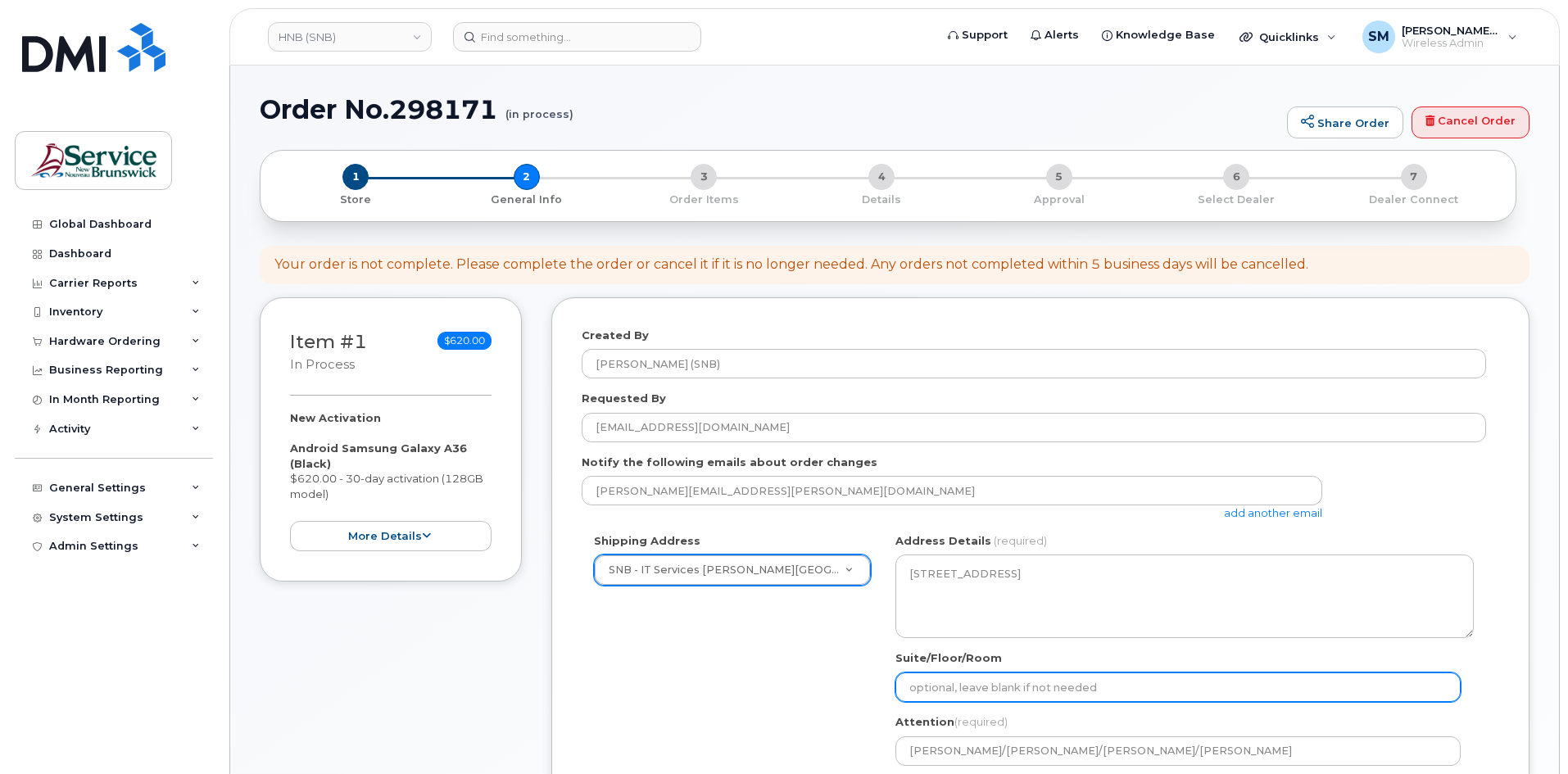
click at [1069, 695] on input "Suite/Floor/Room" at bounding box center [1178, 687] width 565 height 30
paste input "WO0000000478837"
select select
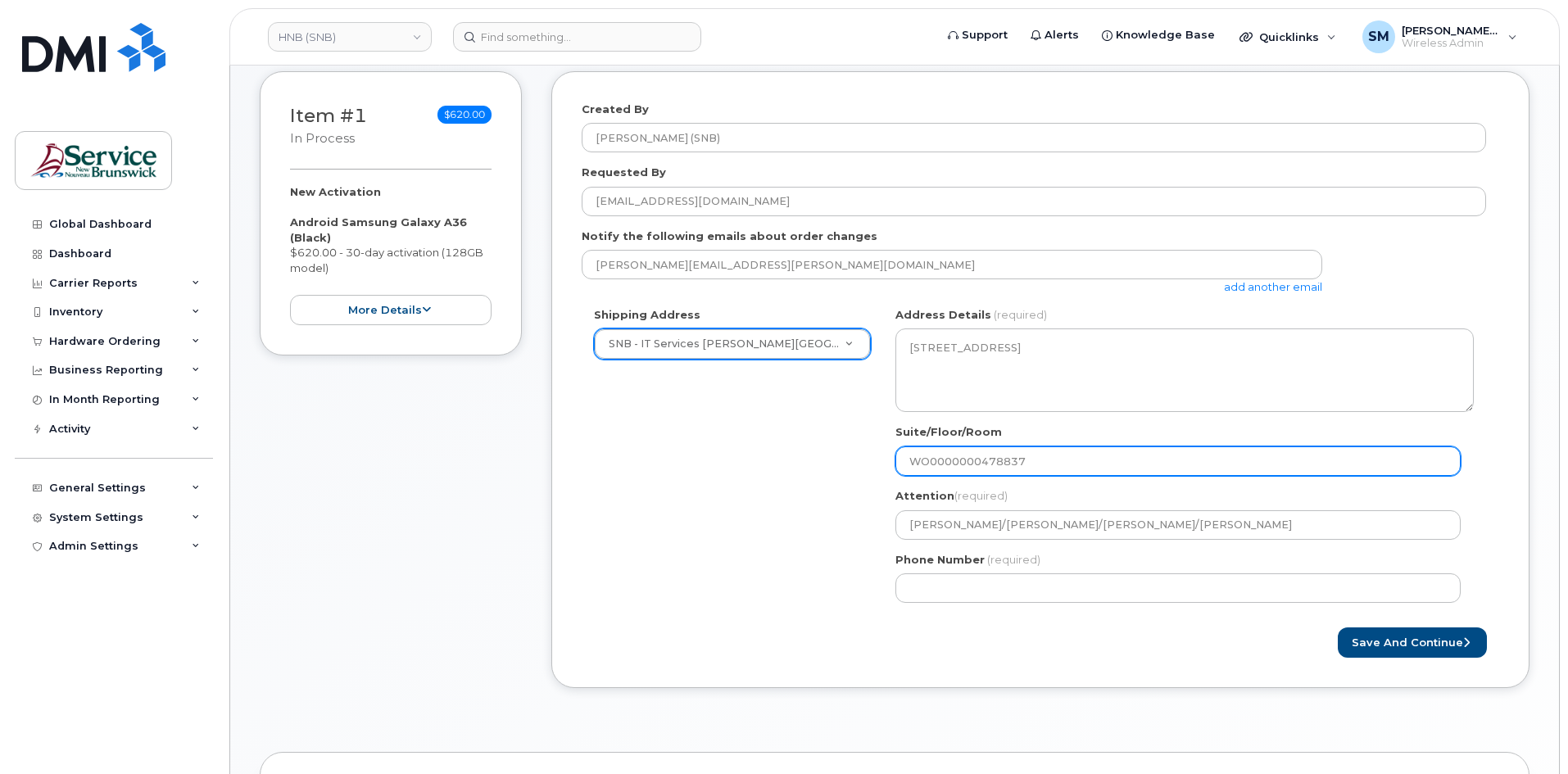
scroll to position [246, 0]
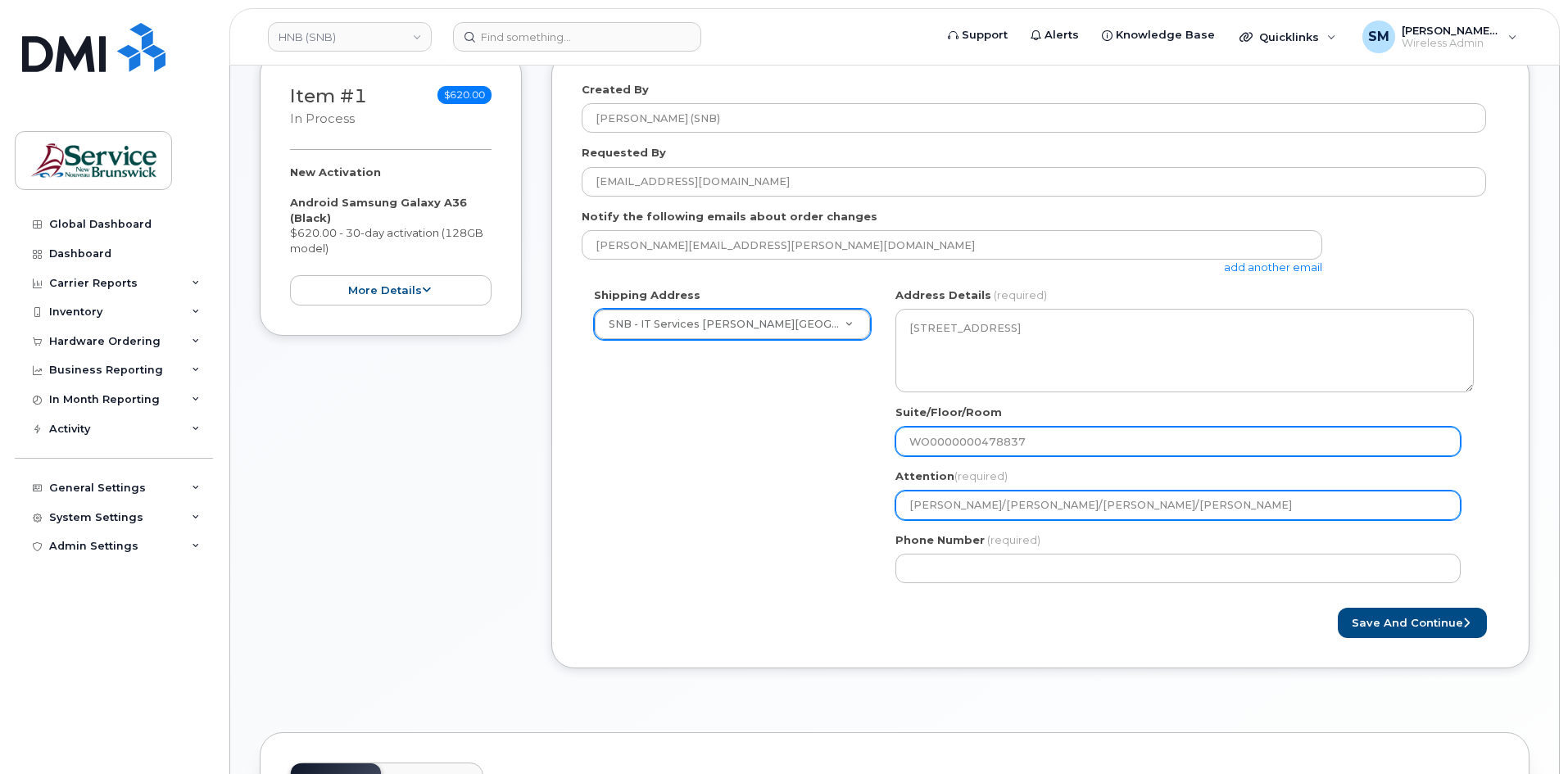
type input "WO0000000478837"
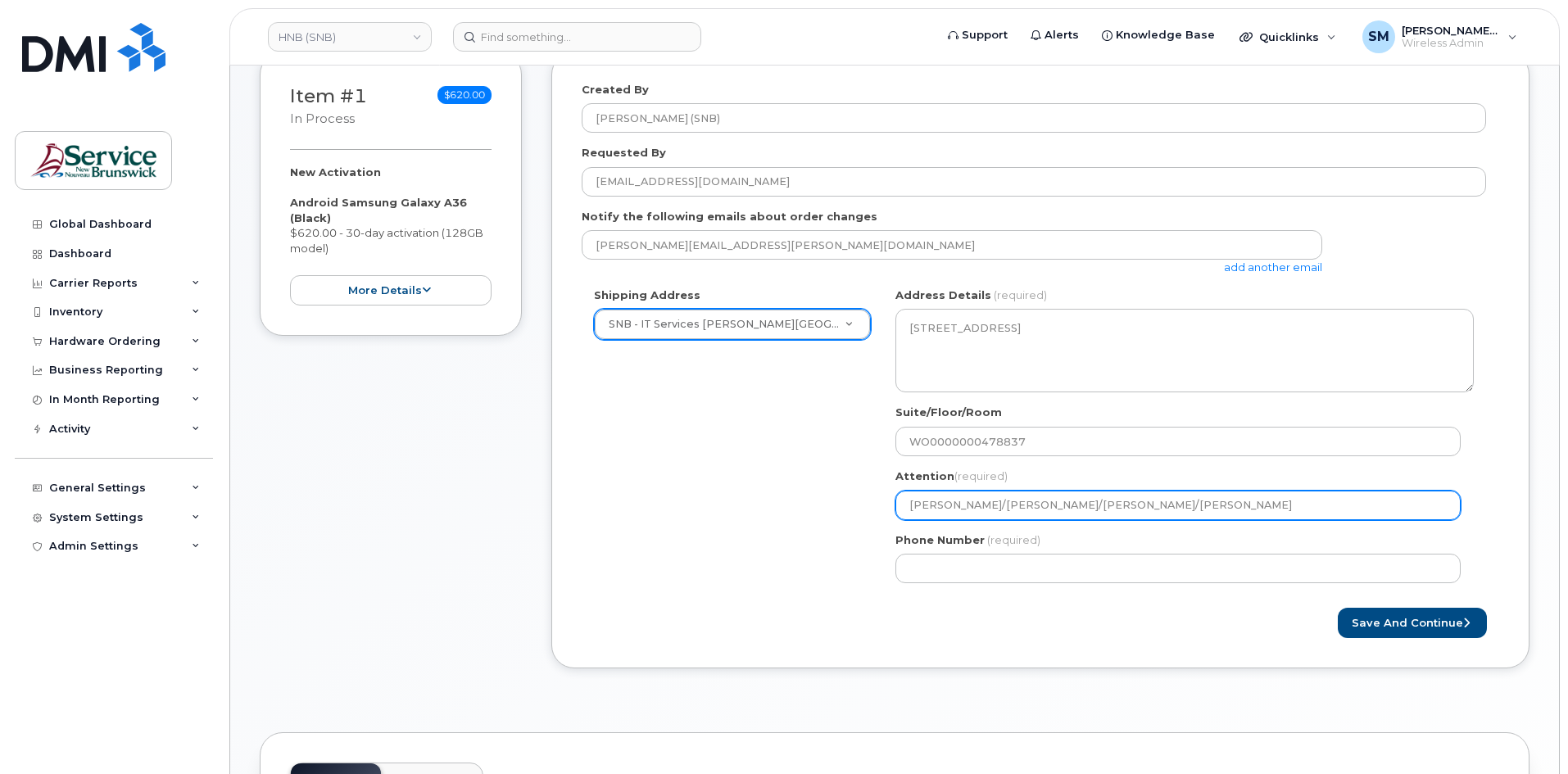
drag, startPoint x: 1047, startPoint y: 508, endPoint x: 1266, endPoint y: 521, distance: 219.4
click at [1266, 521] on div "NB Moncton Search your address... Manually edit your address Click to search No…" at bounding box center [1185, 442] width 603 height 308
select select
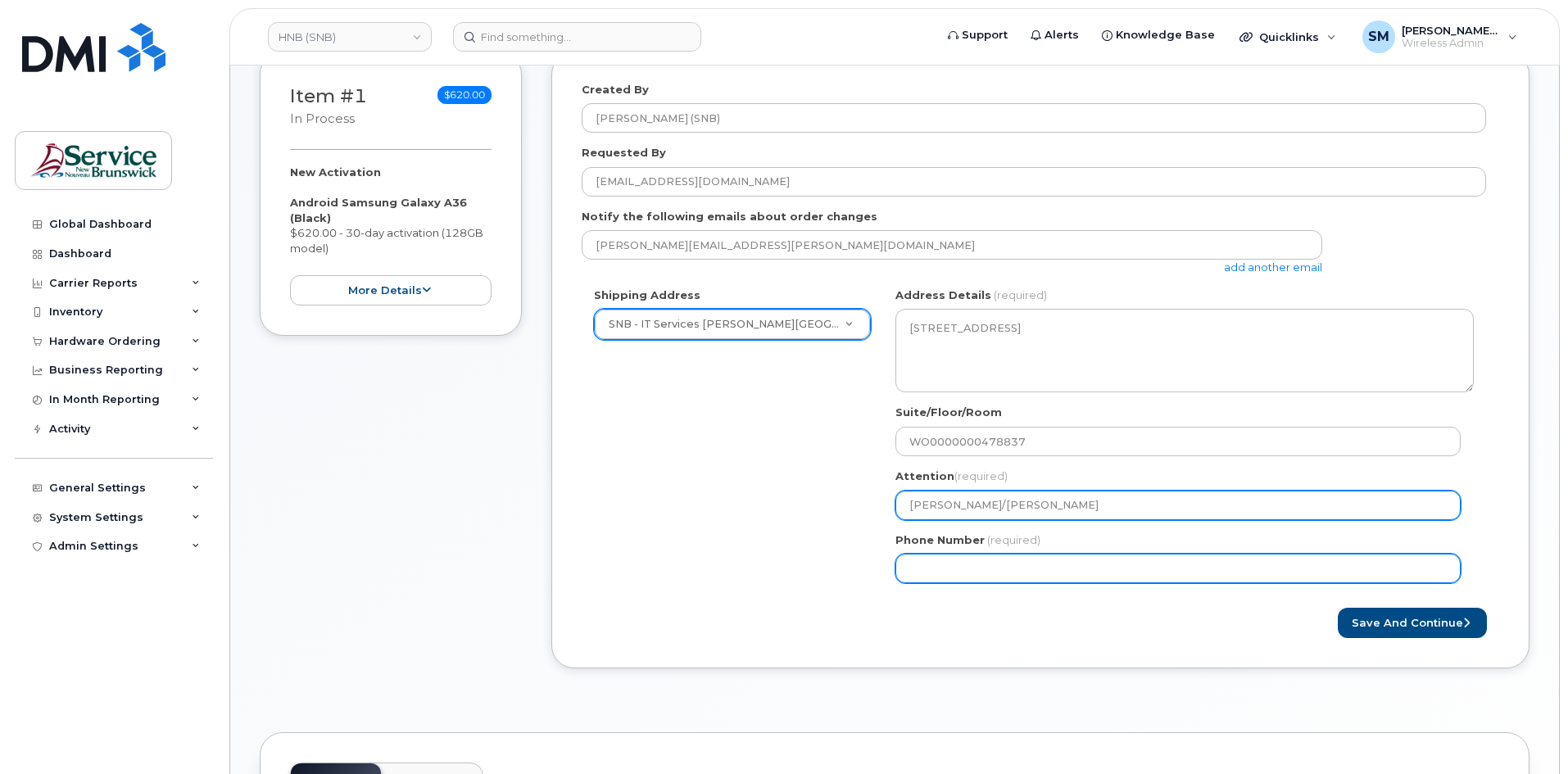
type input "Fred Doiron/Jeff McIntyre"
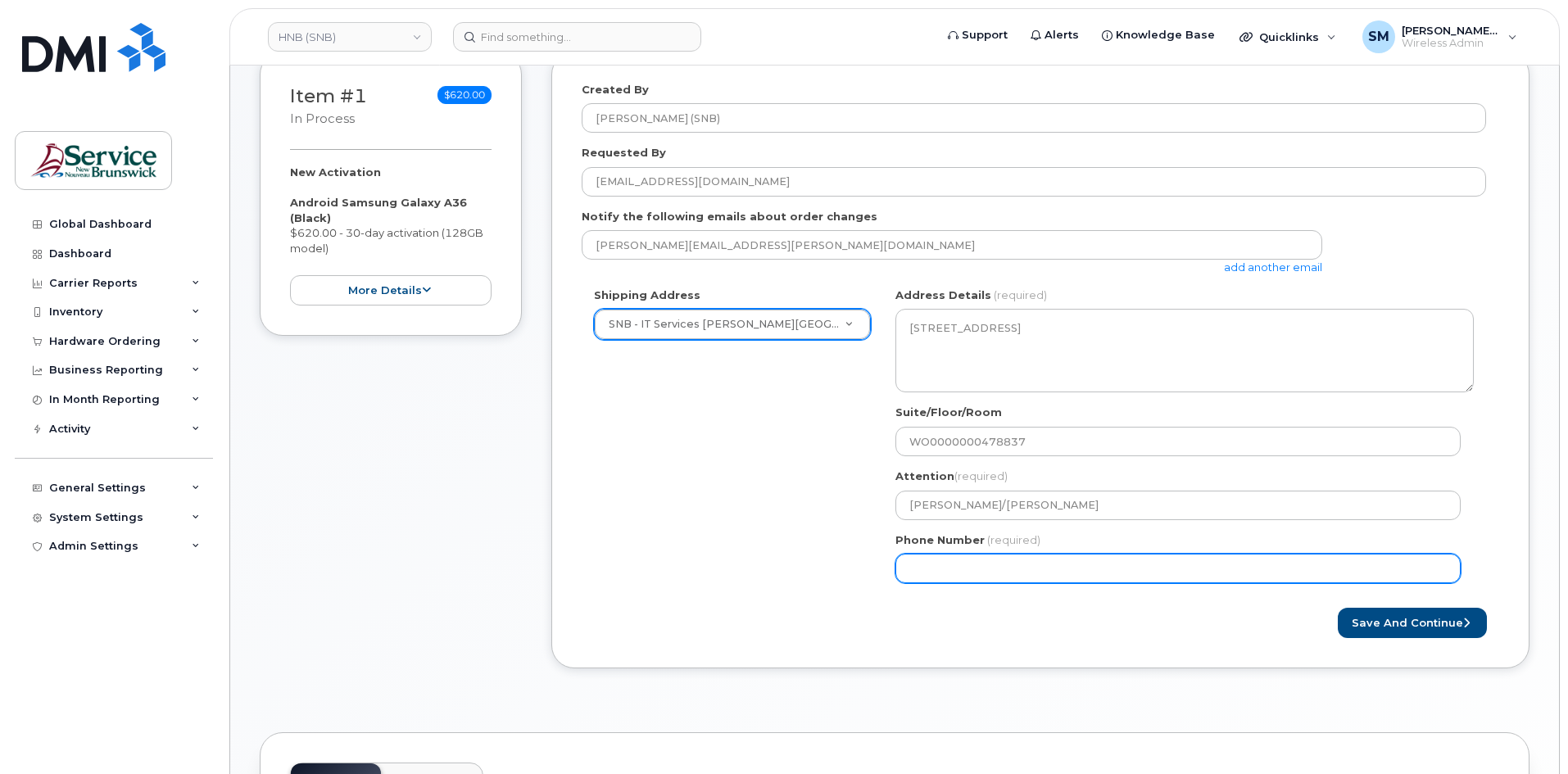
click at [1209, 570] on input "Phone Number" at bounding box center [1178, 569] width 565 height 30
select select
type input "506639633"
select select
type input "5066396338"
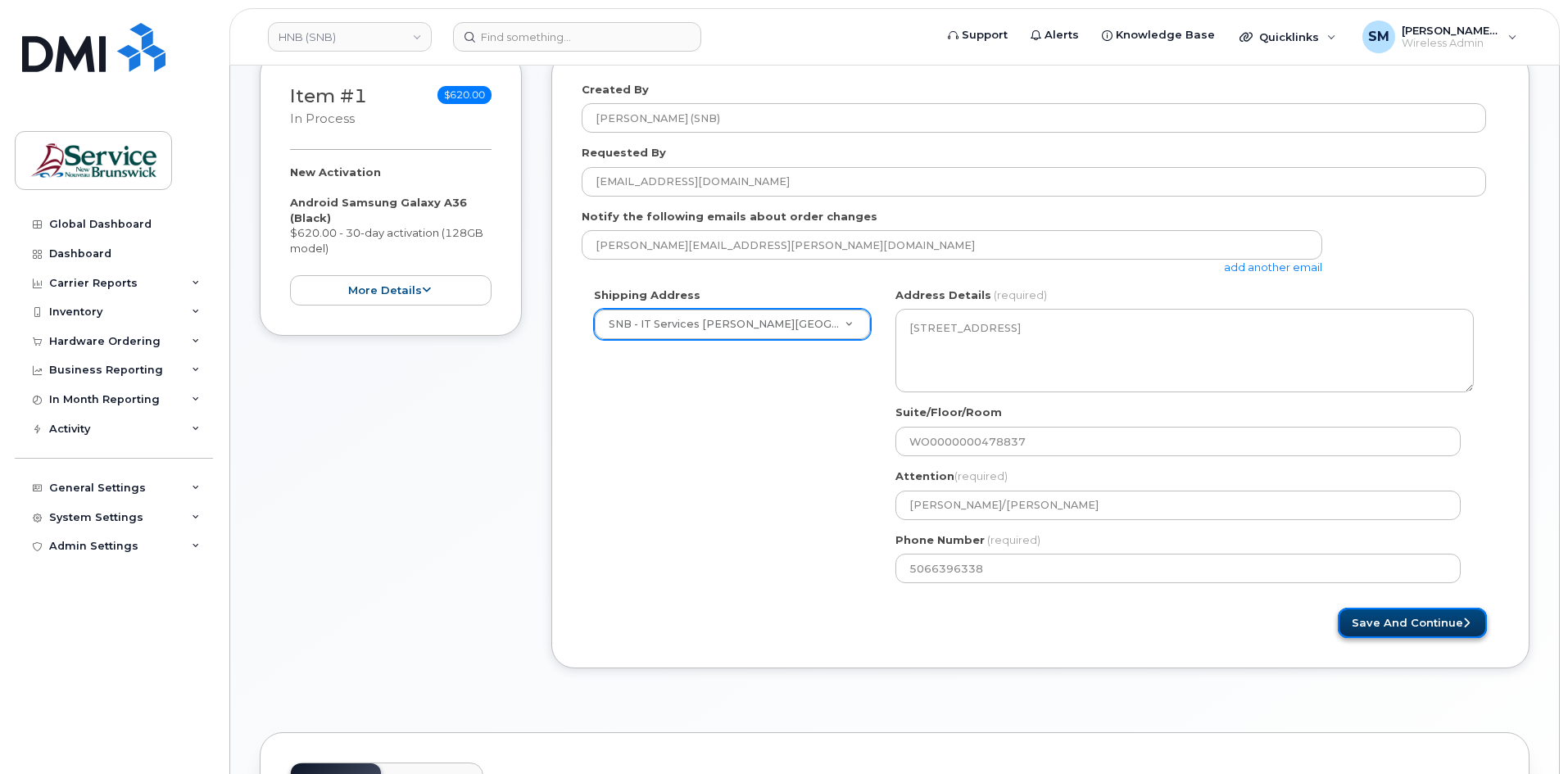
click at [1427, 630] on button "Save and Continue" at bounding box center [1412, 623] width 149 height 30
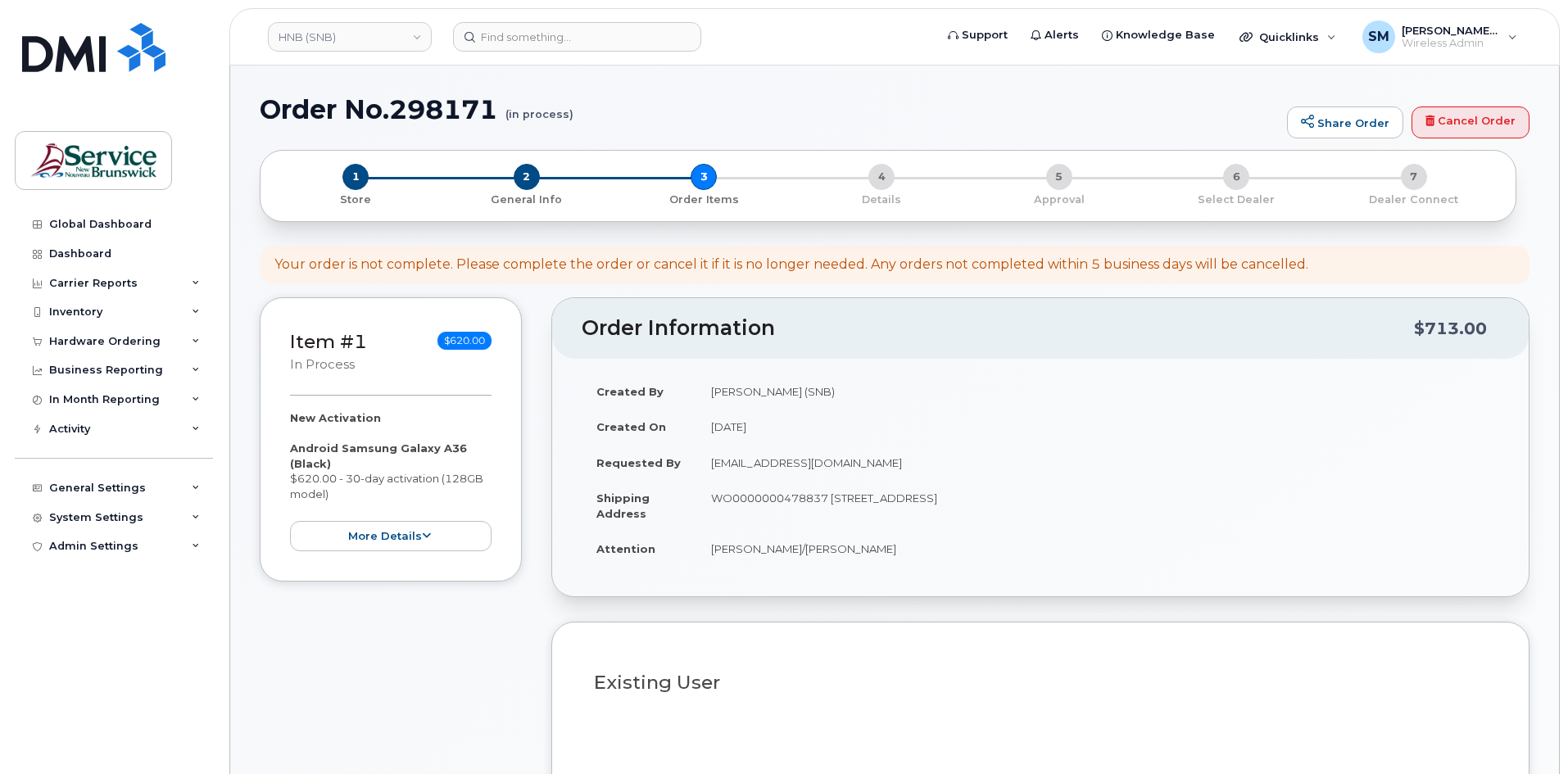
select select
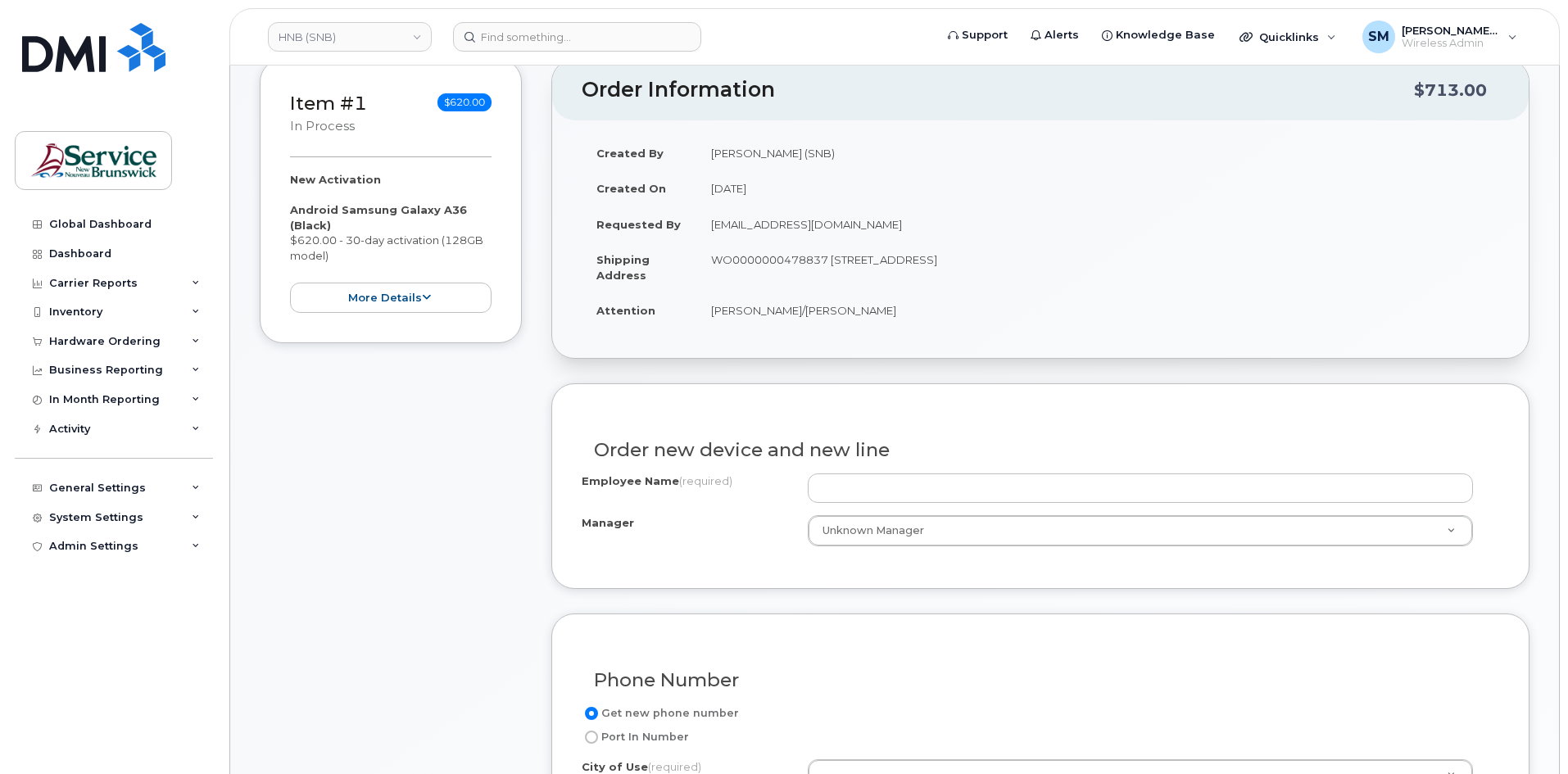
scroll to position [246, 0]
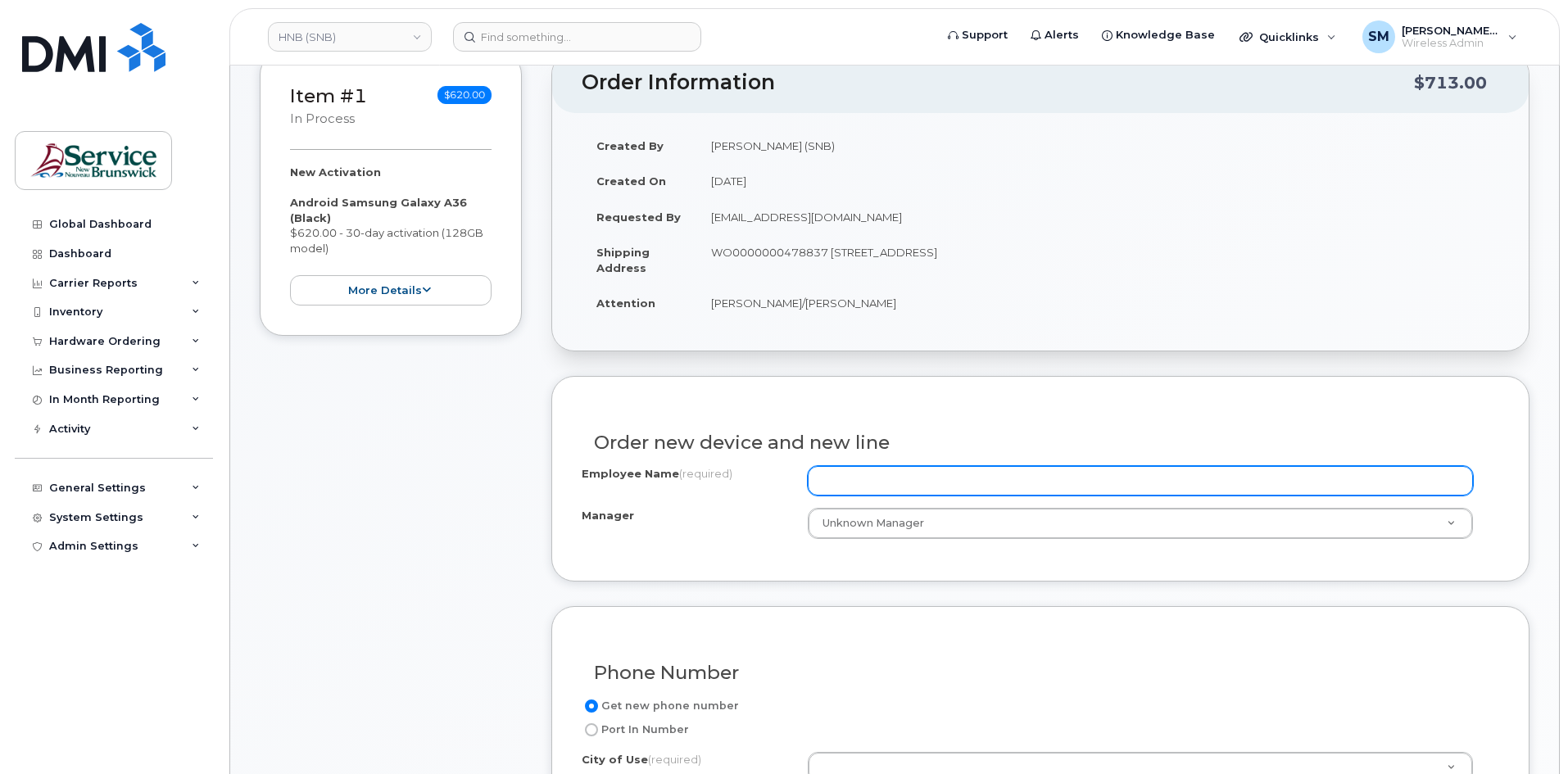
click at [926, 471] on input "Employee Name (required)" at bounding box center [1140, 481] width 666 height 30
paste input "Kelly Weir"
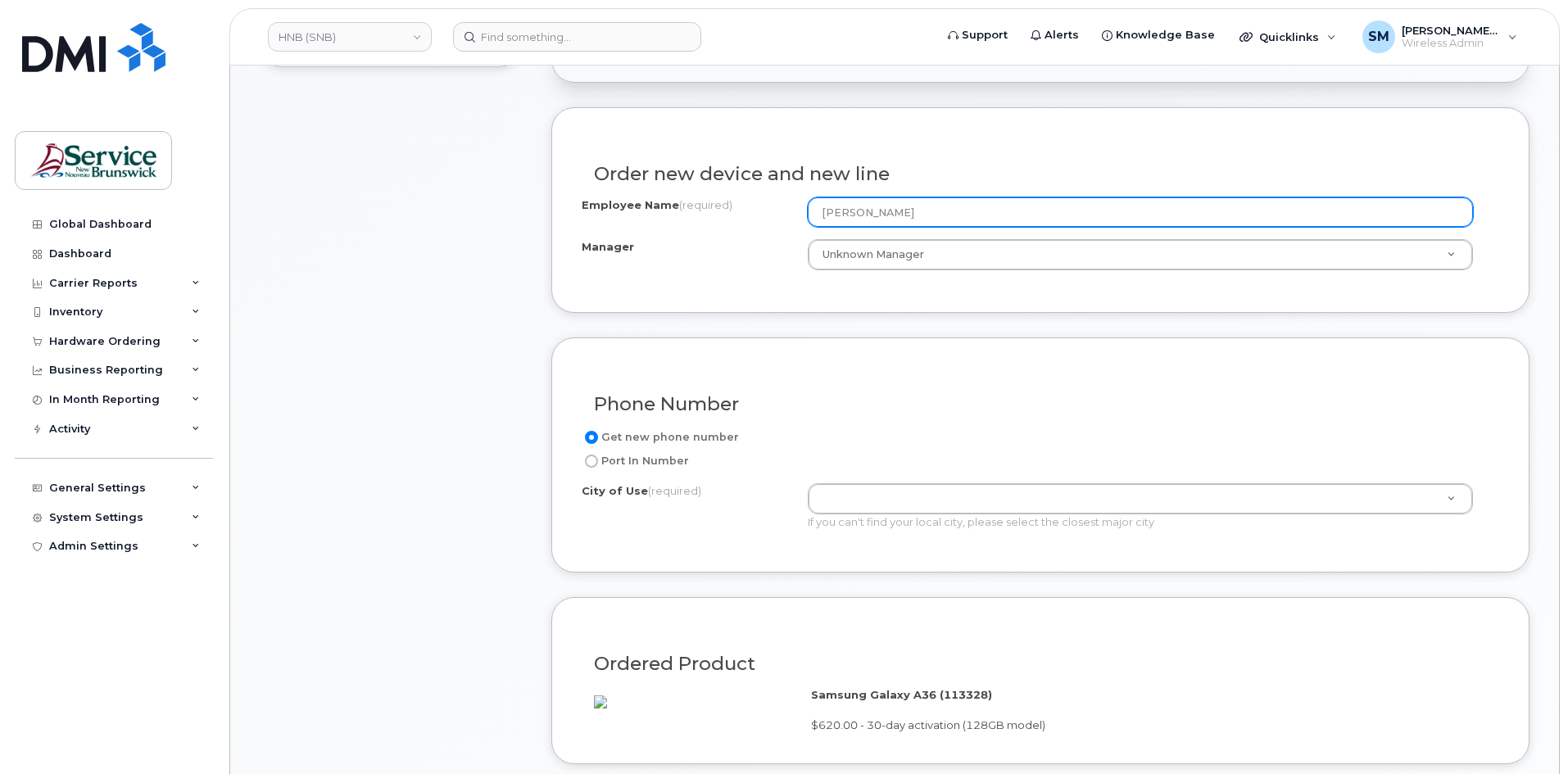
scroll to position [573, 0]
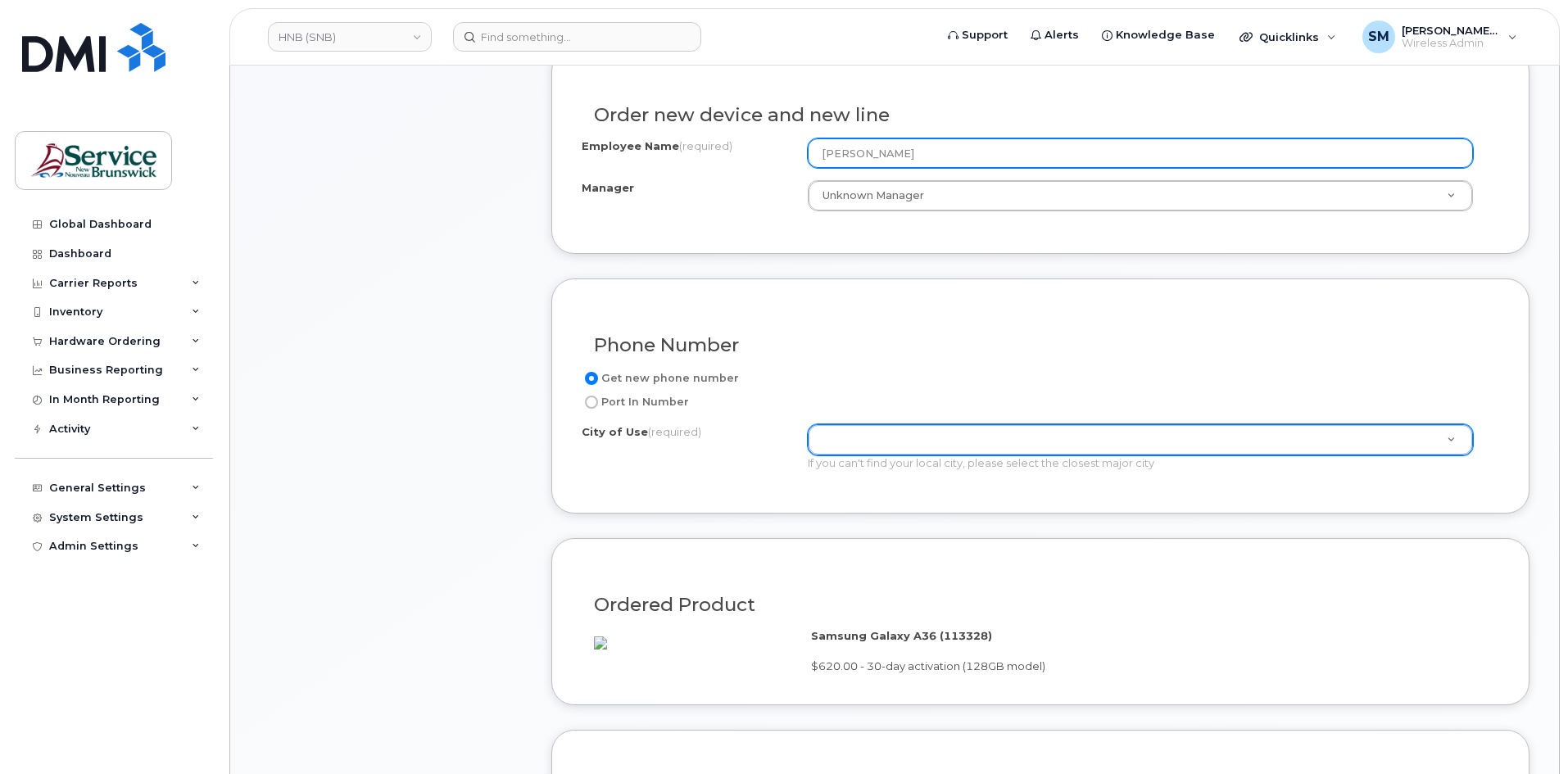
type input "Kelly Weir"
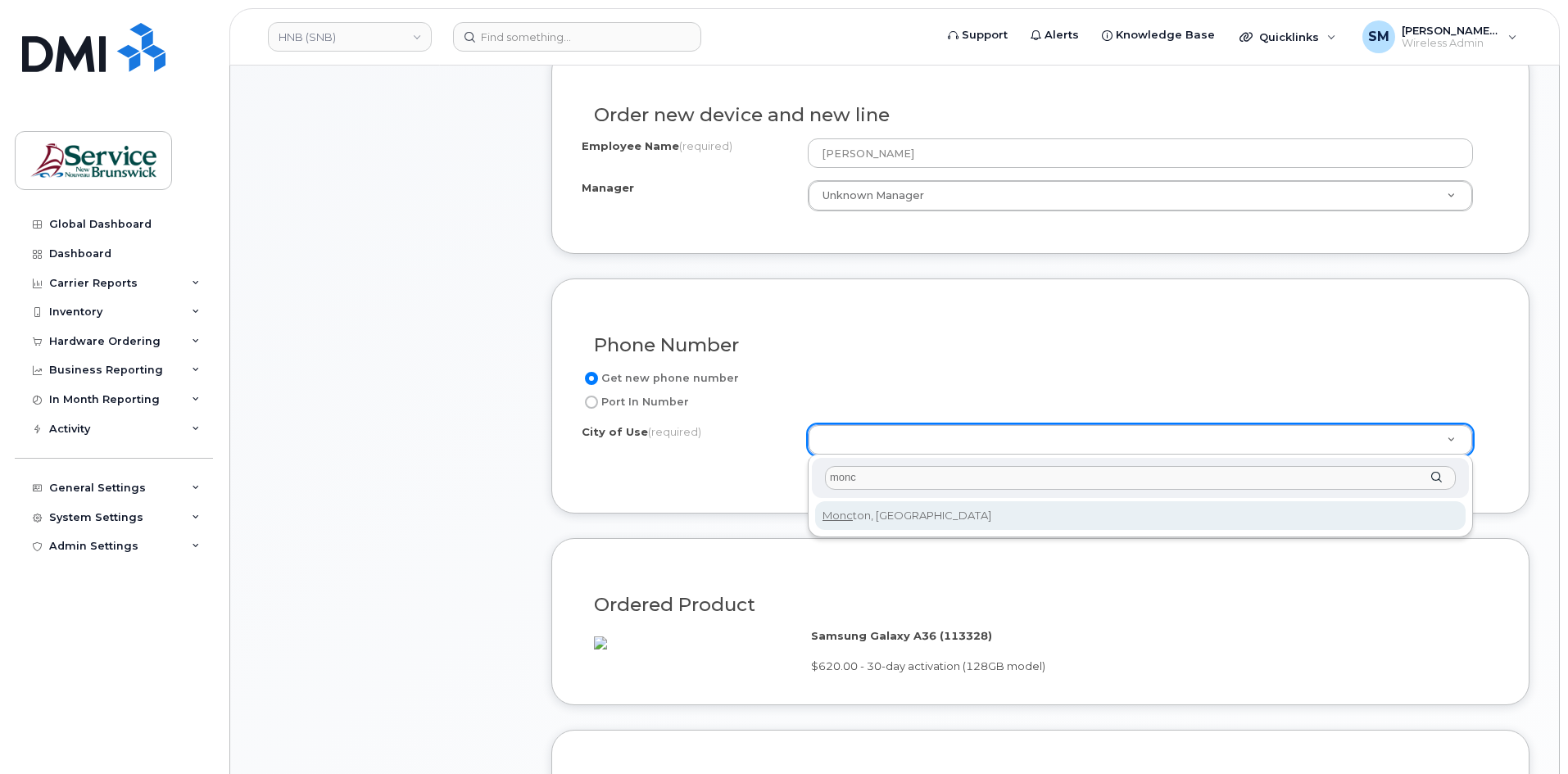
type input "monct"
type input "1817"
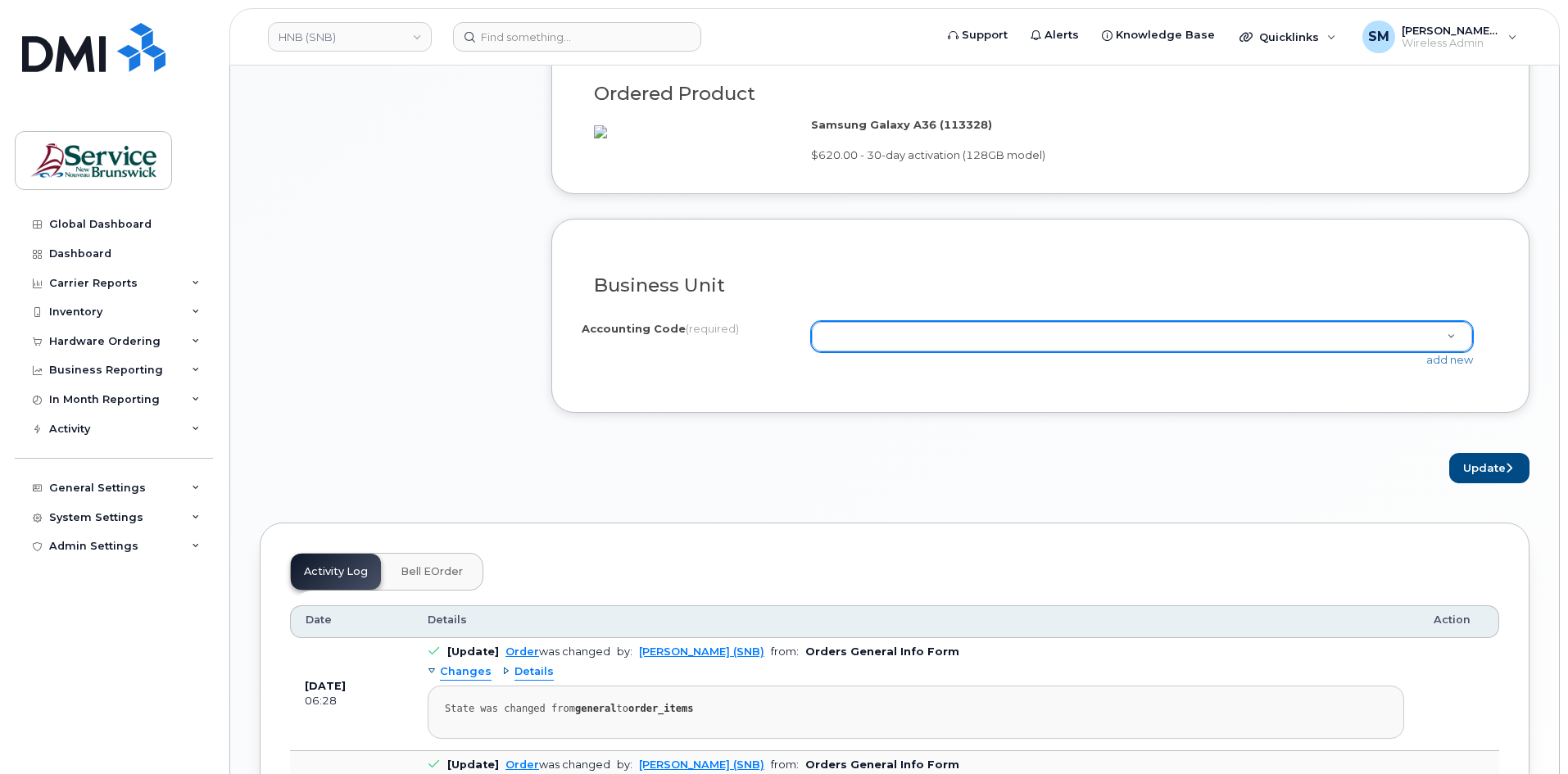
scroll to position [1147, 0]
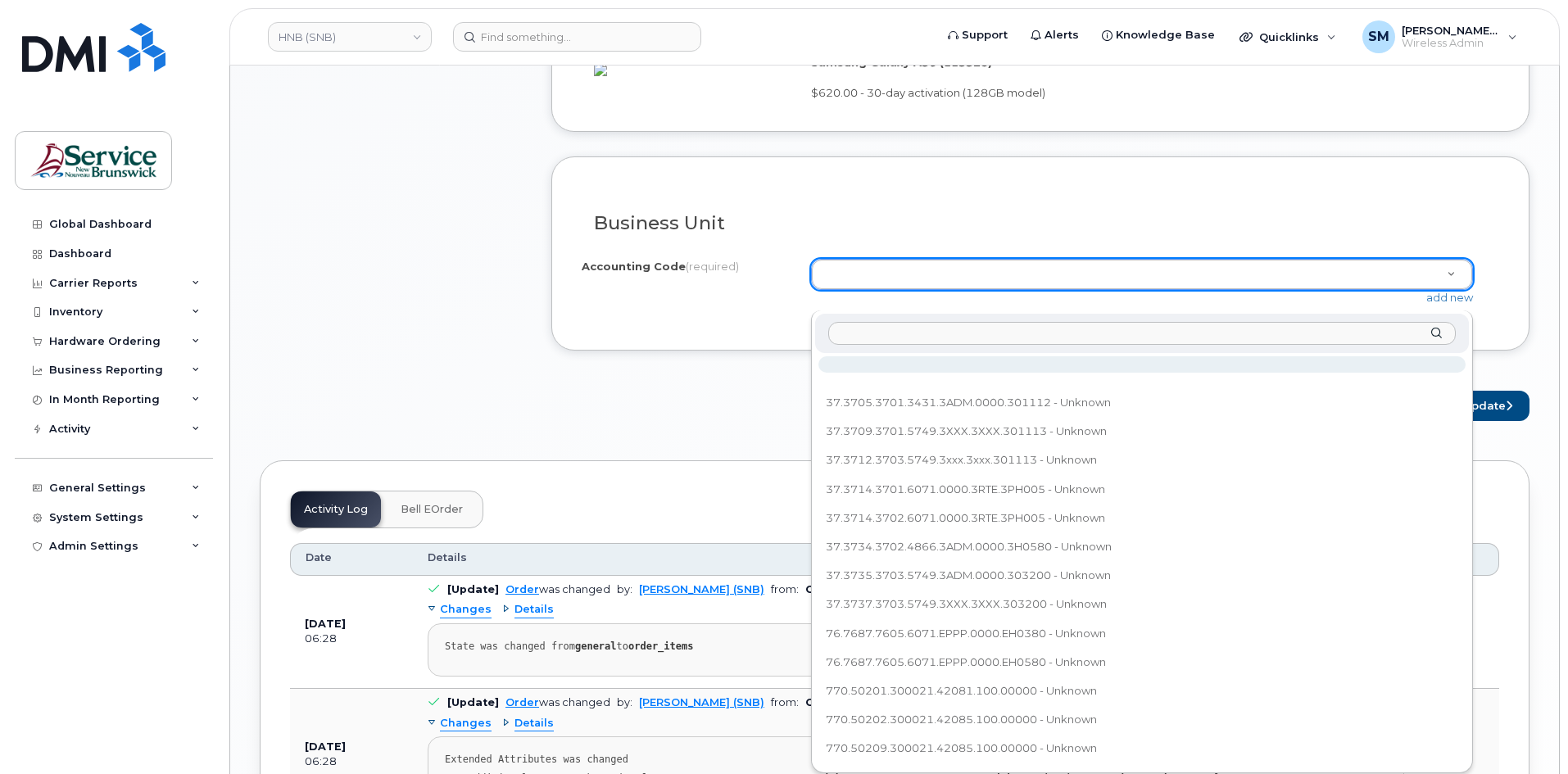
type input "37.3716.3704.4867.3ADM.0000.301112"
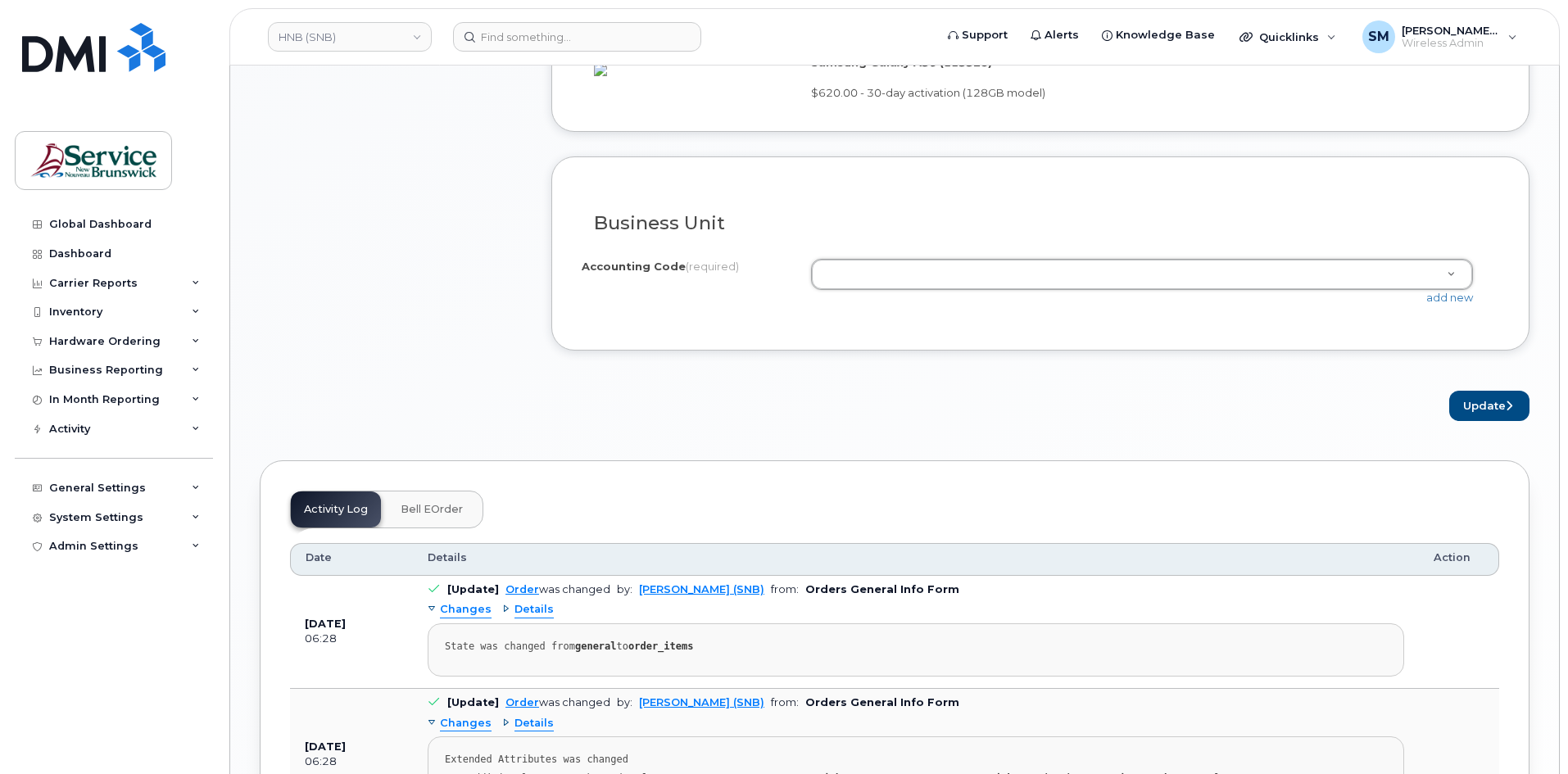
drag, startPoint x: 1031, startPoint y: 230, endPoint x: 1073, endPoint y: 242, distance: 43.7
click at [1448, 303] on link "add new" at bounding box center [1449, 296] width 47 height 13
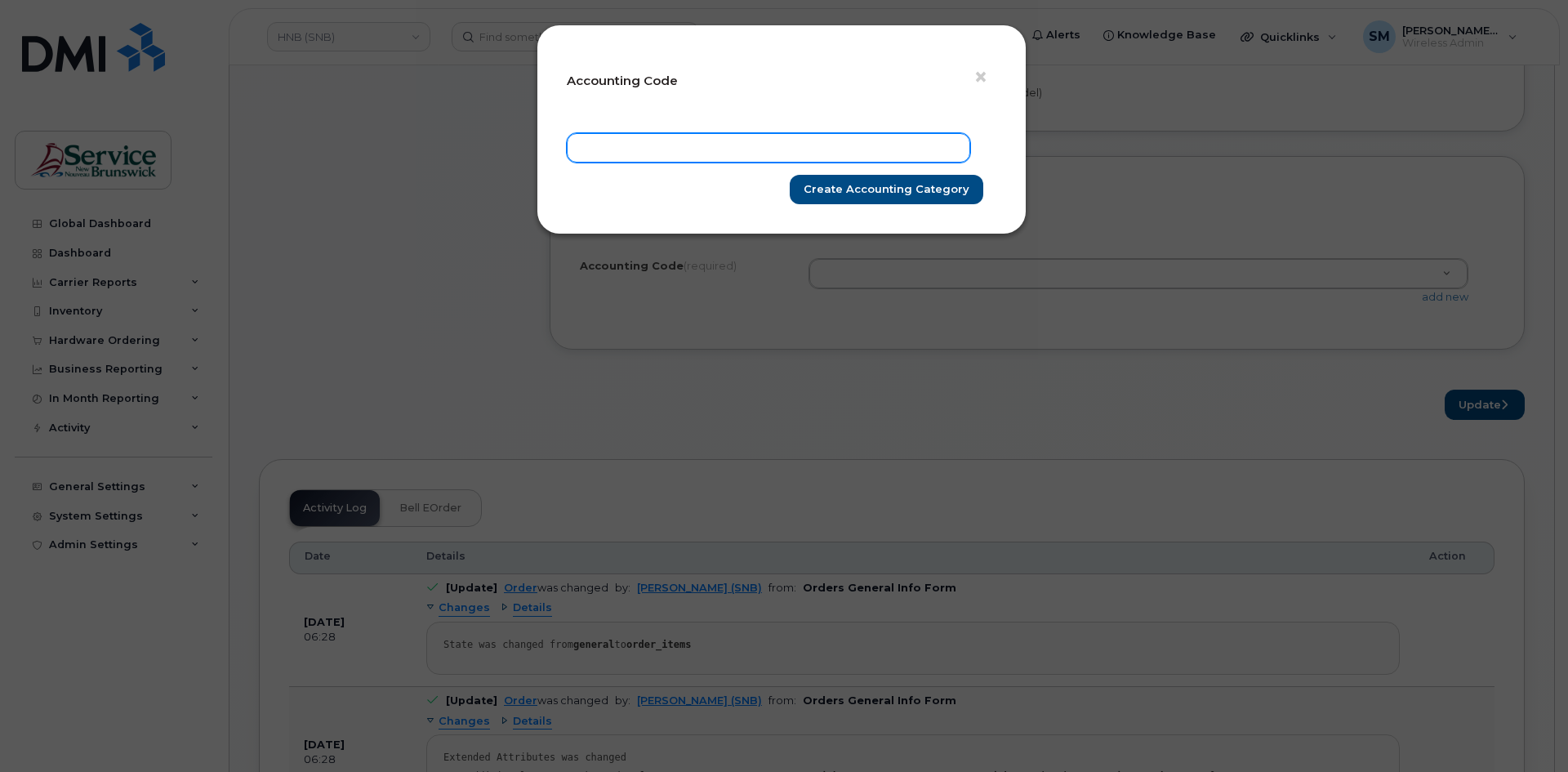
click at [871, 149] on input "text" at bounding box center [768, 148] width 404 height 30
paste input "37.3716.3704.4867.3ADM.0000.301112"
type input "37.3716.3704.4867.3ADM.0000.301112"
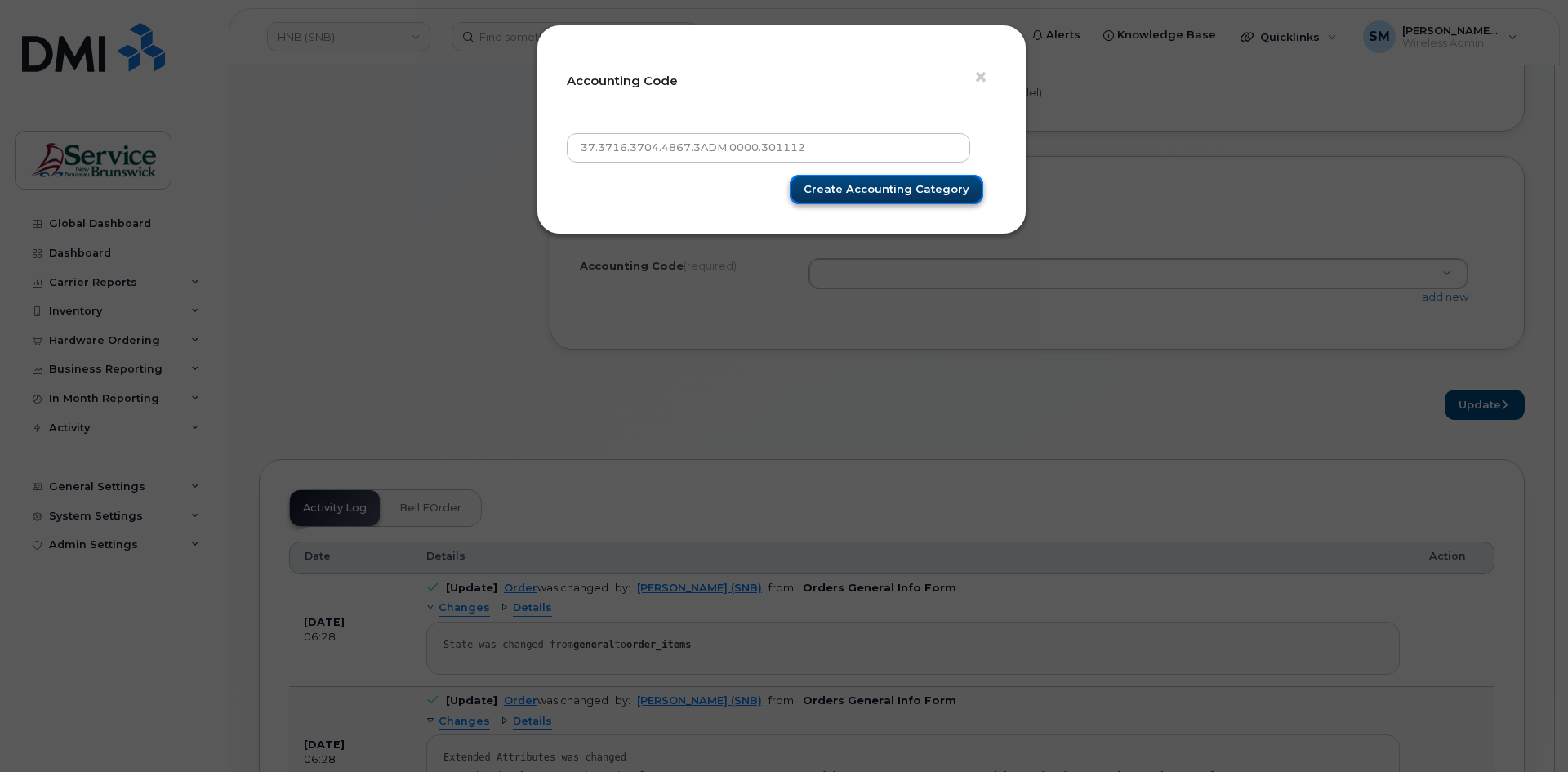
click at [868, 178] on input "Create Accounting category" at bounding box center [886, 190] width 193 height 30
type input "Create Accounting category"
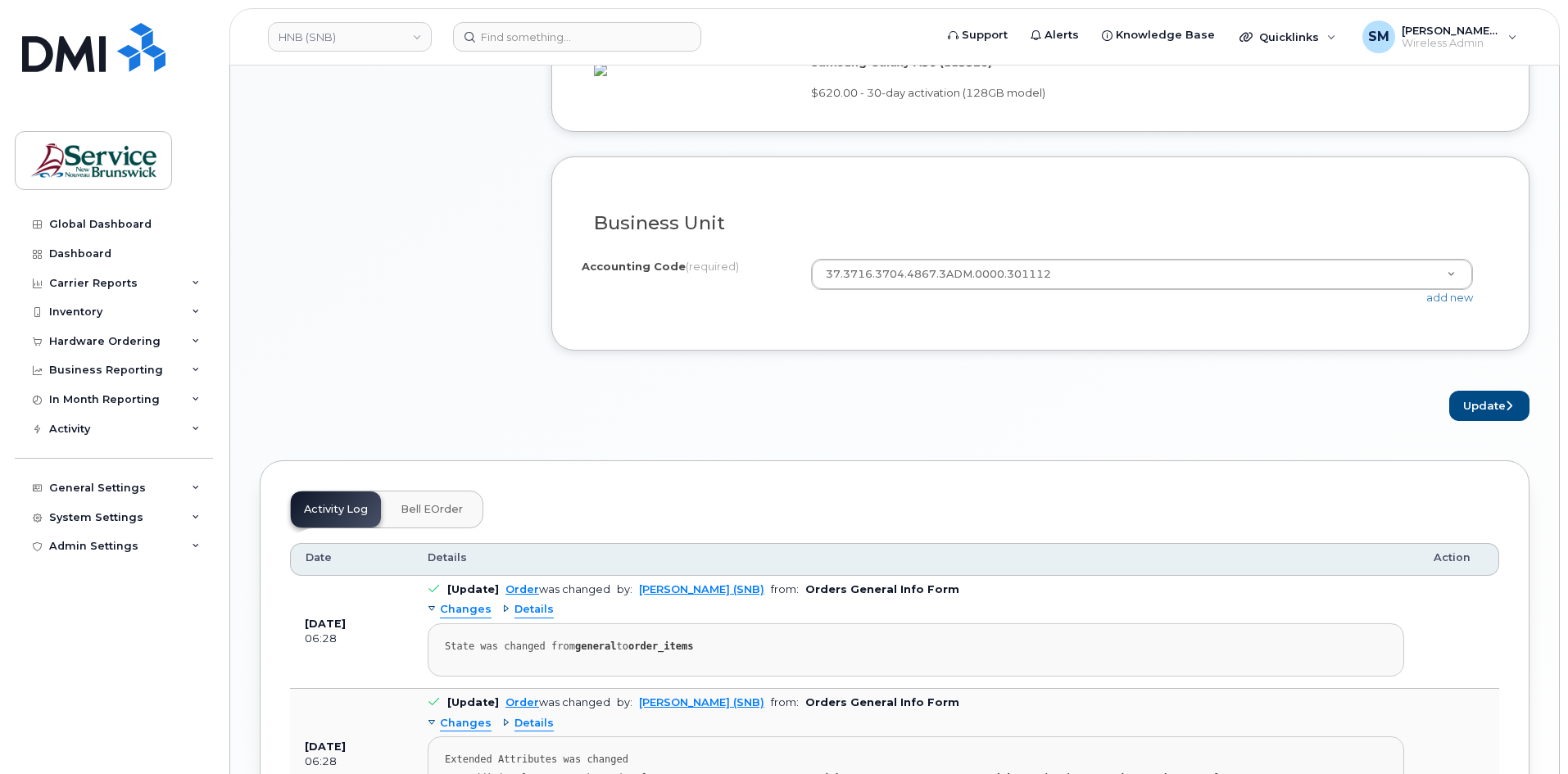
drag, startPoint x: 1403, startPoint y: 284, endPoint x: 1393, endPoint y: 284, distance: 10.0
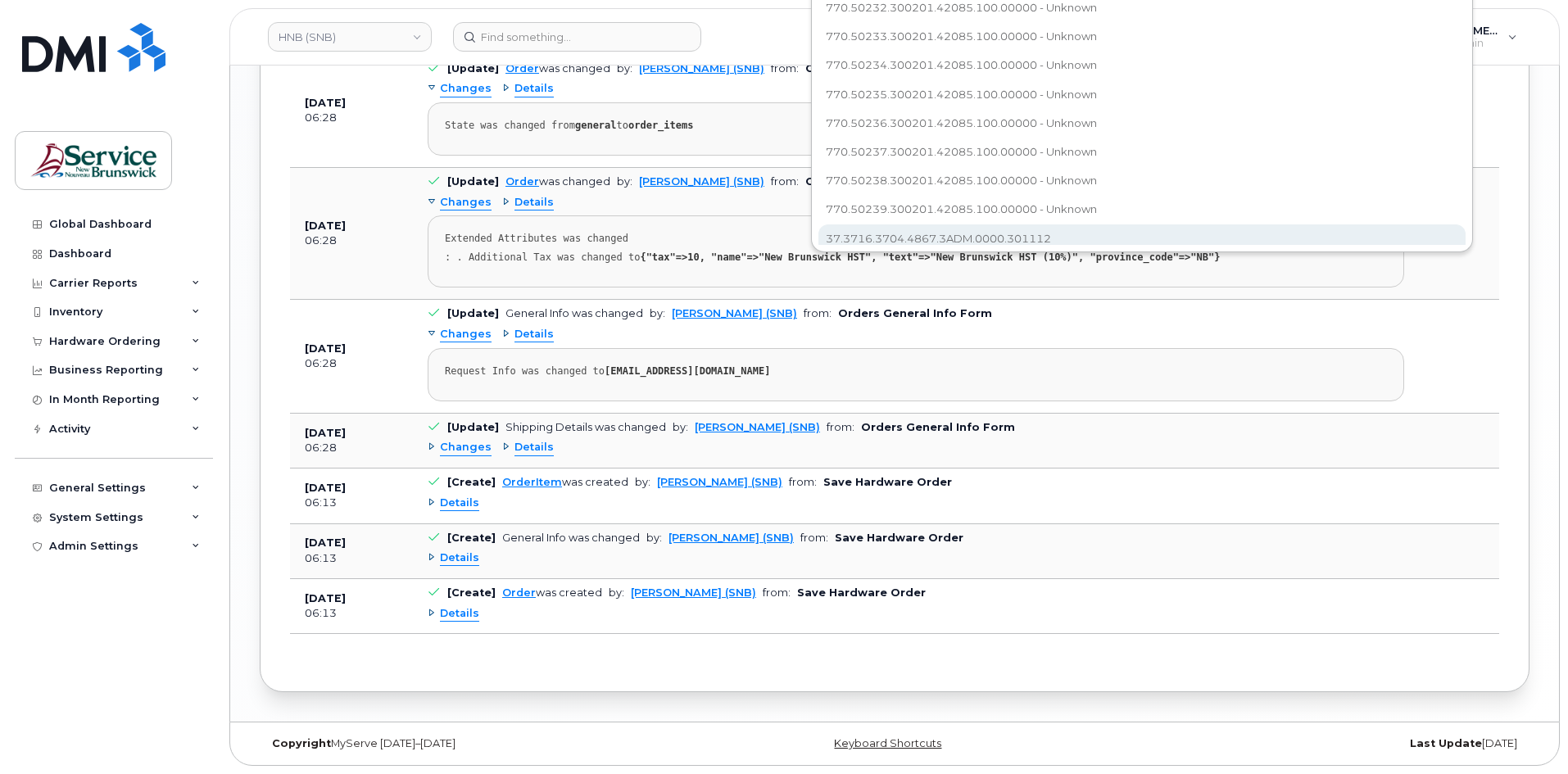
scroll to position [1092, 0]
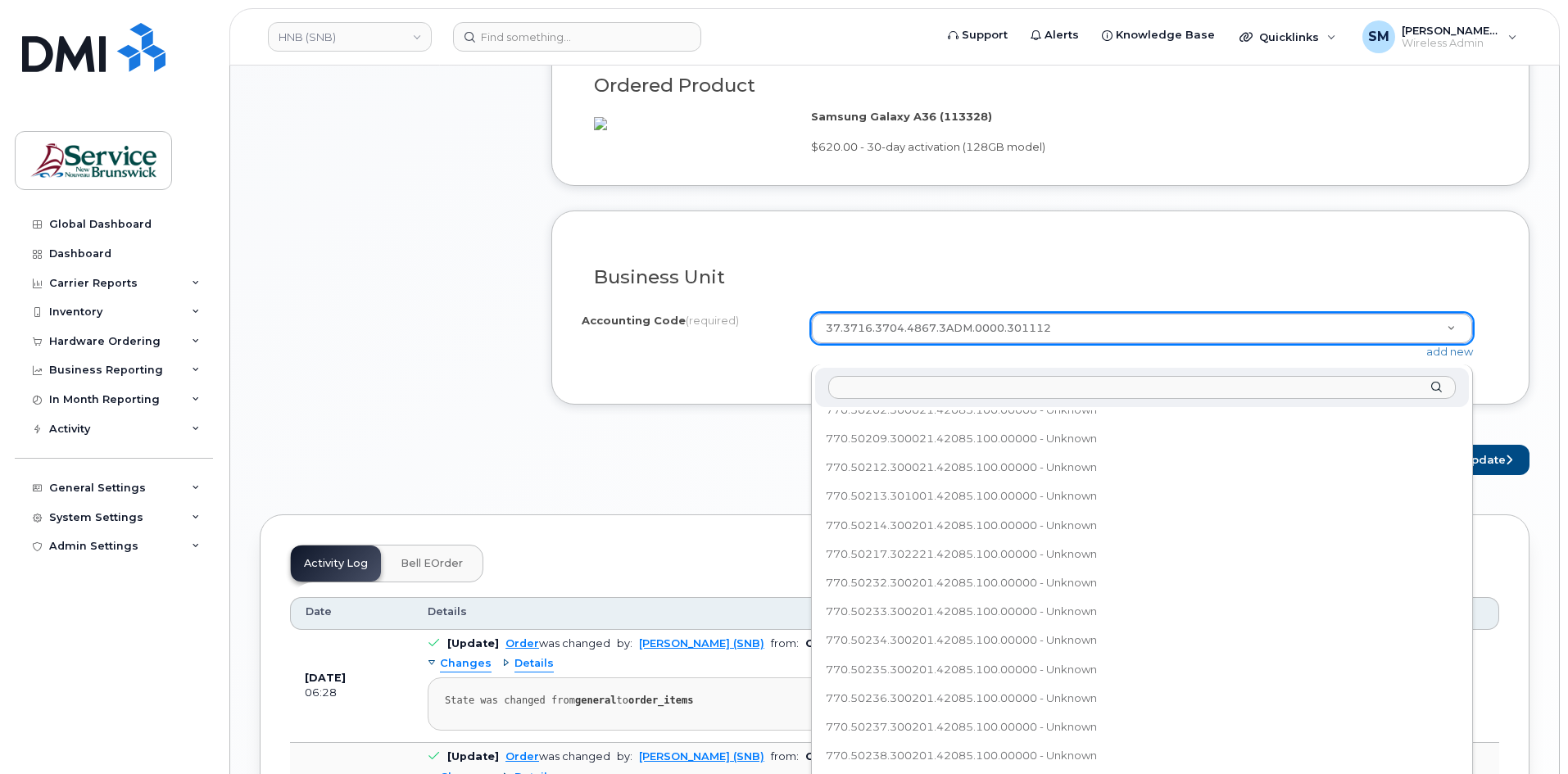
click at [1083, 211] on body "HNB (SNB) Support Alerts Knowledge Base Quicklinks Suspend / Cancel Device Chan…" at bounding box center [784, 128] width 1568 height 2441
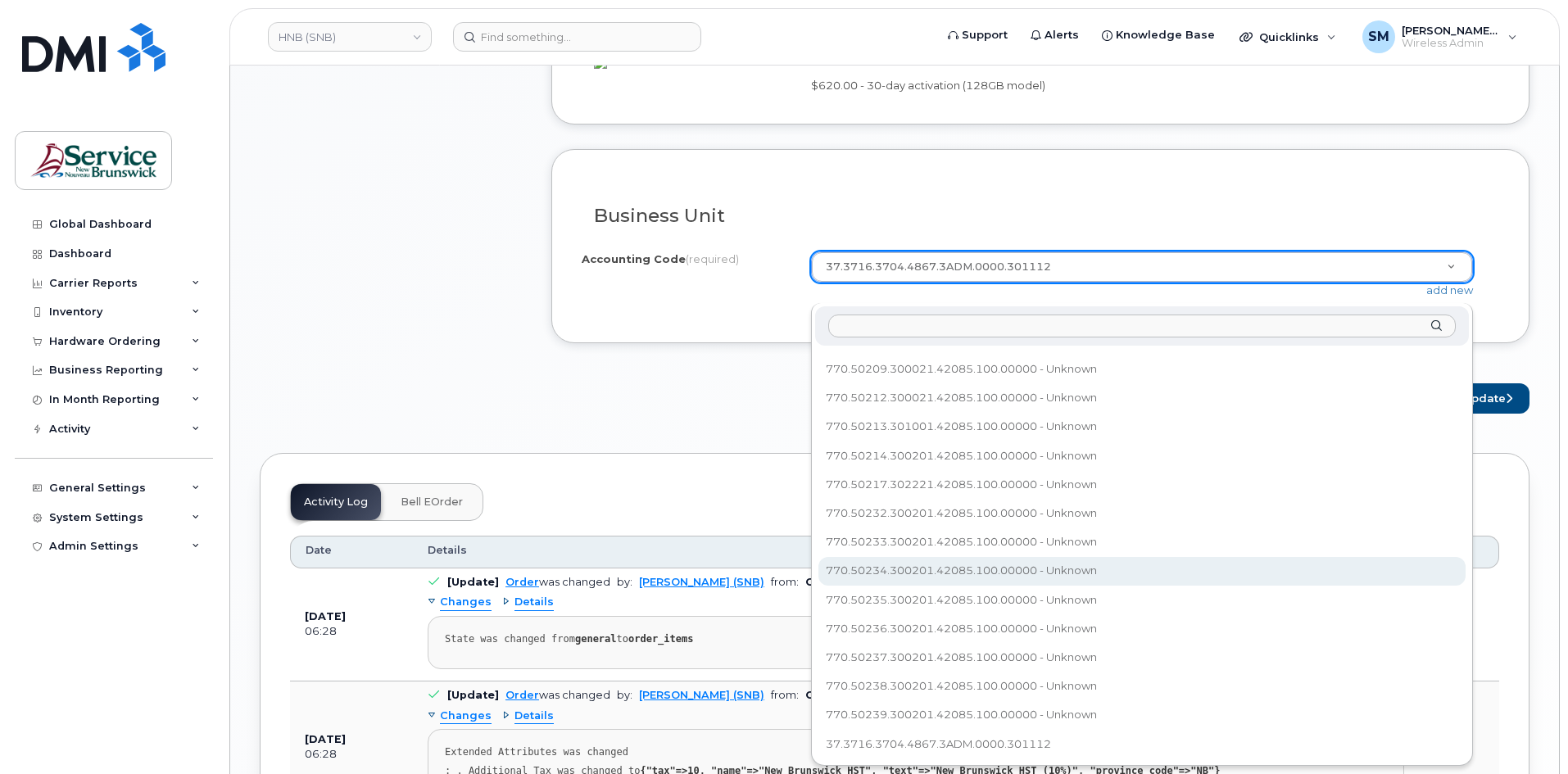
scroll to position [1257, 0]
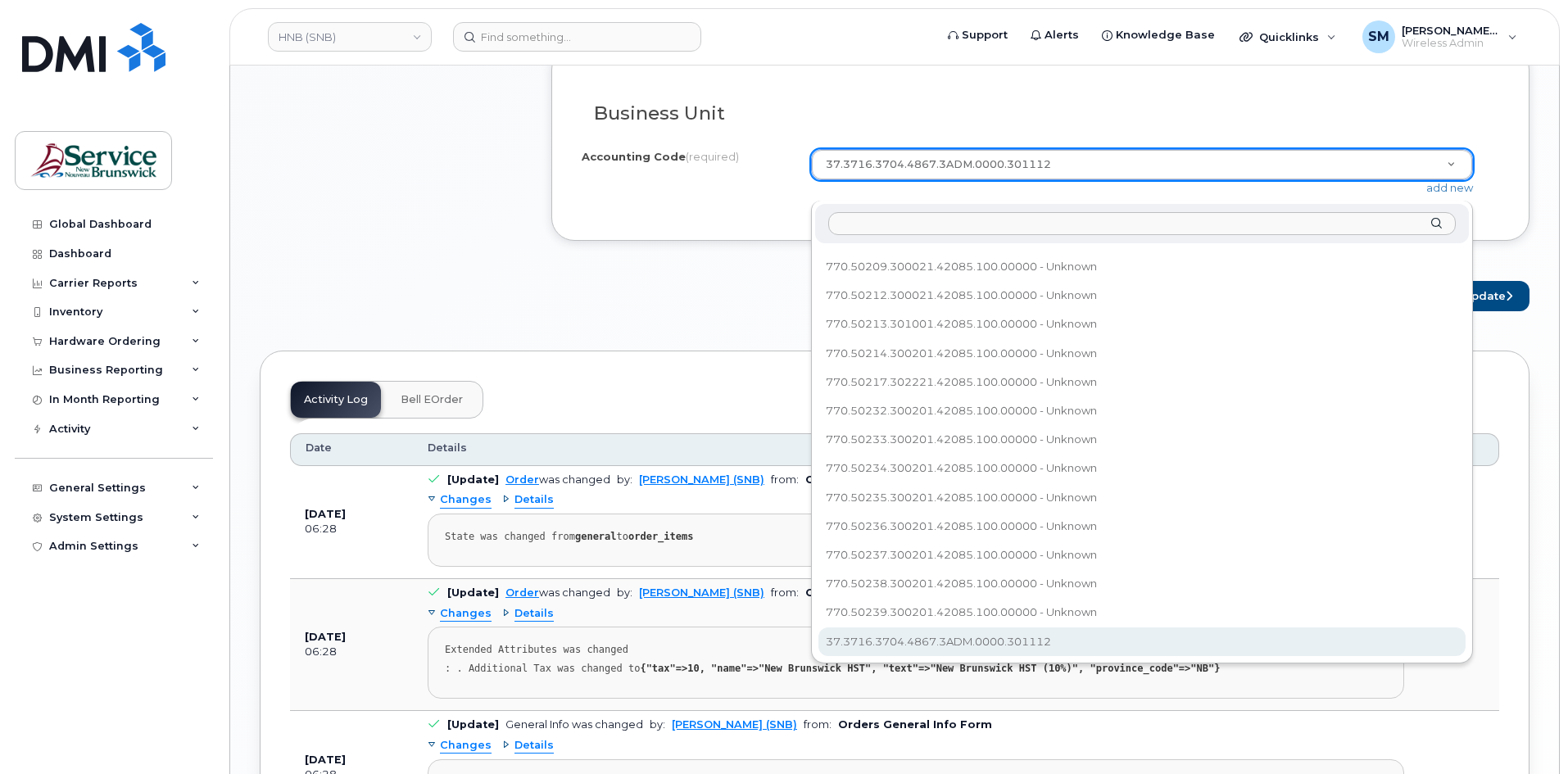
select select "37.3716.3704.4867.3ADM.0000.301112"
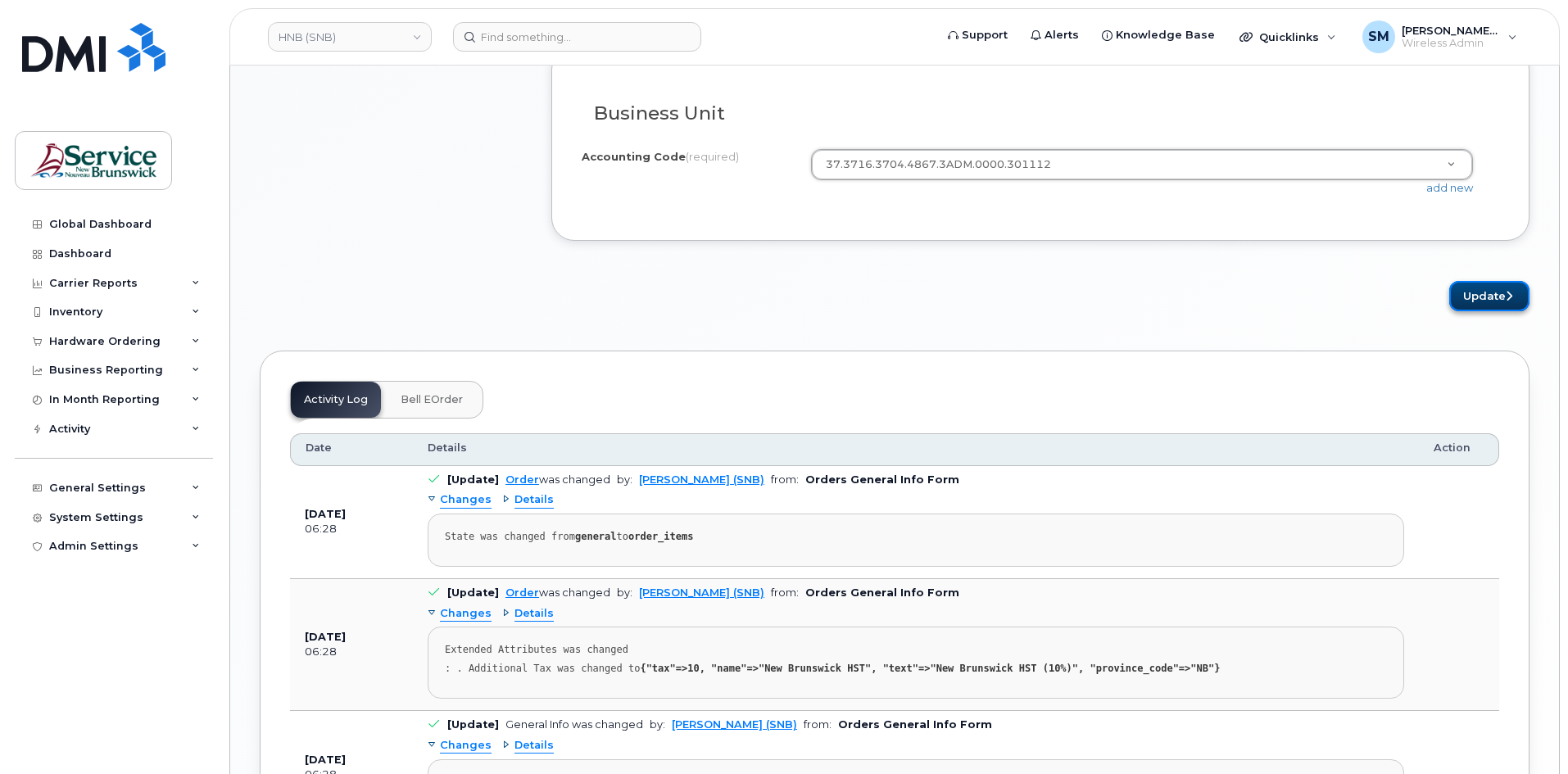
click at [1481, 309] on button "Update" at bounding box center [1488, 295] width 81 height 30
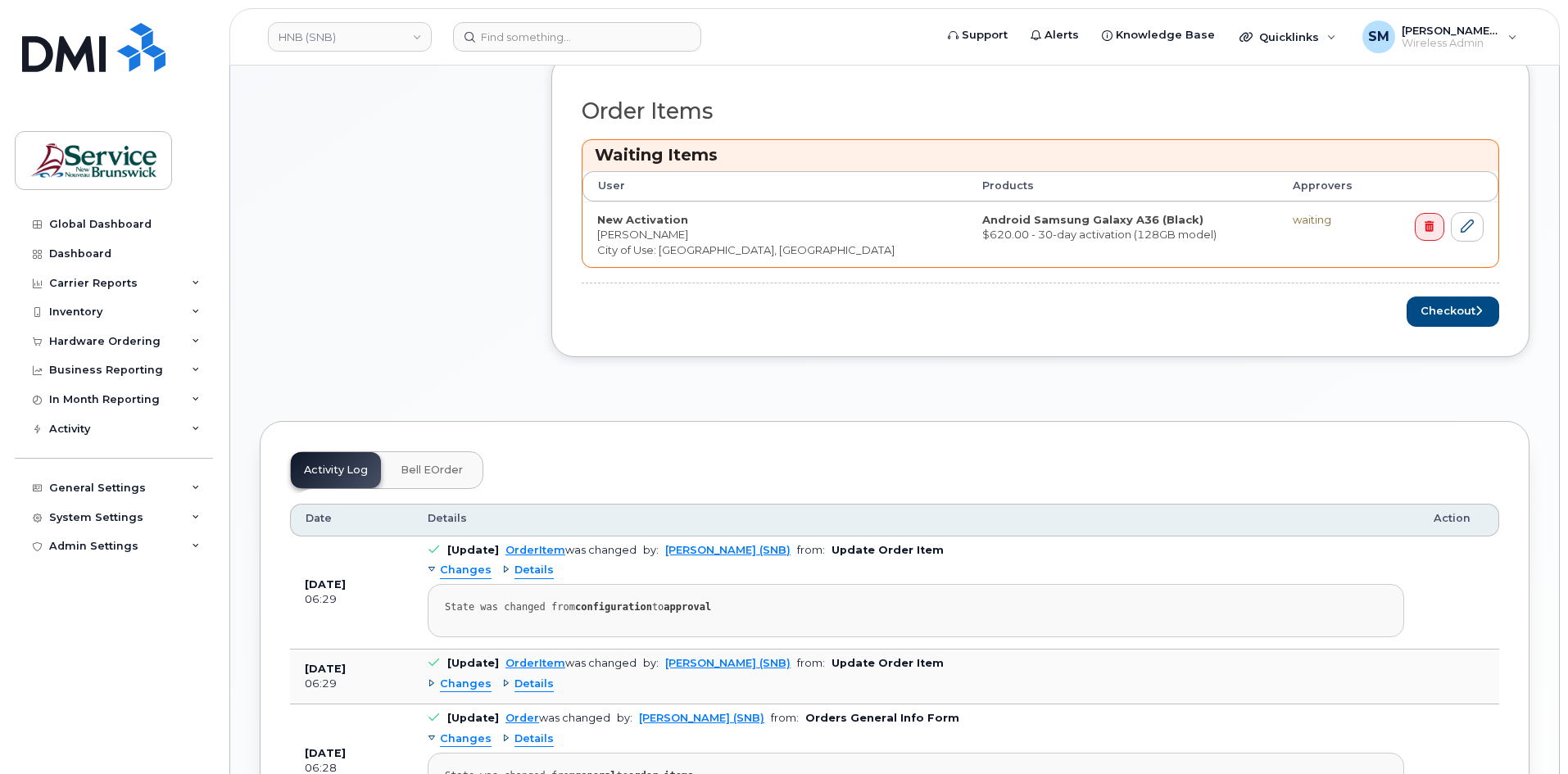
scroll to position [656, 0]
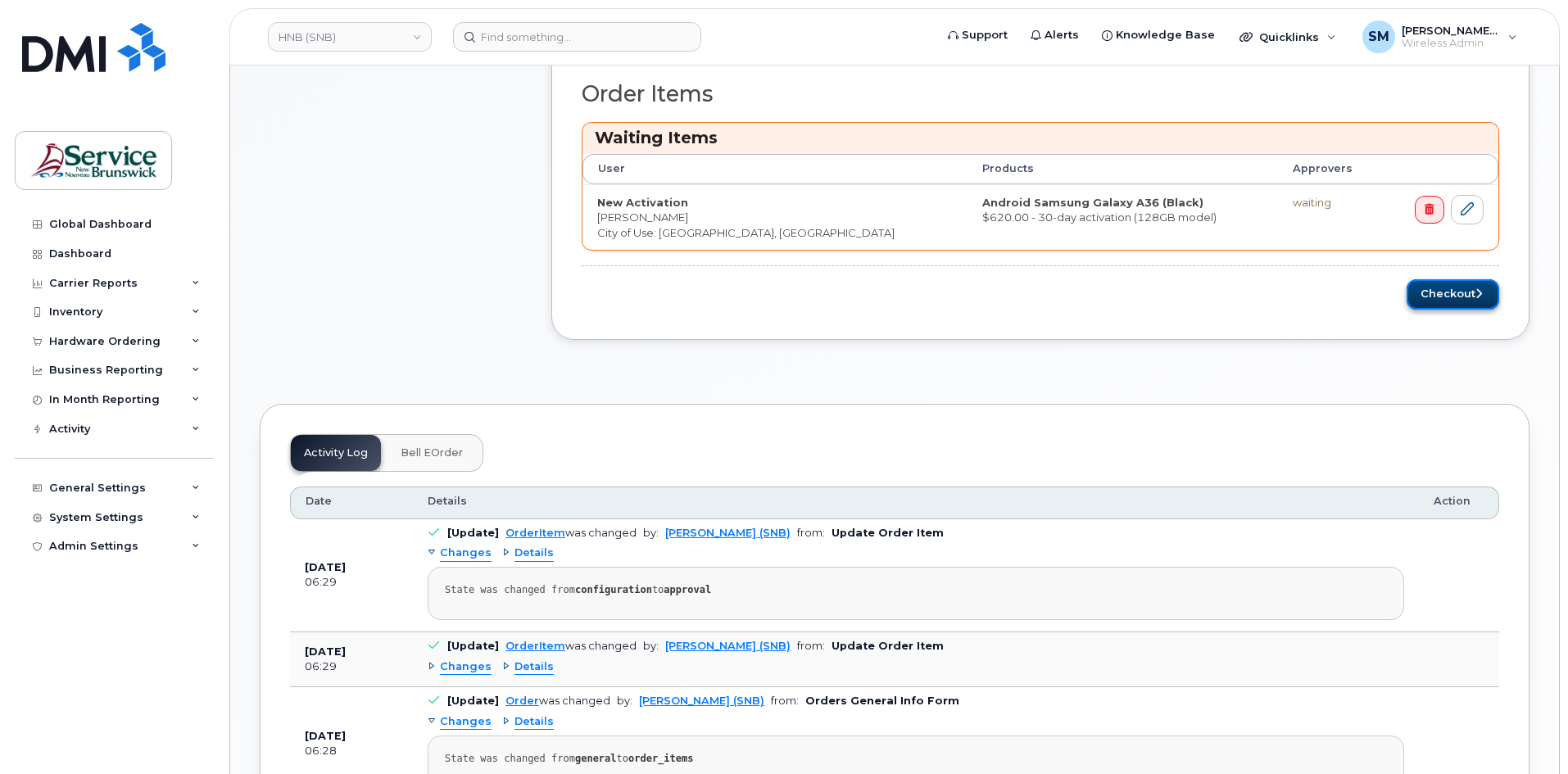
click at [1438, 296] on button "Checkout" at bounding box center [1453, 294] width 93 height 30
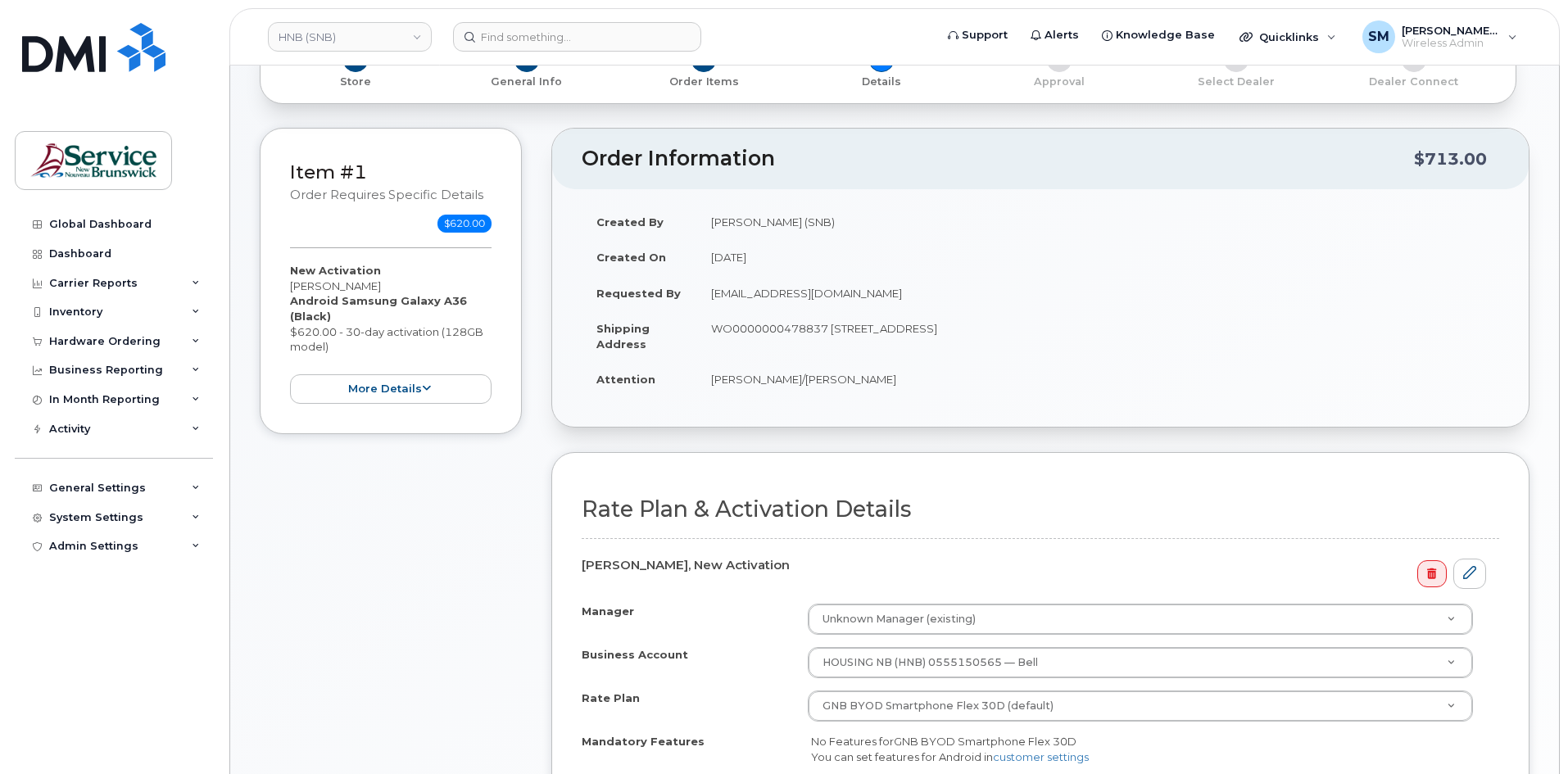
scroll to position [246, 0]
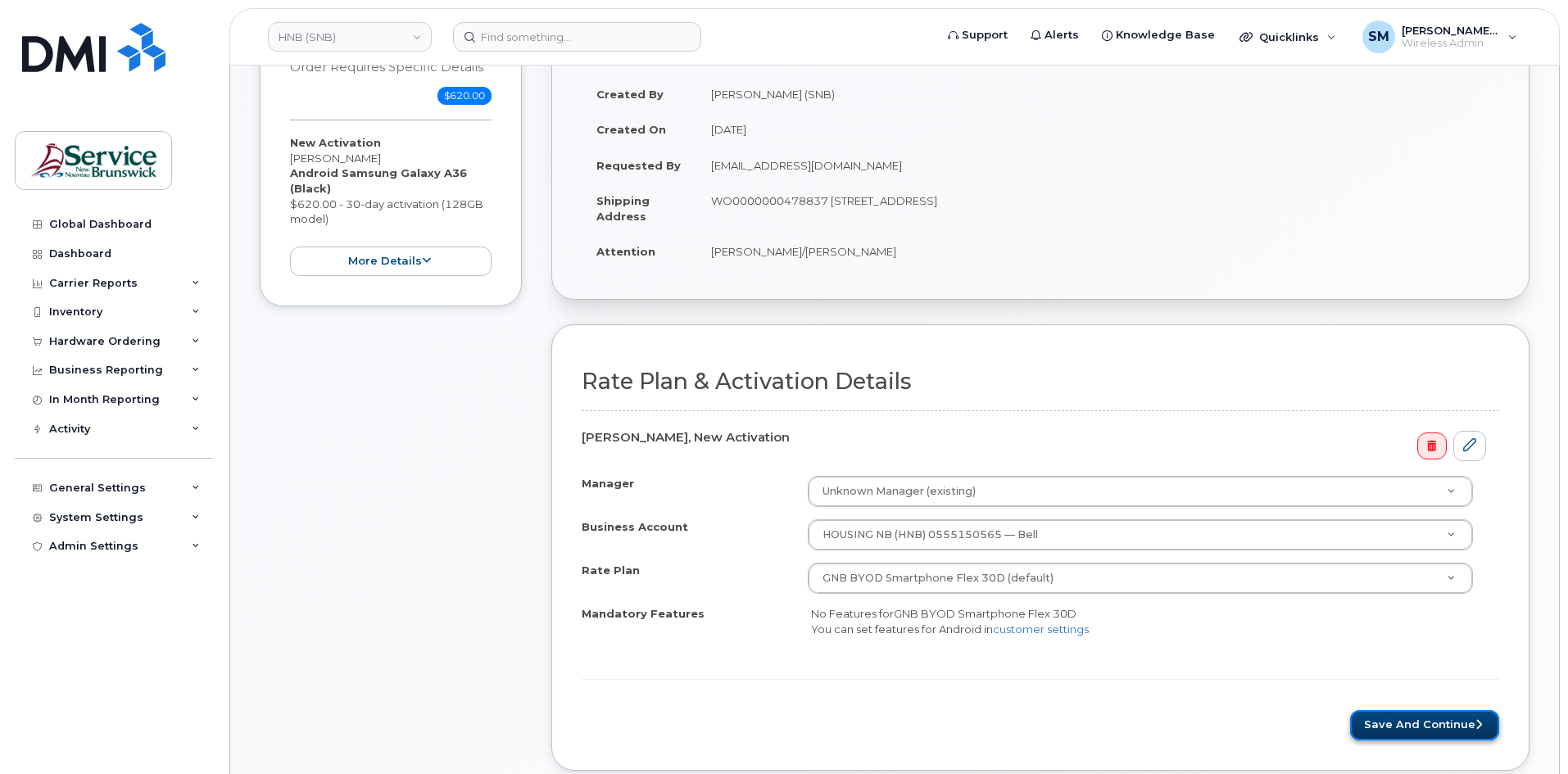
click at [1429, 723] on button "Save and Continue" at bounding box center [1425, 725] width 149 height 30
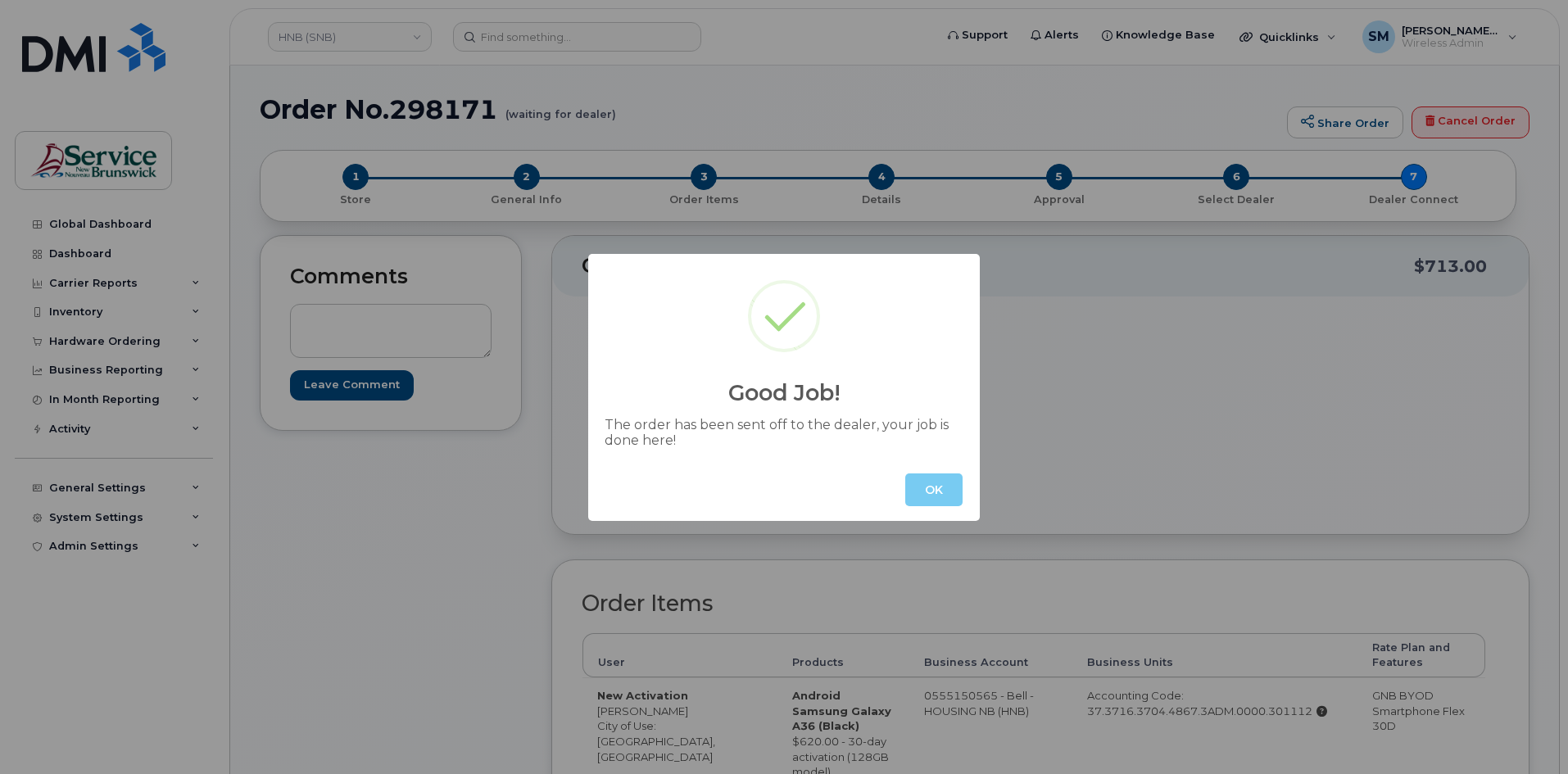
click at [923, 479] on button "OK" at bounding box center [934, 489] width 58 height 33
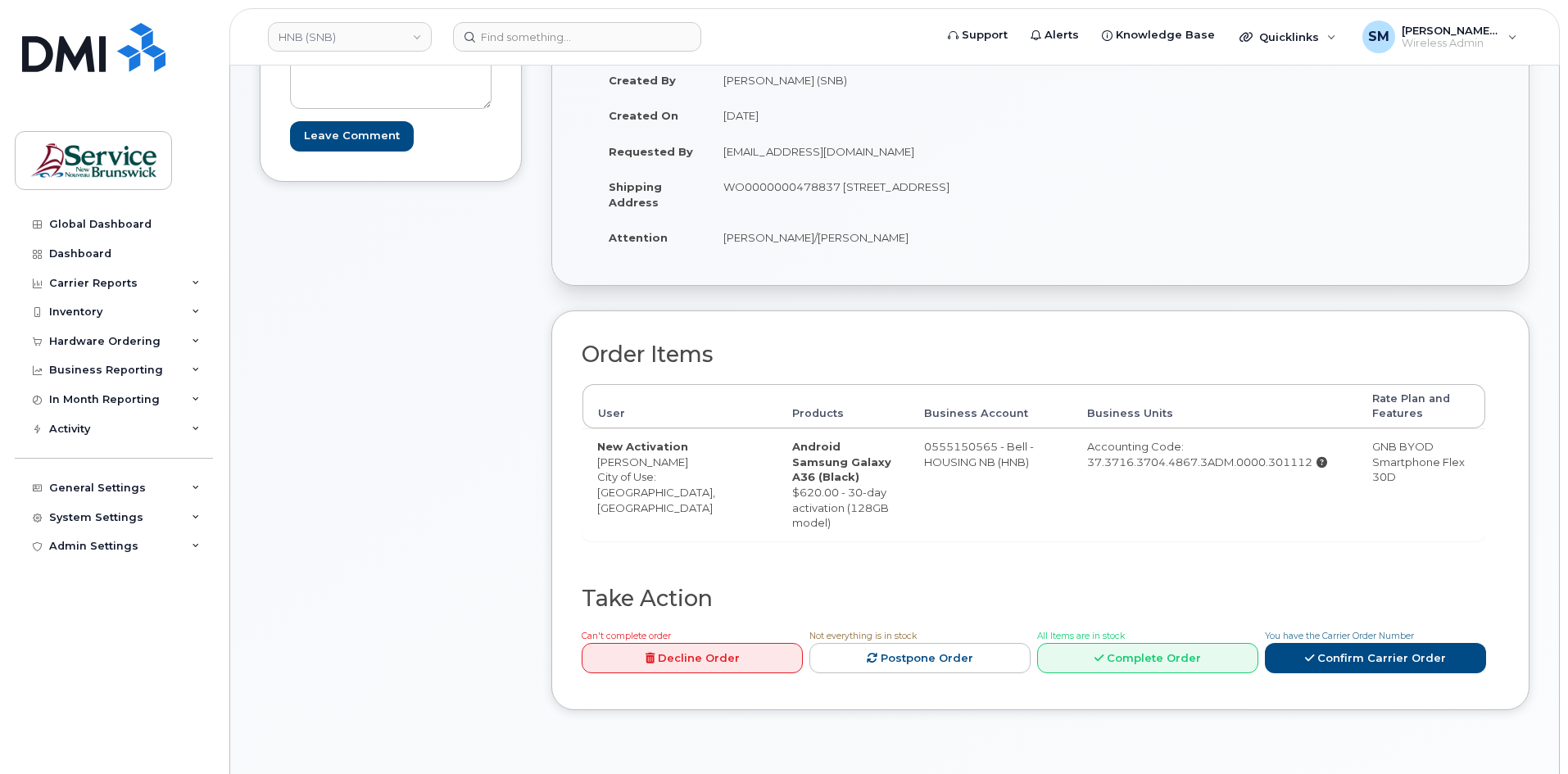
scroll to position [82, 0]
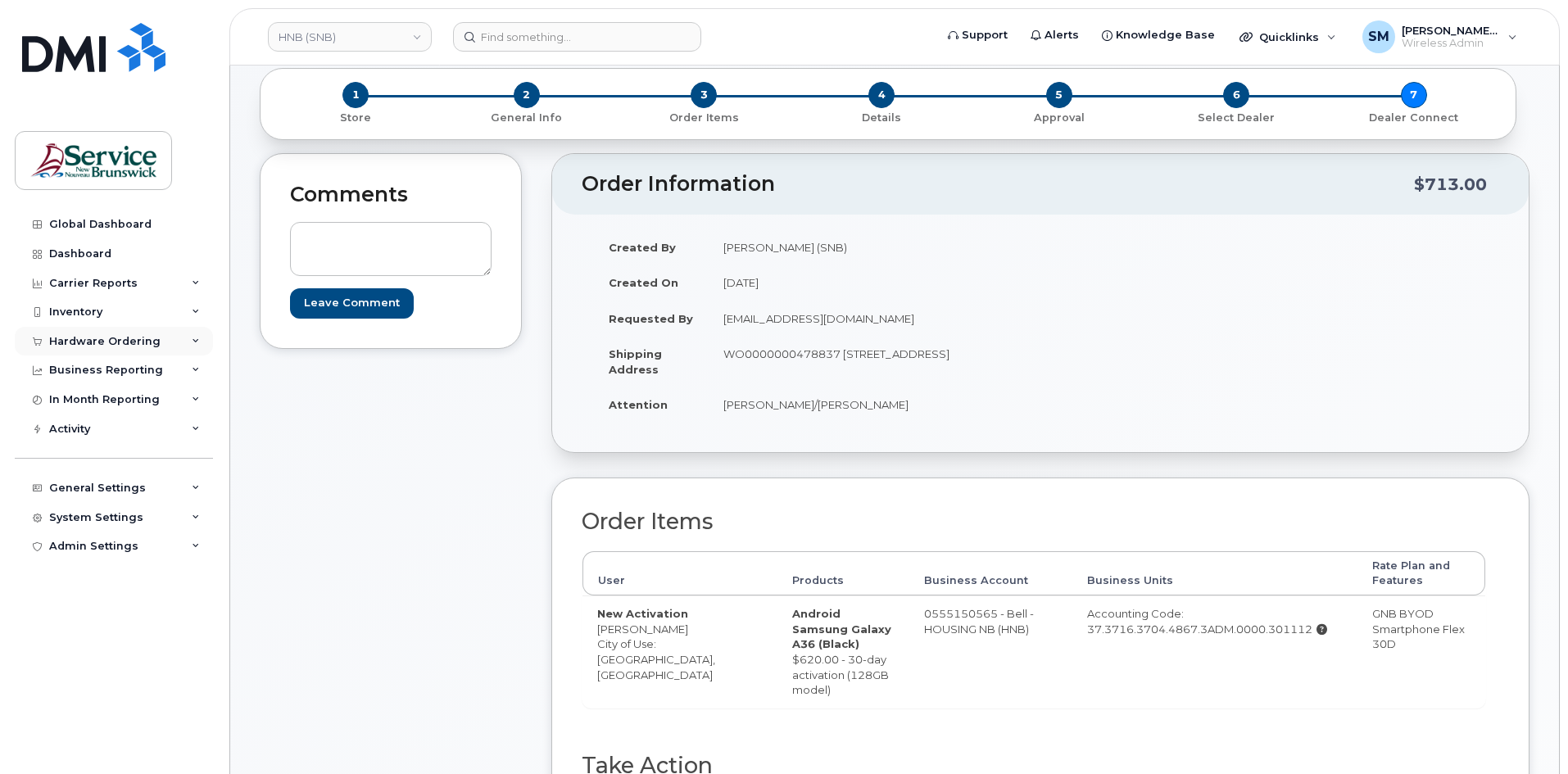
click at [127, 336] on div "Hardware Ordering" at bounding box center [104, 341] width 111 height 13
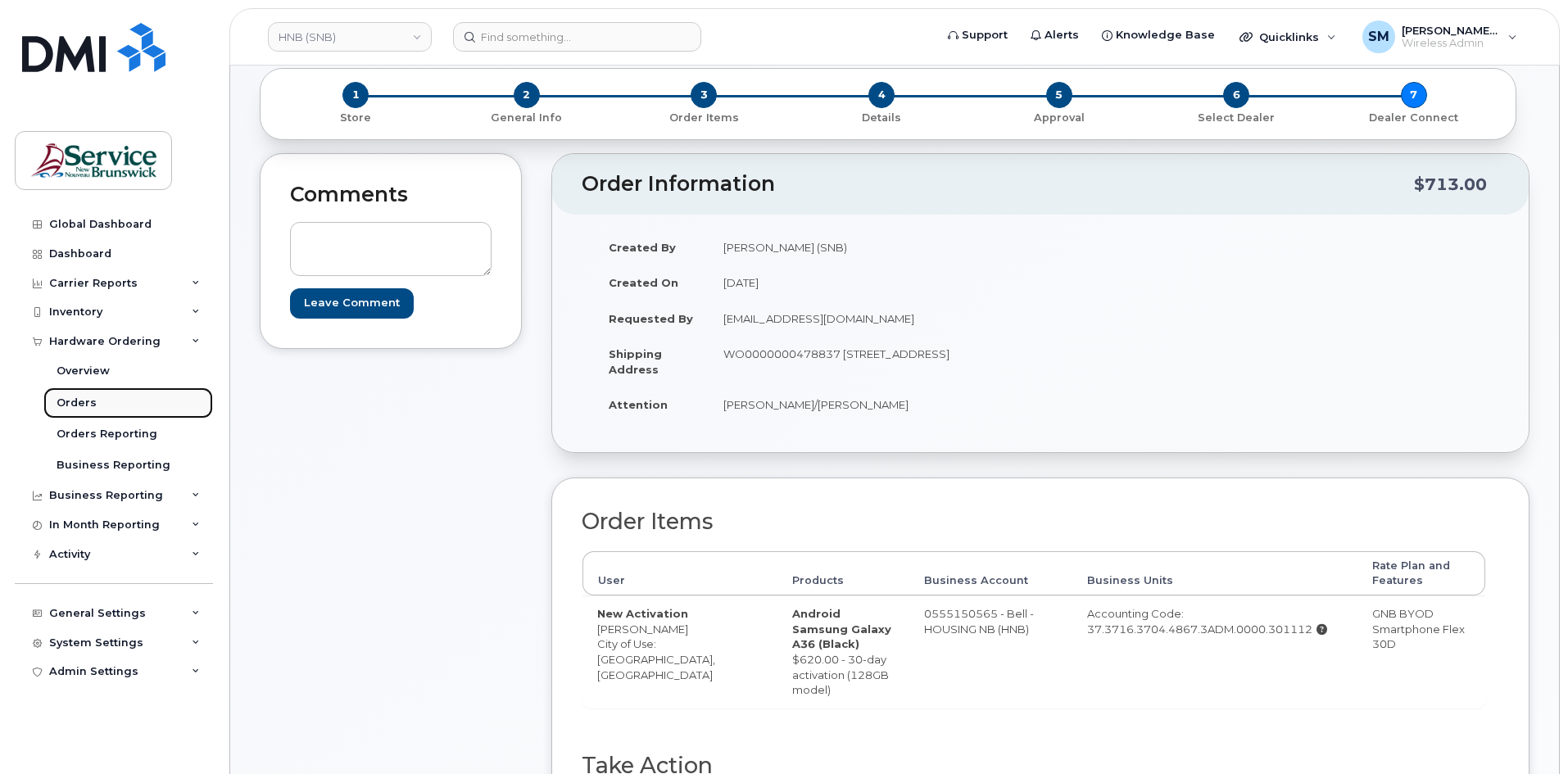
click at [117, 406] on link "Orders" at bounding box center [128, 402] width 169 height 31
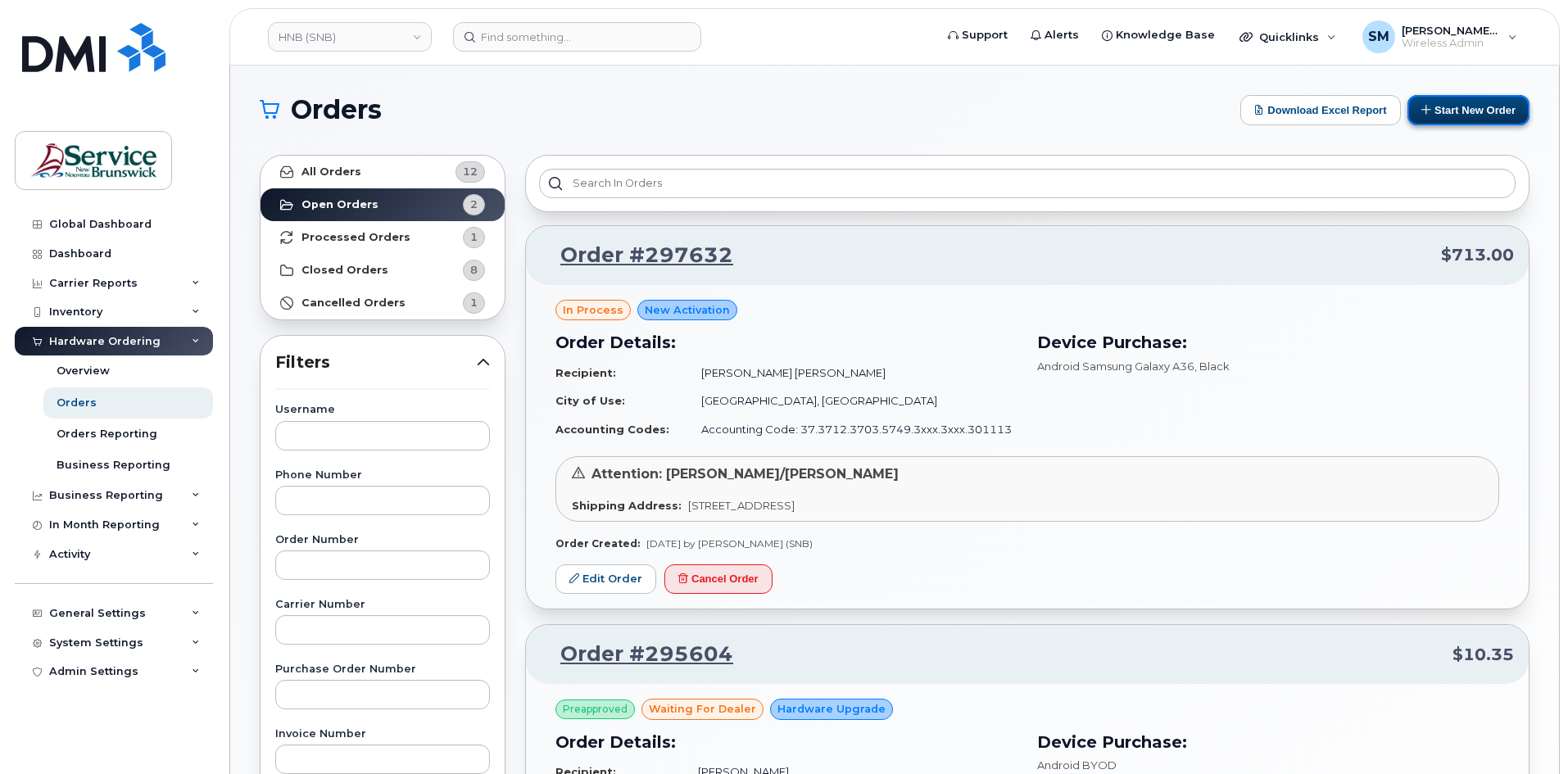
click at [1451, 102] on button "Start New Order" at bounding box center [1468, 110] width 122 height 30
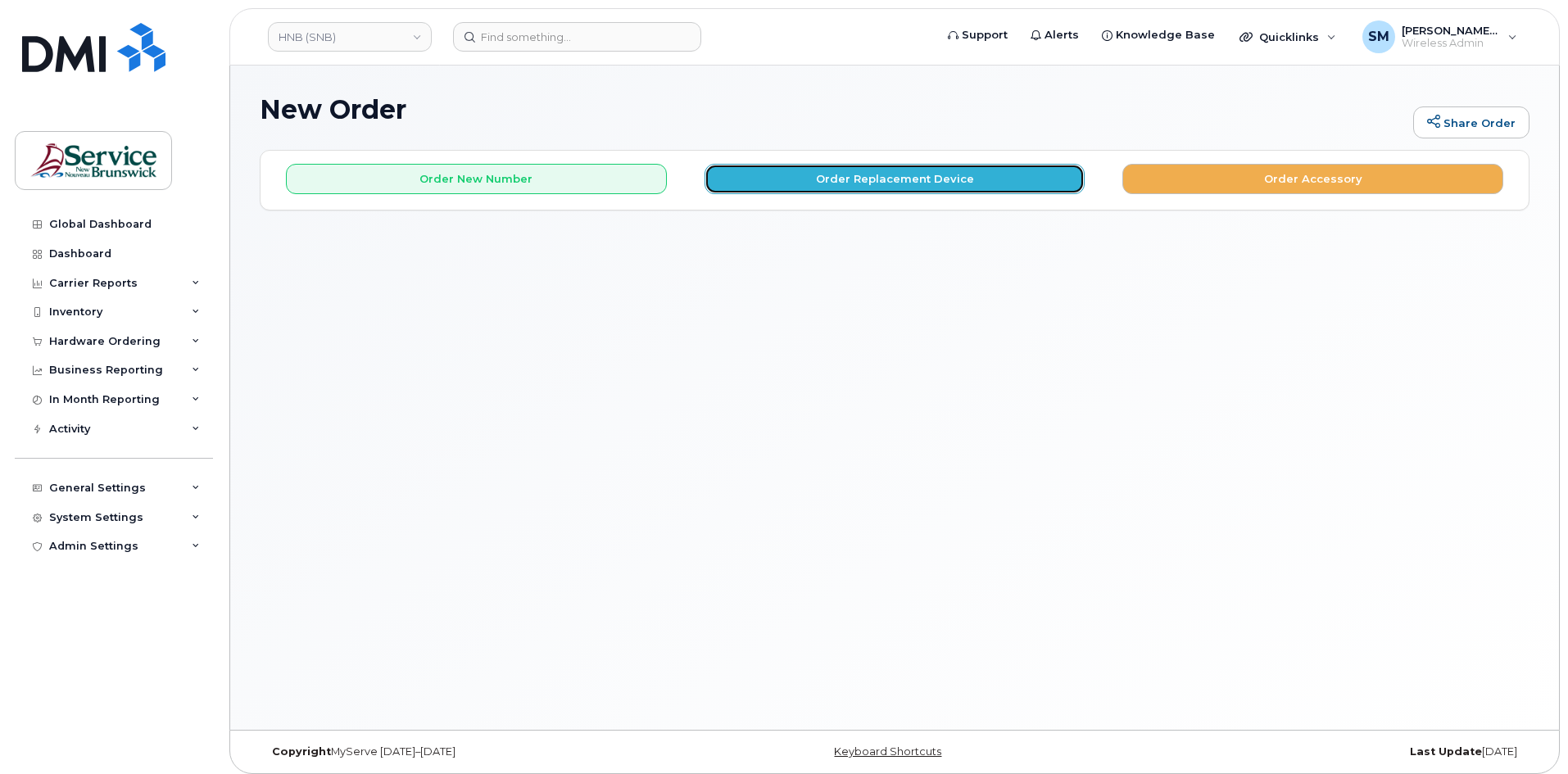
click at [835, 169] on button "Order Replacement Device" at bounding box center [894, 179] width 381 height 30
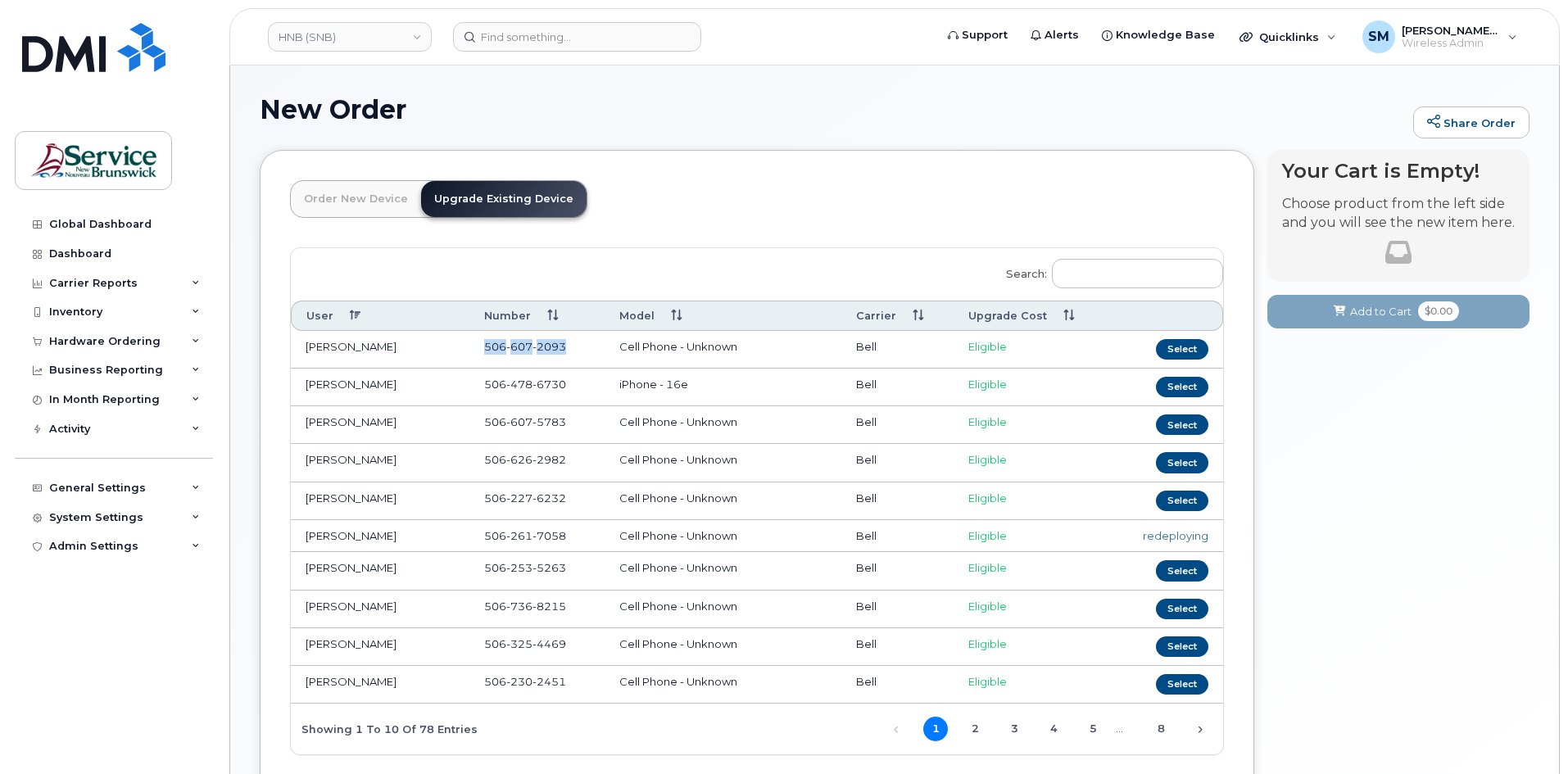
drag, startPoint x: 577, startPoint y: 348, endPoint x: 483, endPoint y: 350, distance: 94.0
click at [483, 350] on td "[PHONE_NUMBER]" at bounding box center [537, 350] width 135 height 38
copy span "[PHONE_NUMBER]"
